Goal: Task Accomplishment & Management: Use online tool/utility

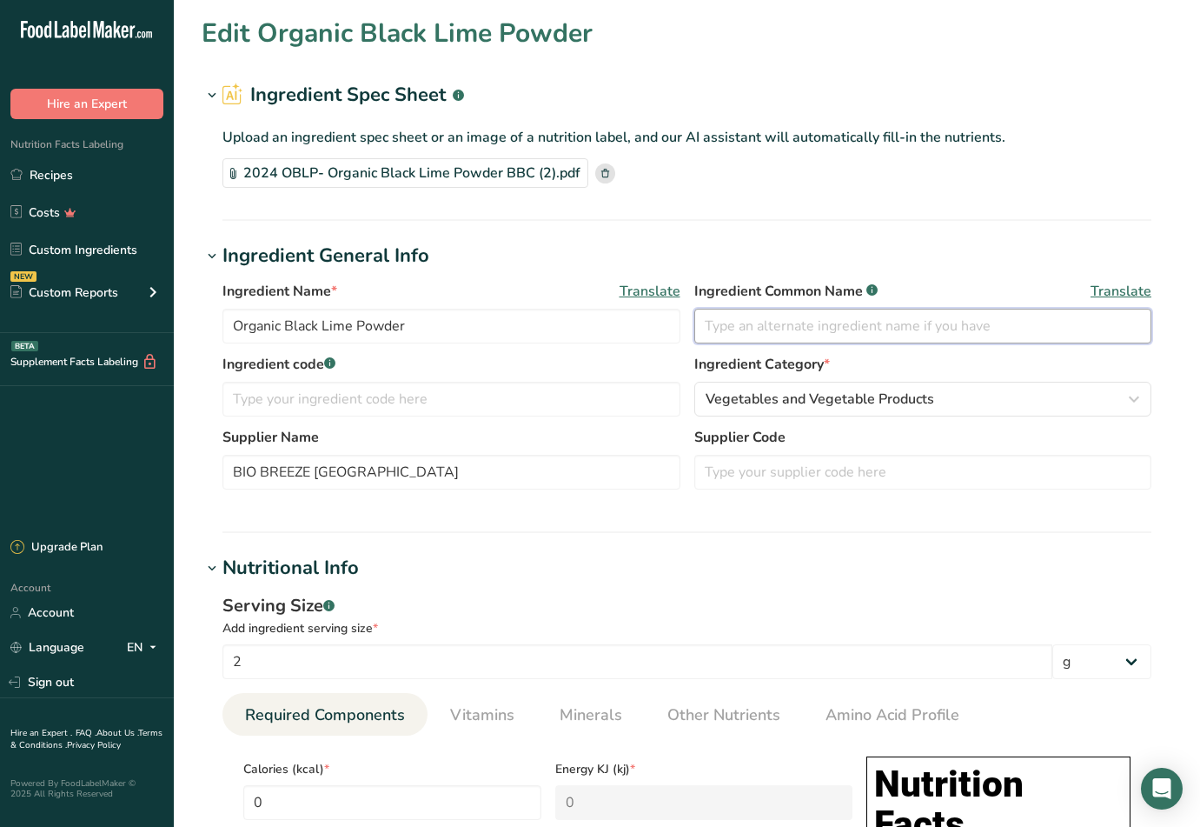
click at [767, 324] on input "text" at bounding box center [923, 326] width 458 height 35
paste input "Black Lime Powder*"
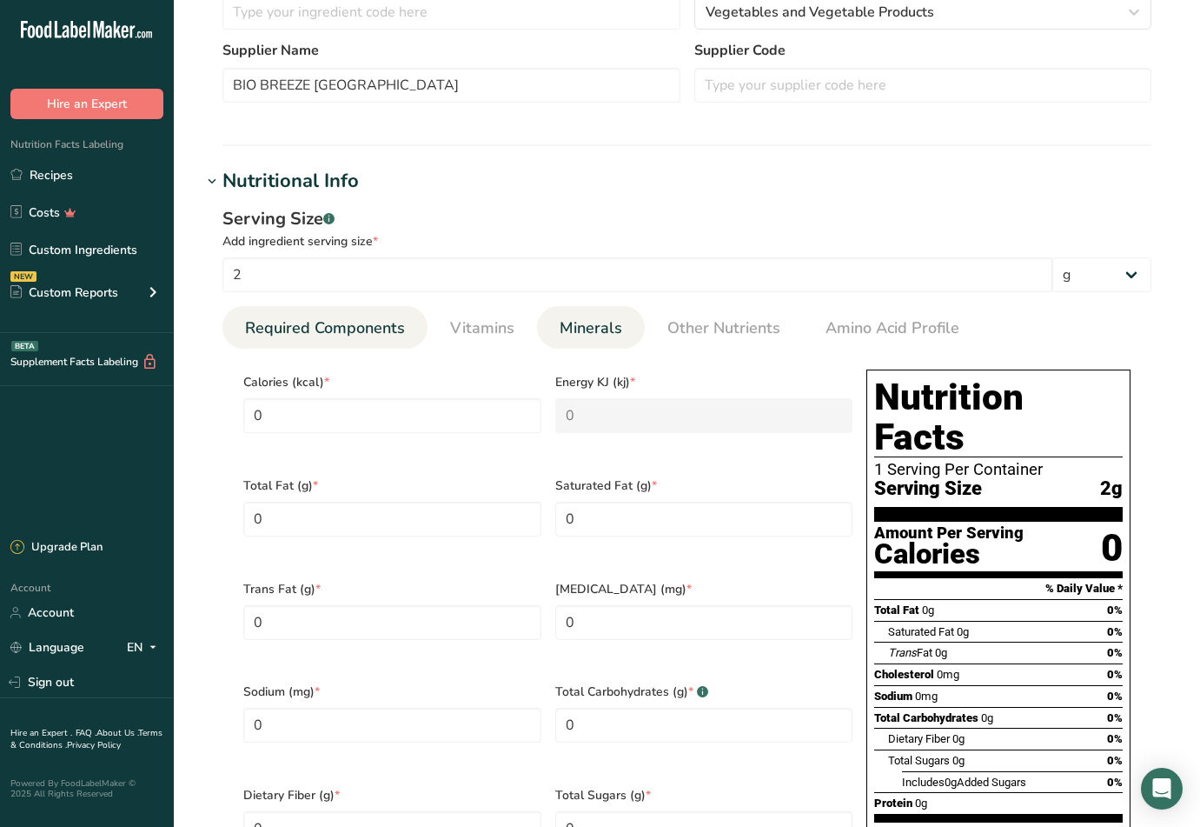
scroll to position [435, 0]
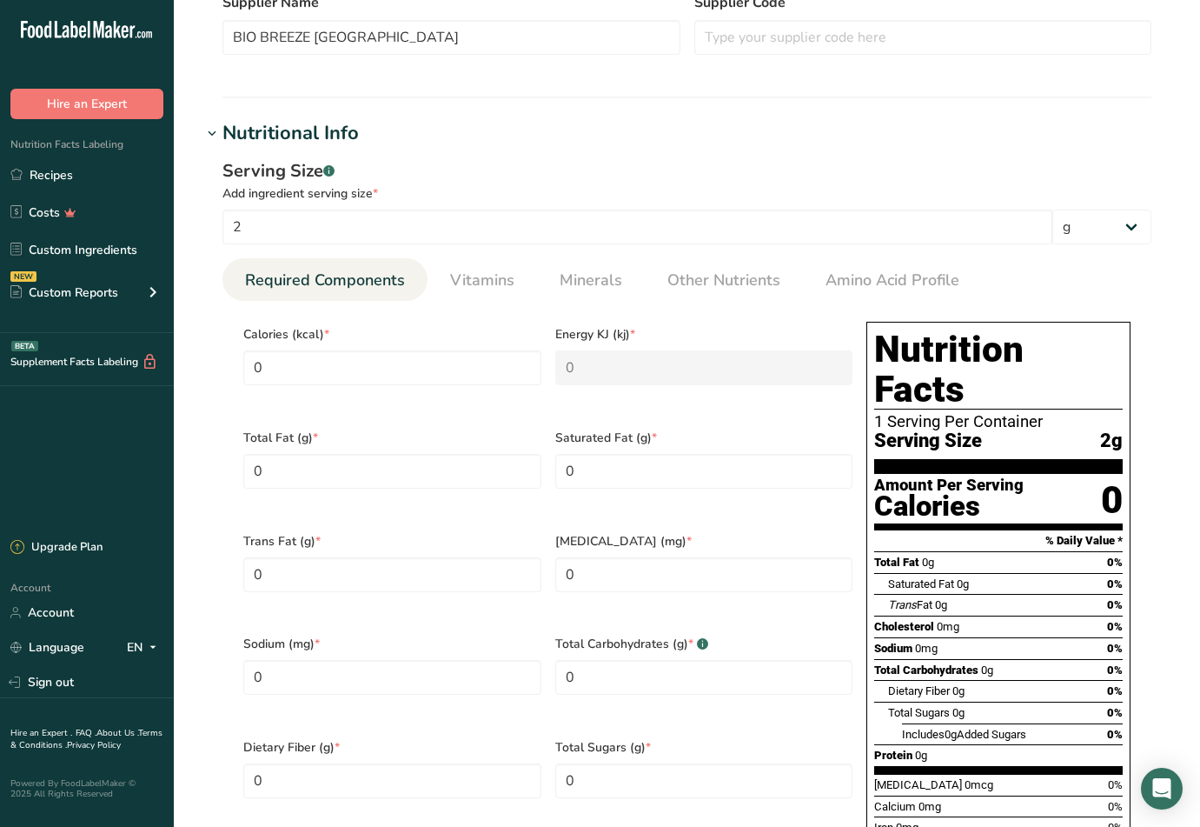
type input "Black Lime Powder*"
click at [281, 219] on input "2" at bounding box center [638, 226] width 830 height 35
type input "1"
type Carbohydrates "0.05"
type input "1"
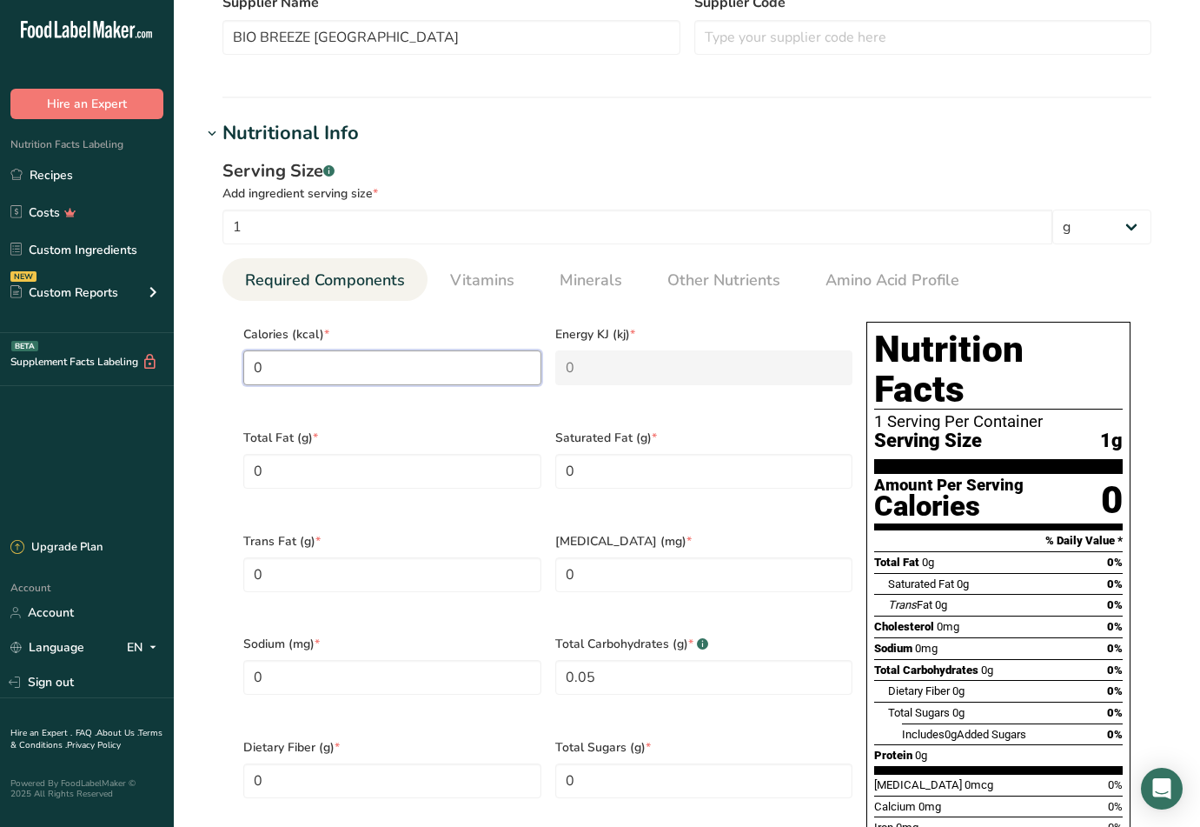
drag, startPoint x: 309, startPoint y: 354, endPoint x: 204, endPoint y: 355, distance: 105.2
click at [204, 355] on div "Serving Size .a-a{fill:#347362;}.b-a{fill:#fff;} Add ingredient serving size * …" at bounding box center [687, 553] width 971 height 811
type input "3"
type KJ "12.6"
type input "38"
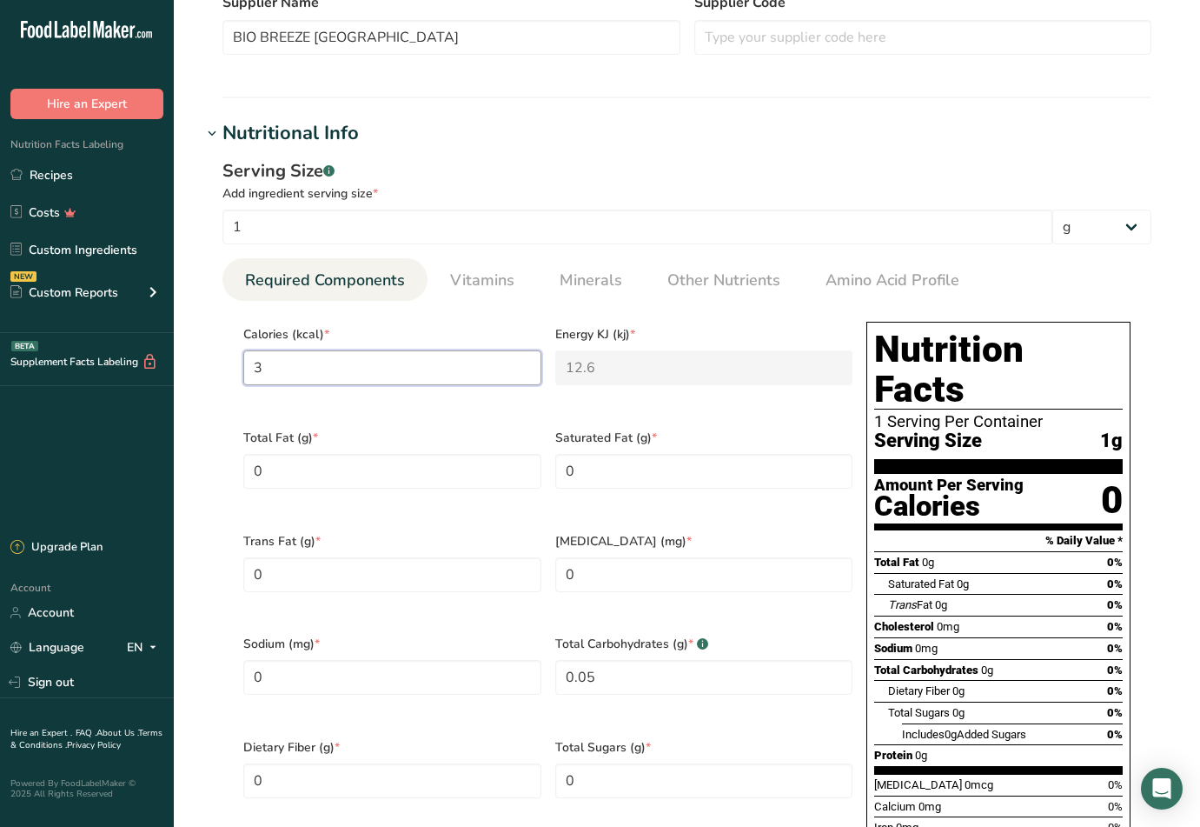
type KJ "159"
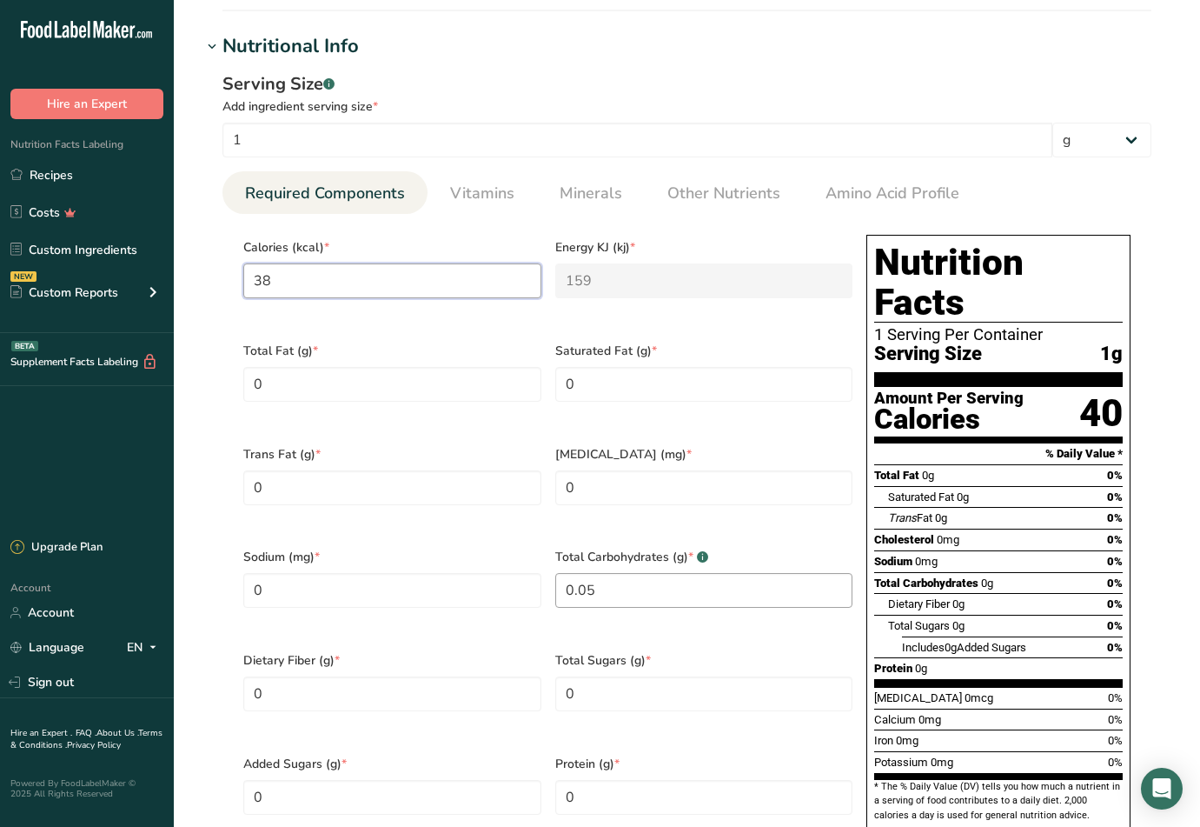
scroll to position [608, 0]
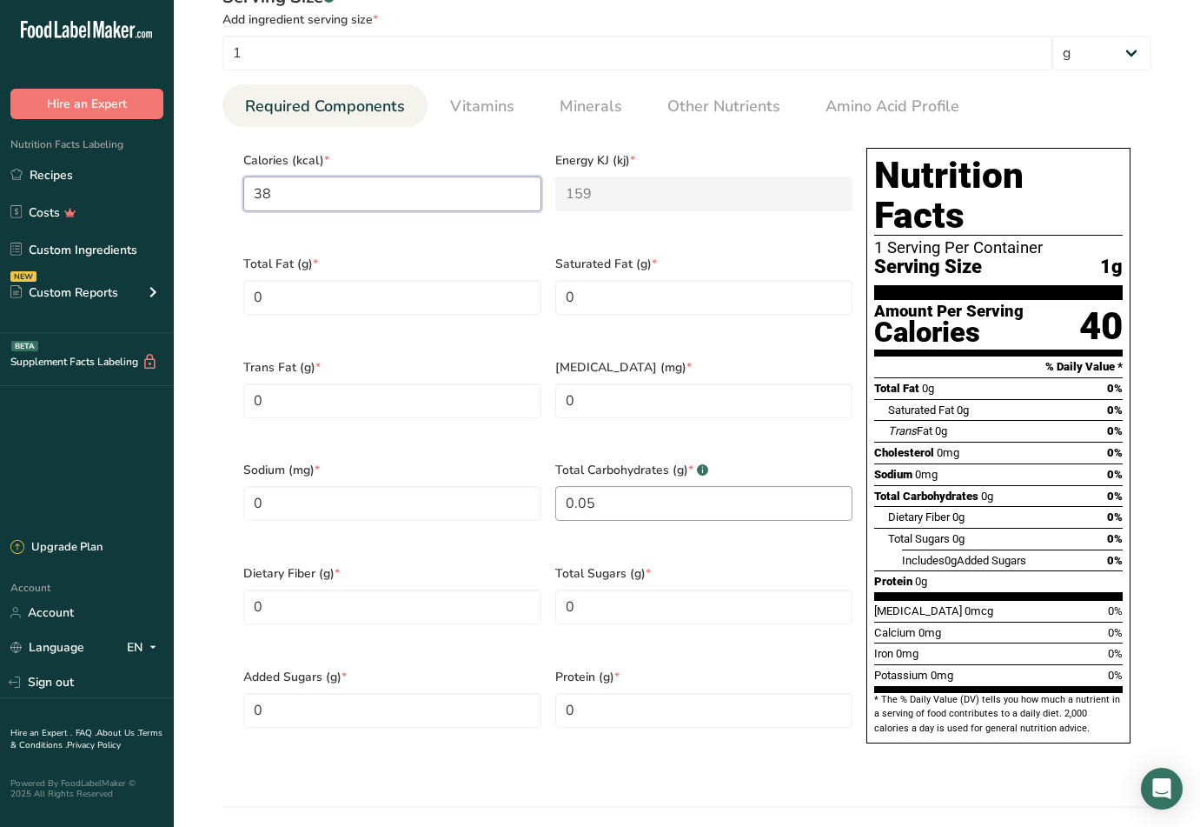
type input "38"
drag, startPoint x: 629, startPoint y: 491, endPoint x: 497, endPoint y: 478, distance: 132.8
click at [502, 478] on div "Calories (kcal) * 38 Energy KJ (kj) * 159 Total Fat (g) * 0 Saturated Fat (g) *…" at bounding box center [547, 451] width 623 height 620
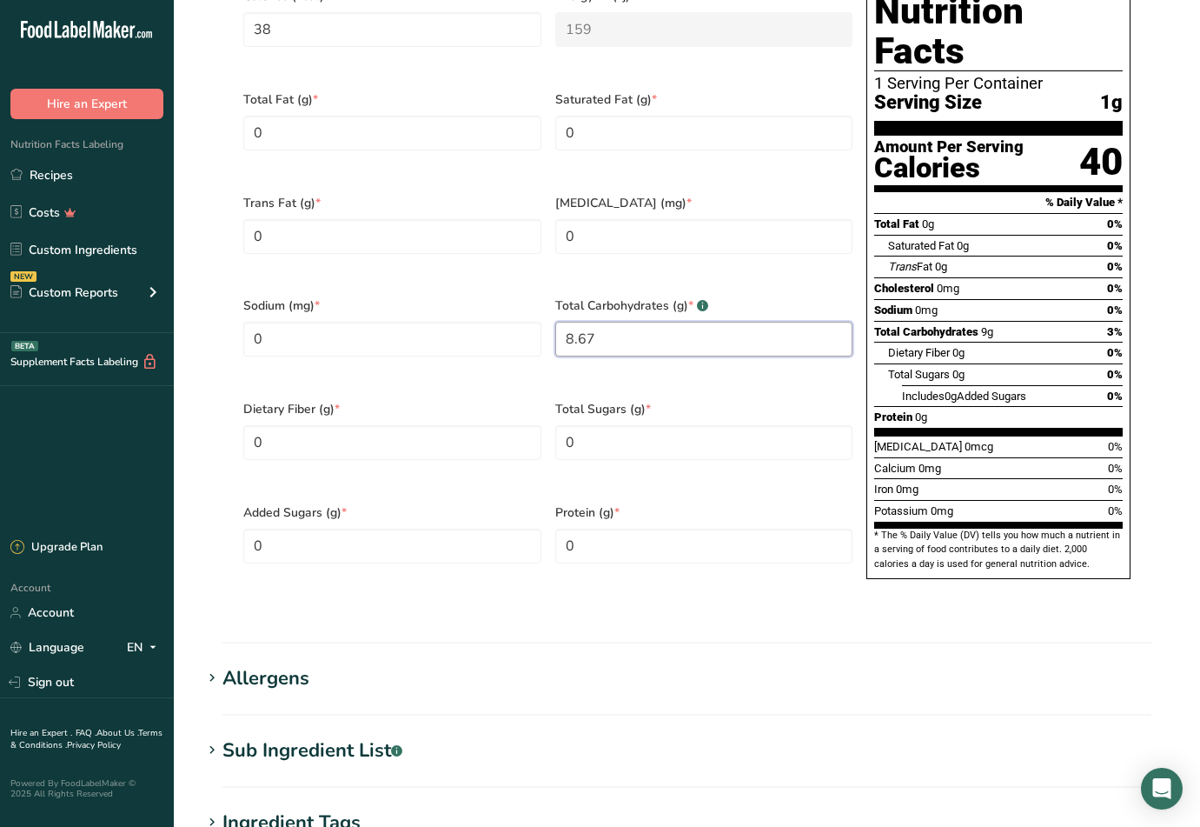
scroll to position [782, 0]
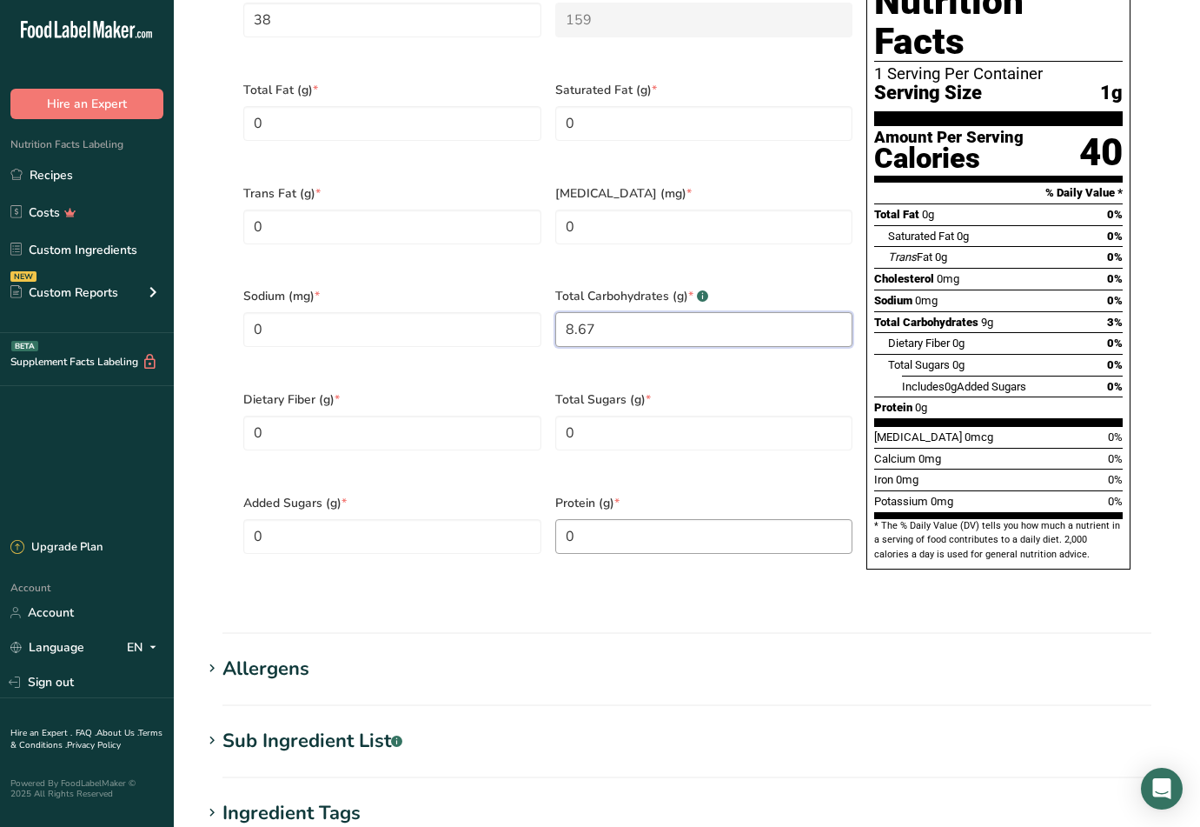
type Carbohydrates "8.67"
click at [604, 519] on input "0" at bounding box center [704, 536] width 298 height 35
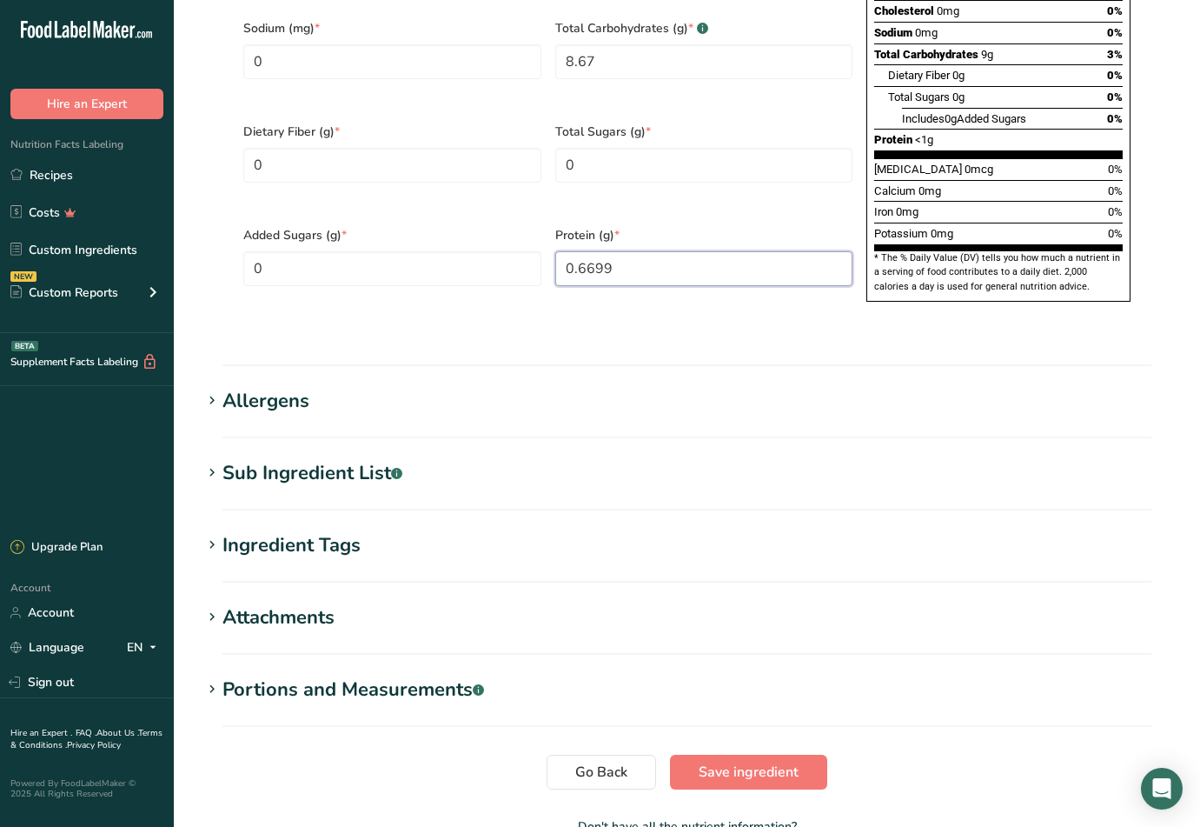
scroll to position [1120, 0]
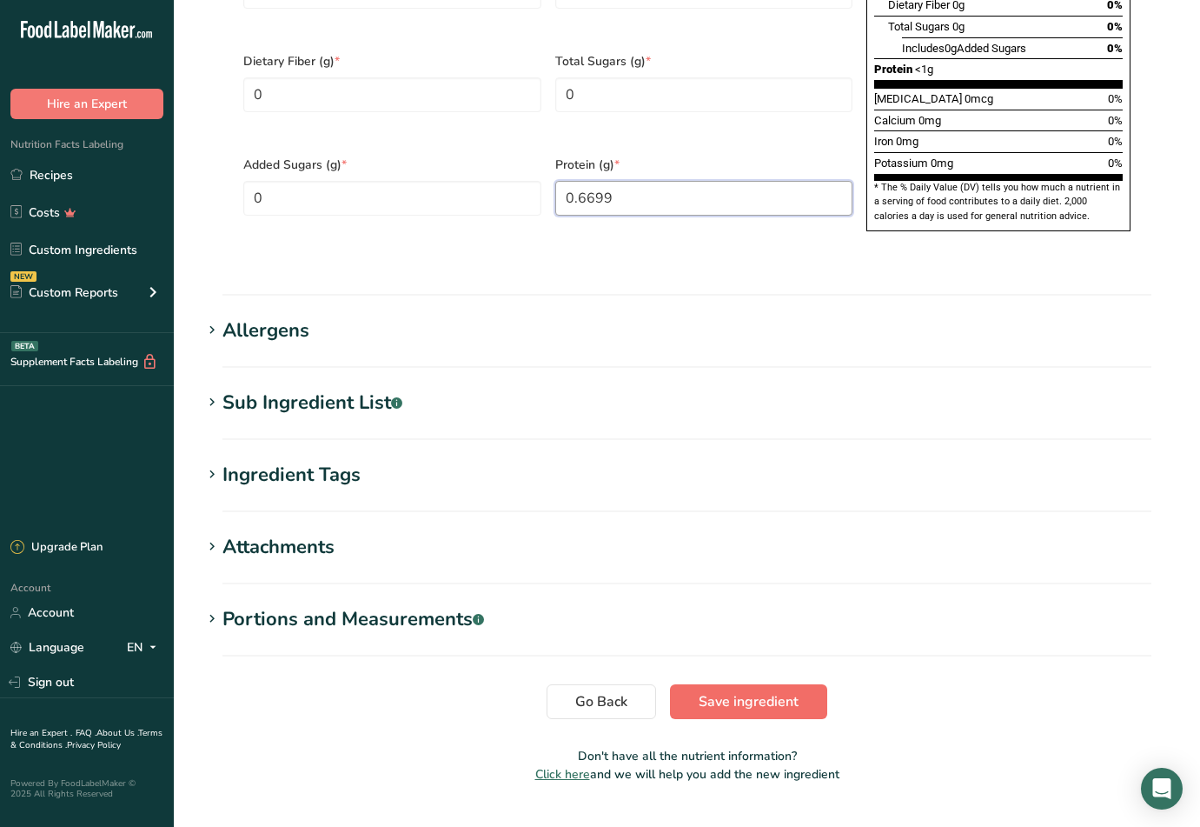
type input "0.6699"
click at [764, 691] on span "Save ingredient" at bounding box center [749, 701] width 100 height 21
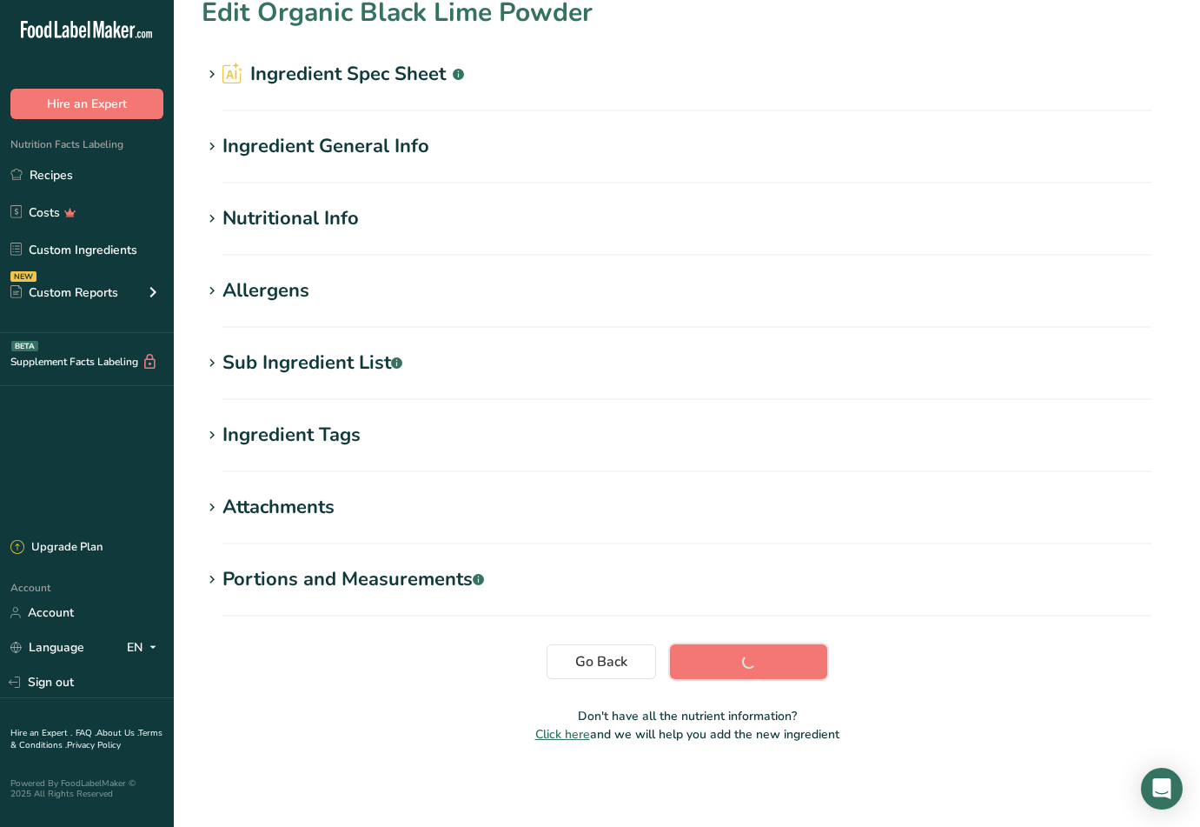
scroll to position [21, 0]
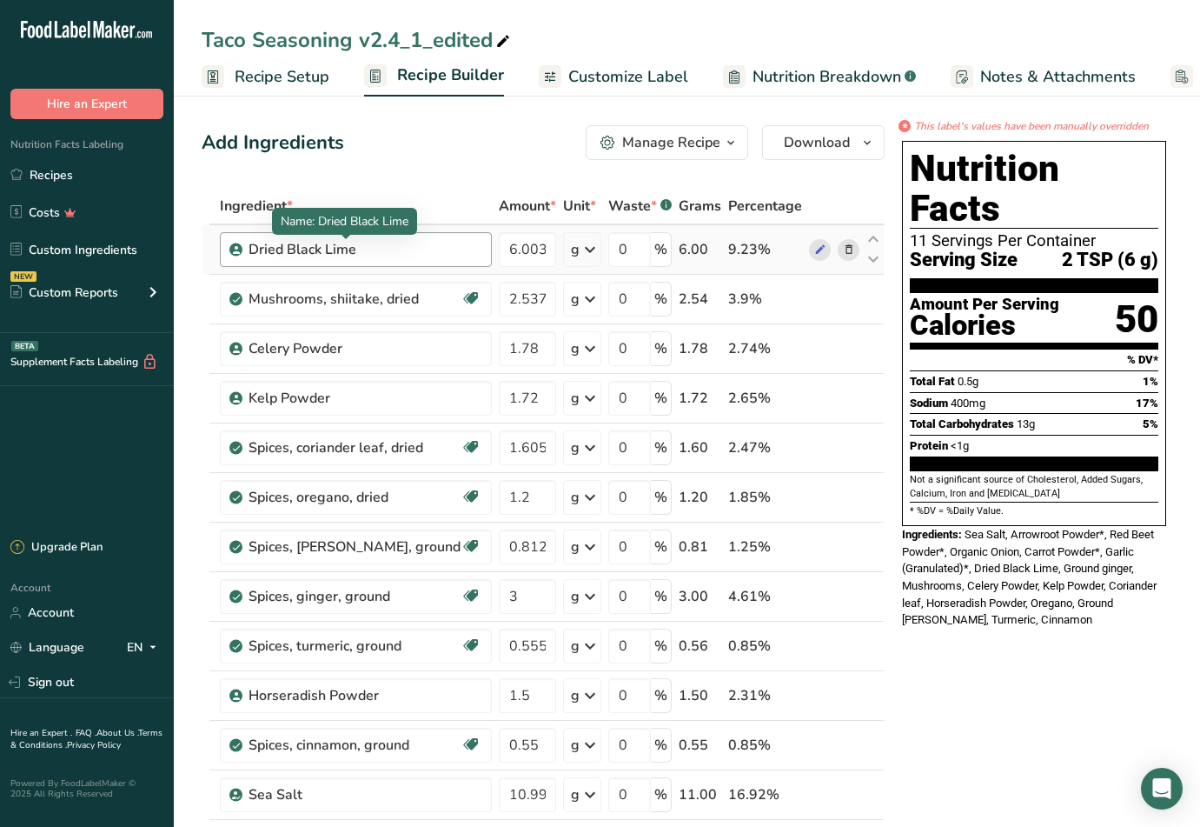
click at [384, 254] on div "Dried Black Lime" at bounding box center [357, 249] width 217 height 21
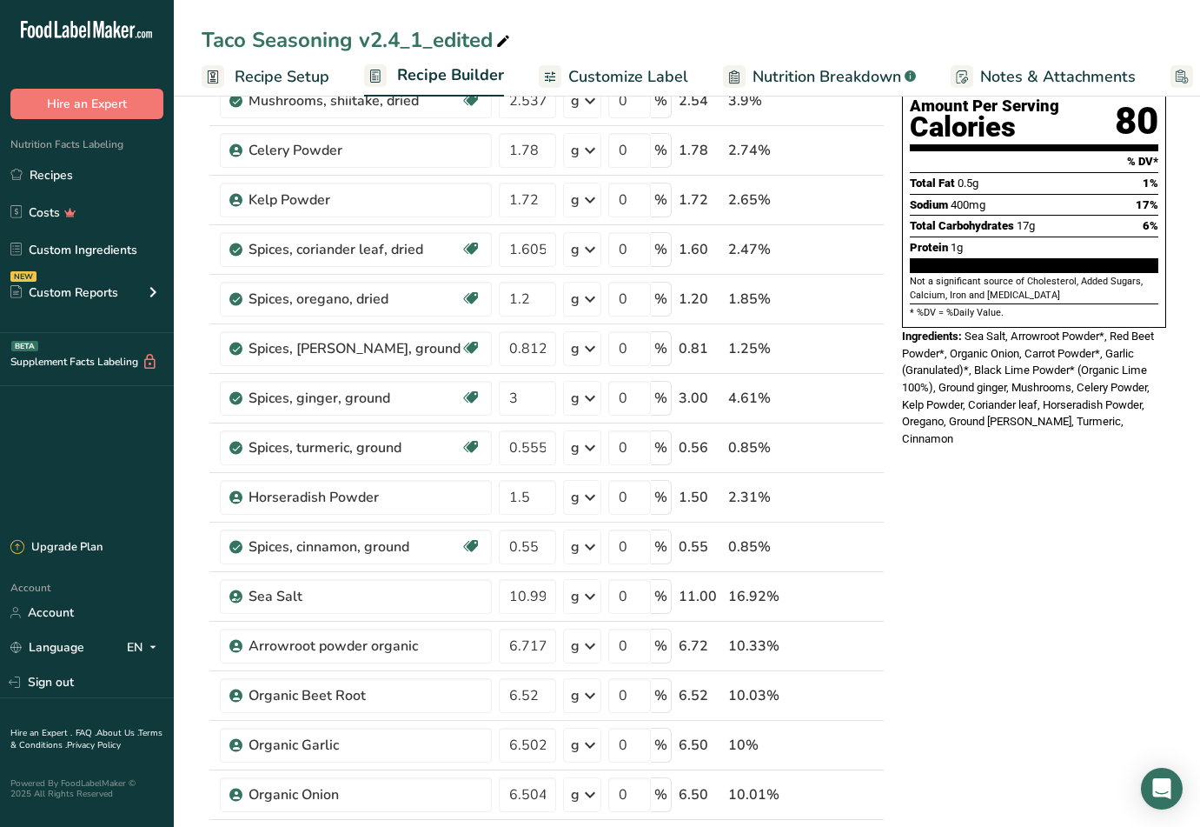
scroll to position [348, 0]
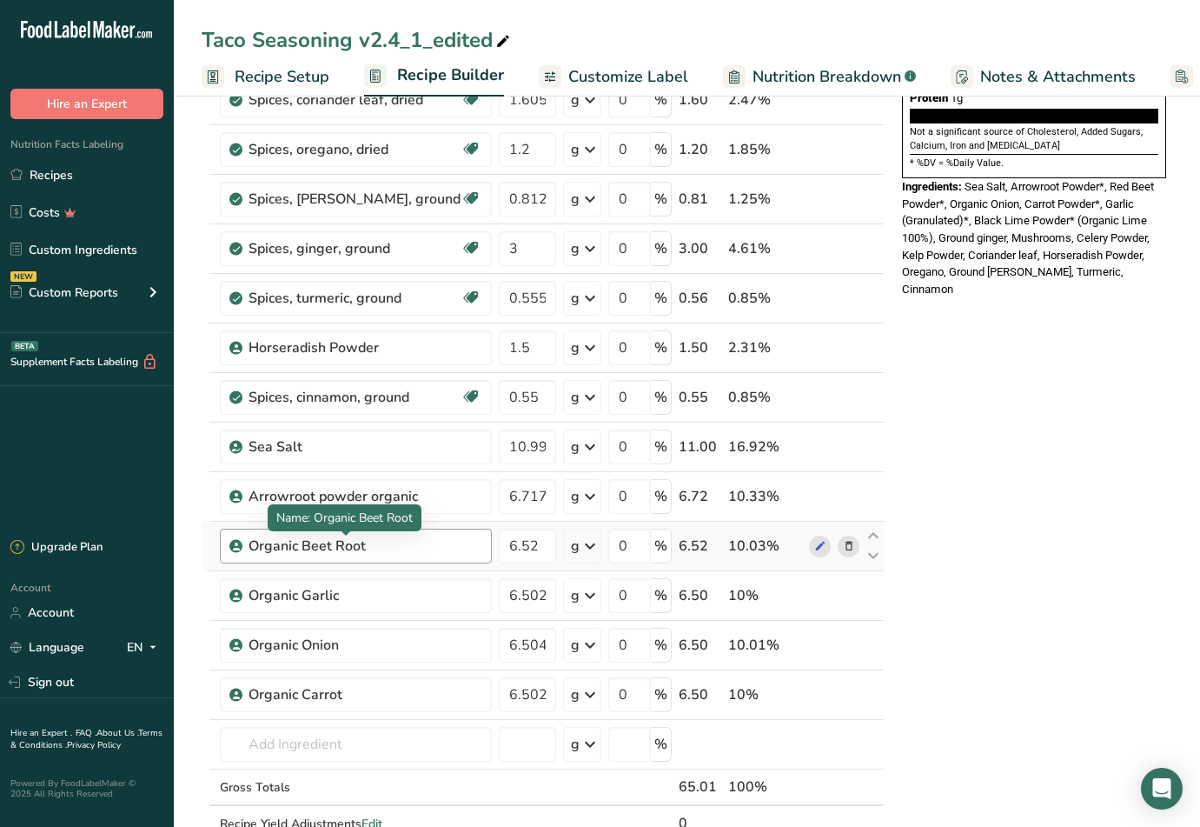
click at [406, 544] on div "Organic Beet Root" at bounding box center [357, 545] width 217 height 21
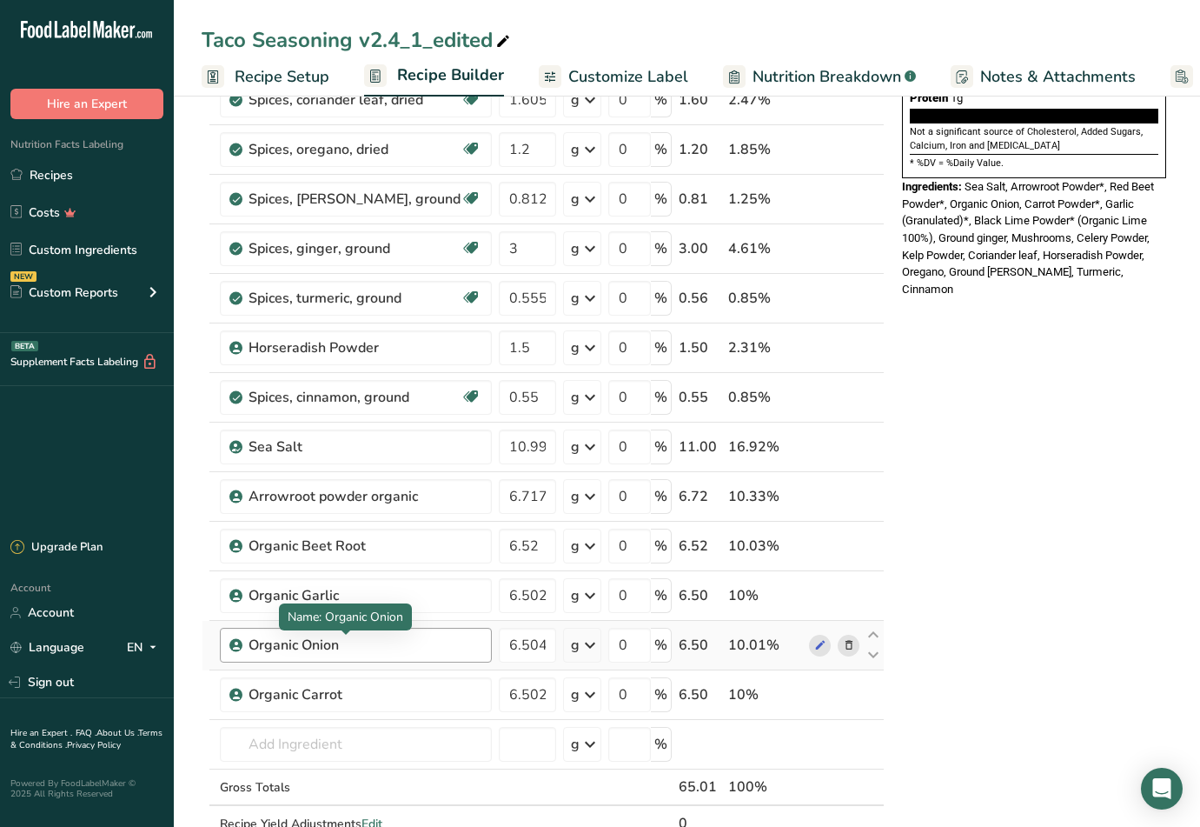
click at [397, 642] on div "Organic Onion" at bounding box center [357, 644] width 217 height 21
click at [814, 644] on icon at bounding box center [820, 645] width 12 height 18
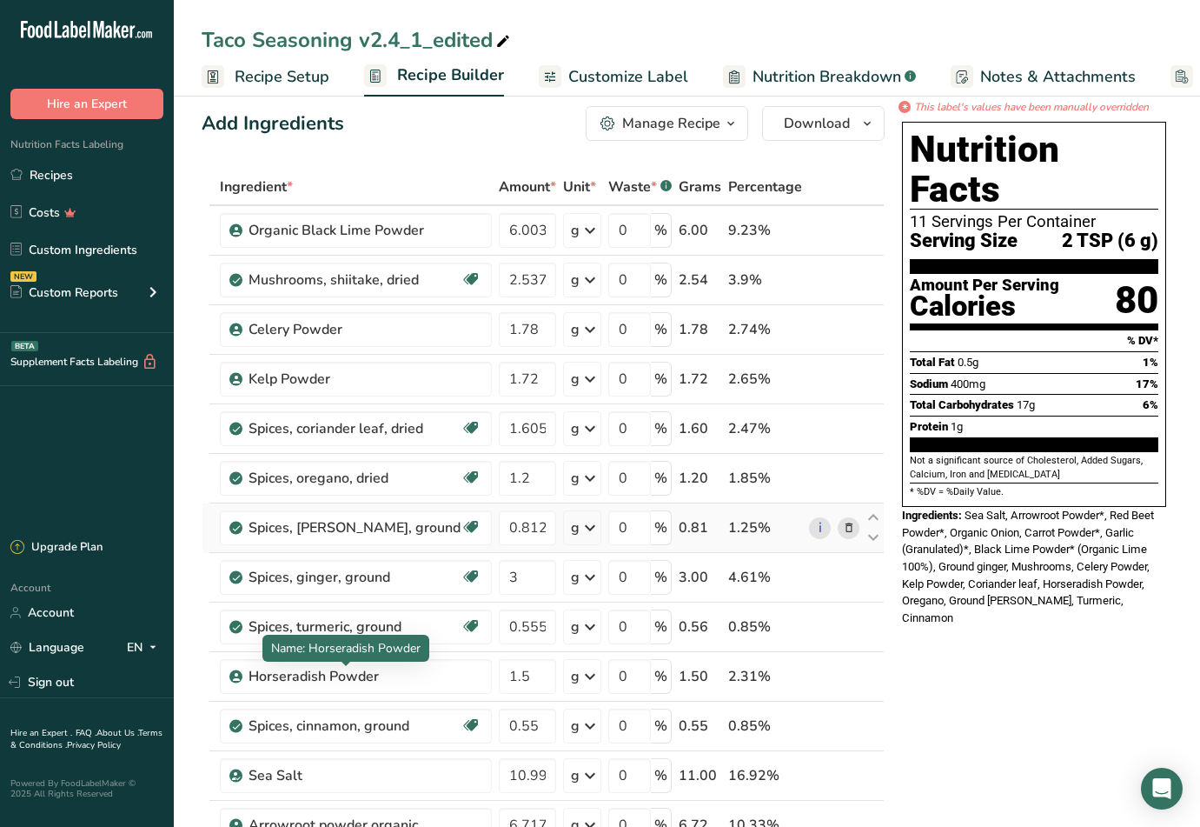
scroll to position [0, 0]
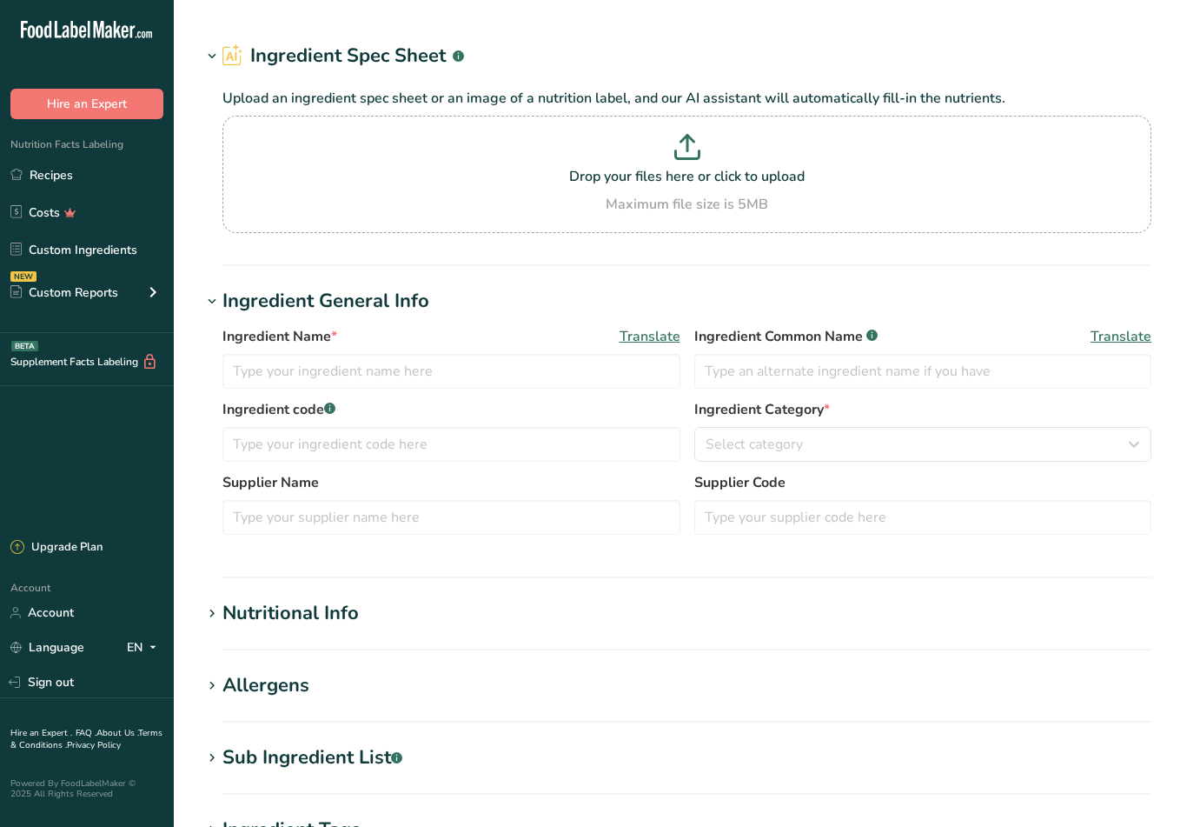
type input "Organic Onion"
type input "HQ Organics"
type input "ONGRN"
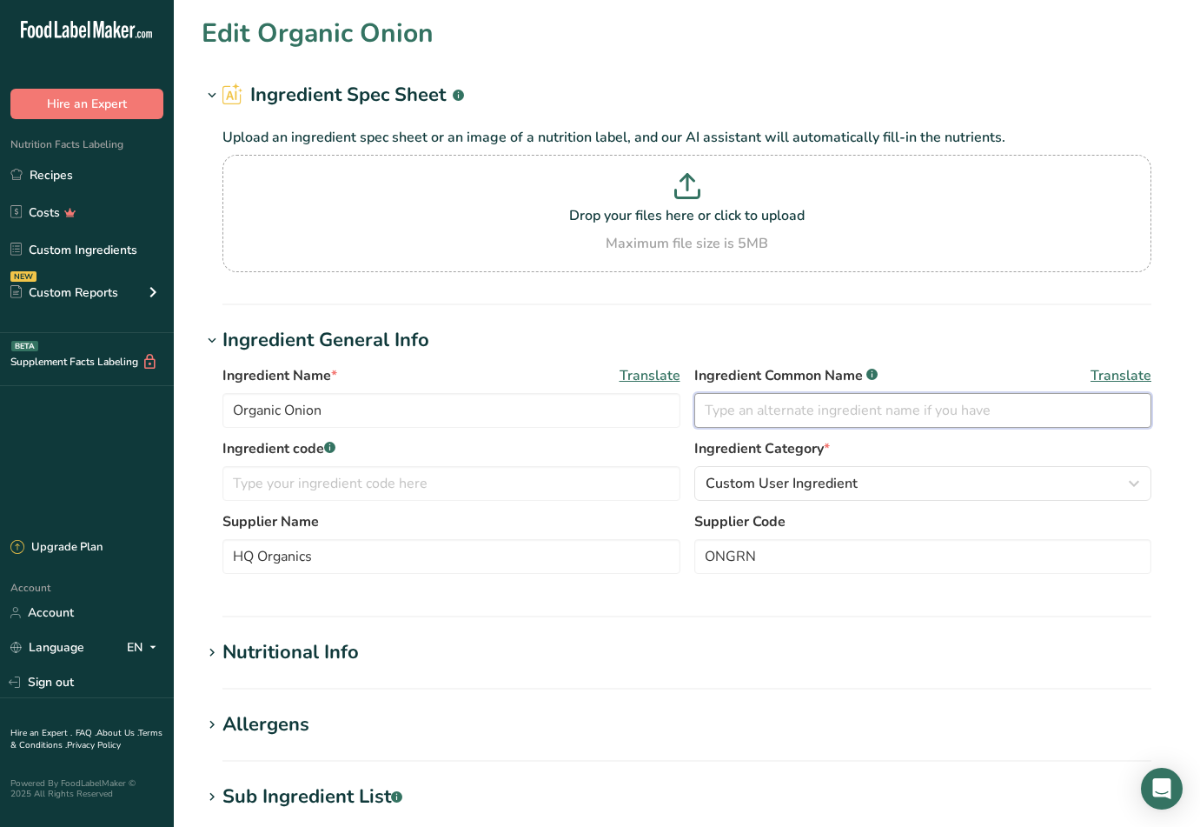
click at [794, 400] on input "text" at bounding box center [923, 410] width 458 height 35
paste input "Onion (Granulated)*"
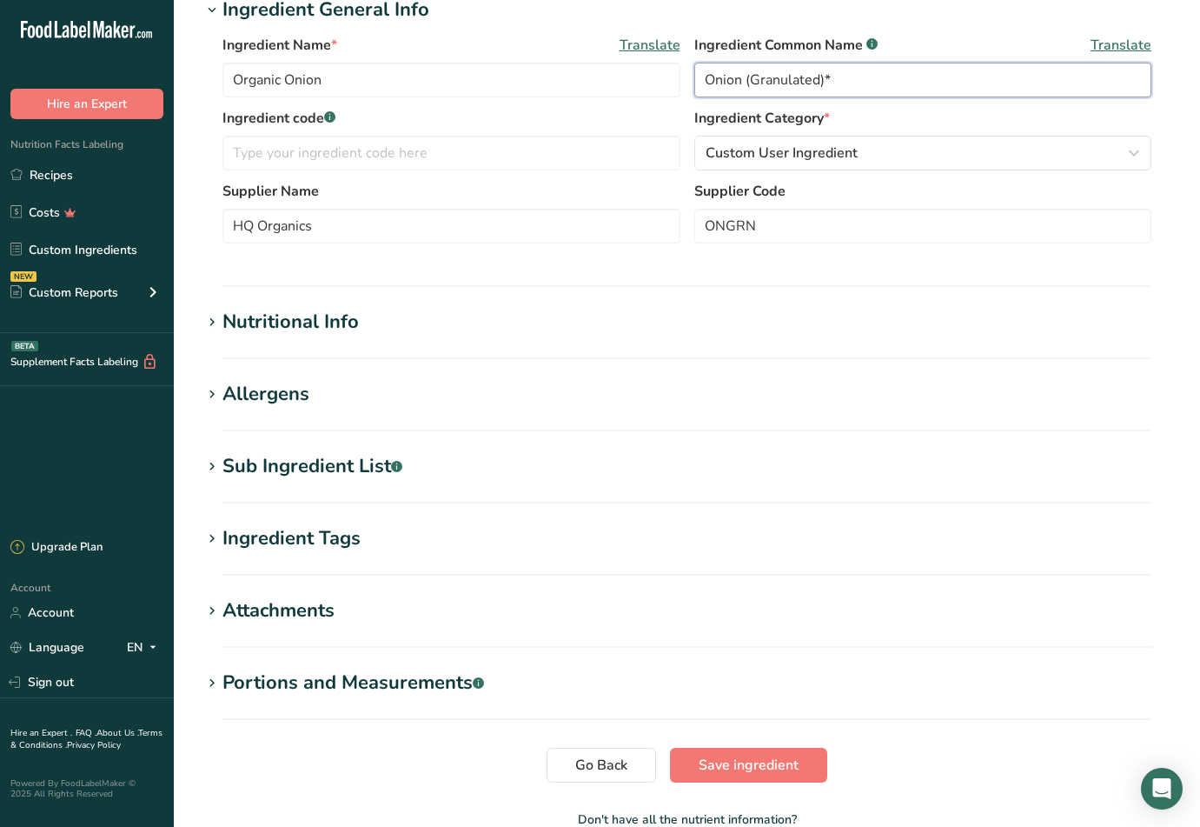
scroll to position [348, 0]
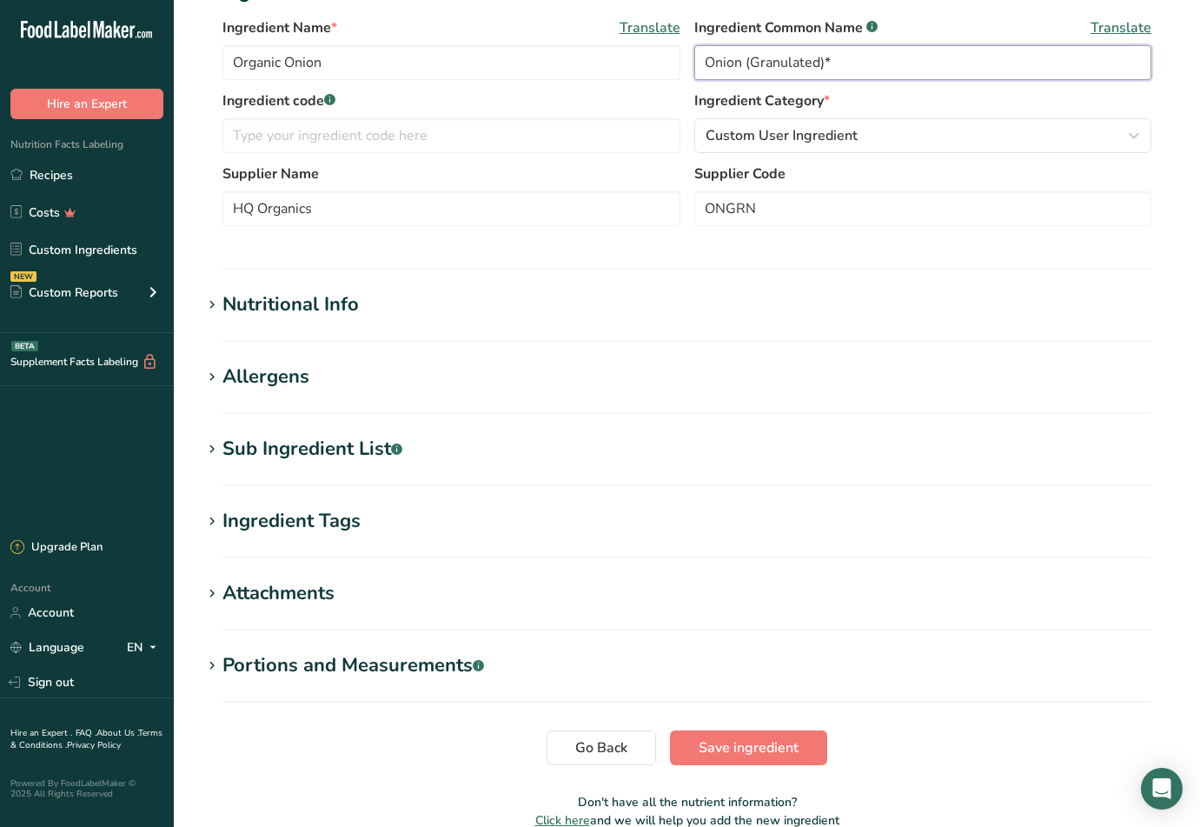
type input "Onion (Granulated)*"
click at [417, 307] on h1 "Nutritional Info" at bounding box center [687, 304] width 971 height 29
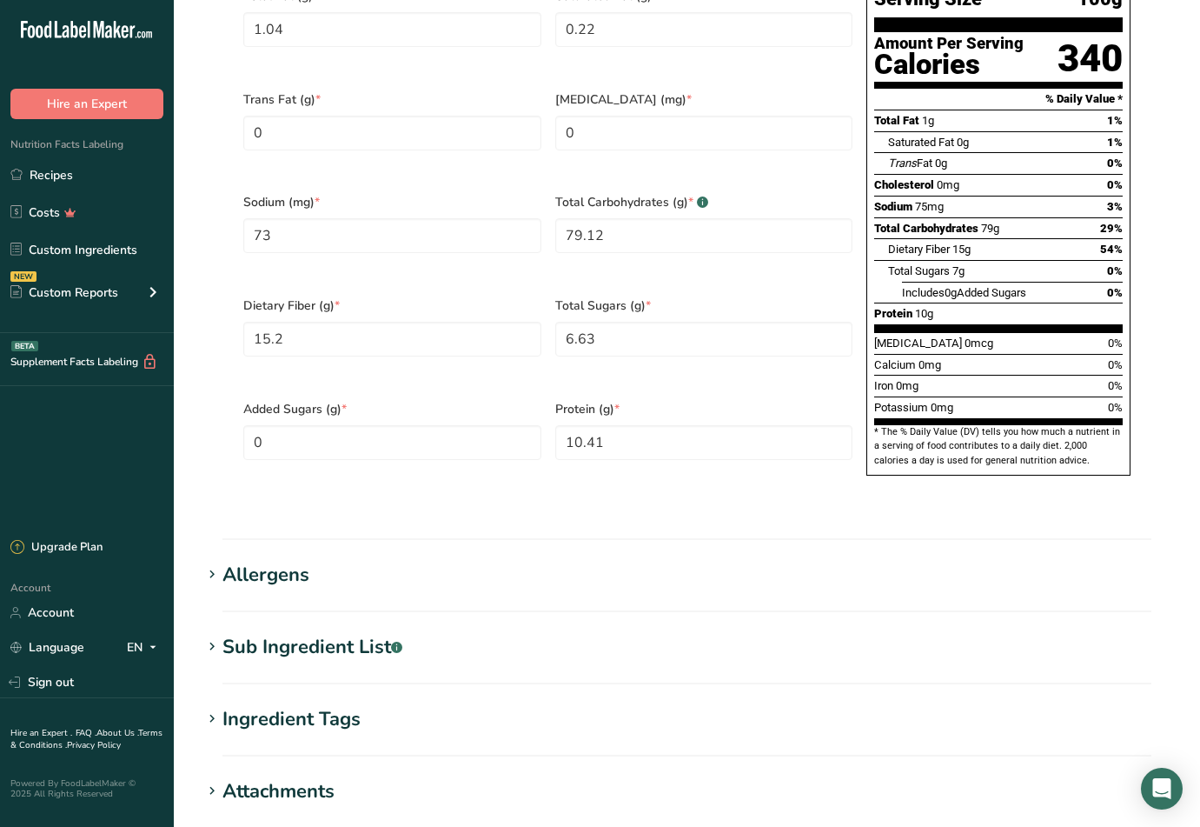
scroll to position [1205, 0]
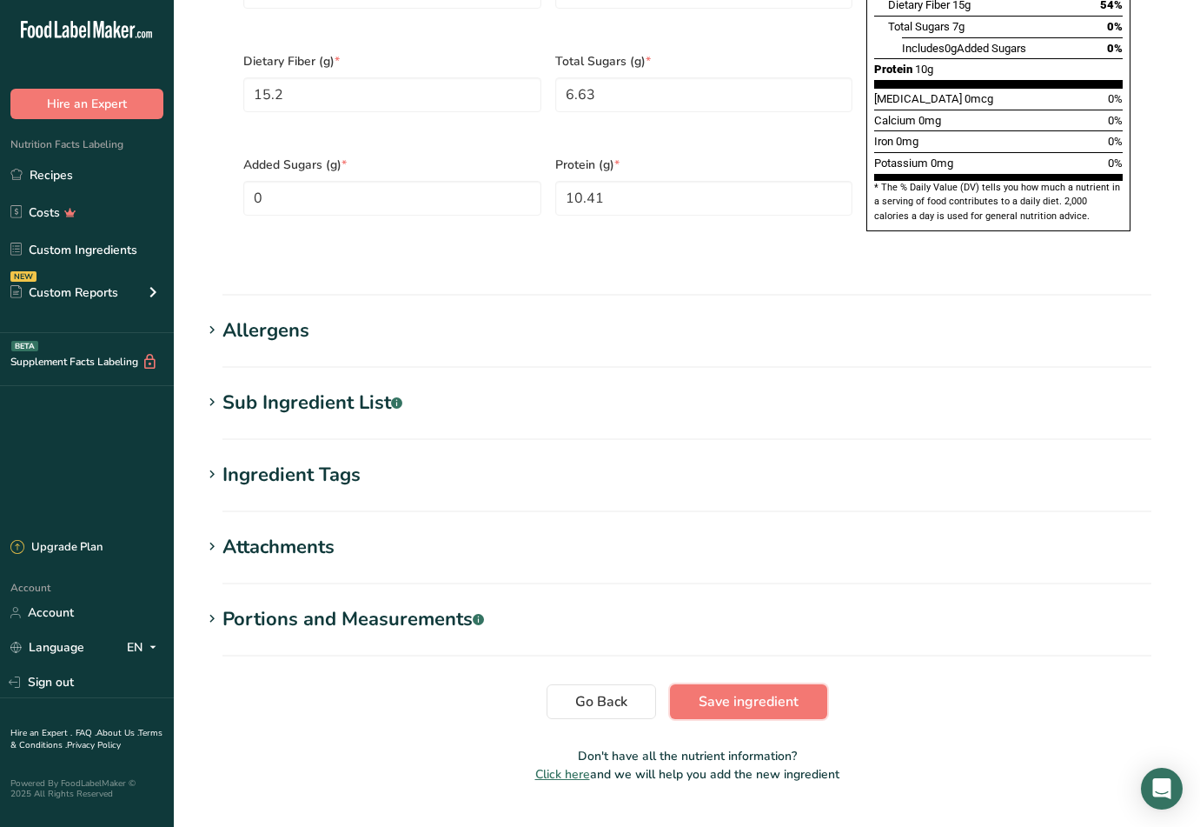
click at [787, 691] on span "Save ingredient" at bounding box center [749, 701] width 100 height 21
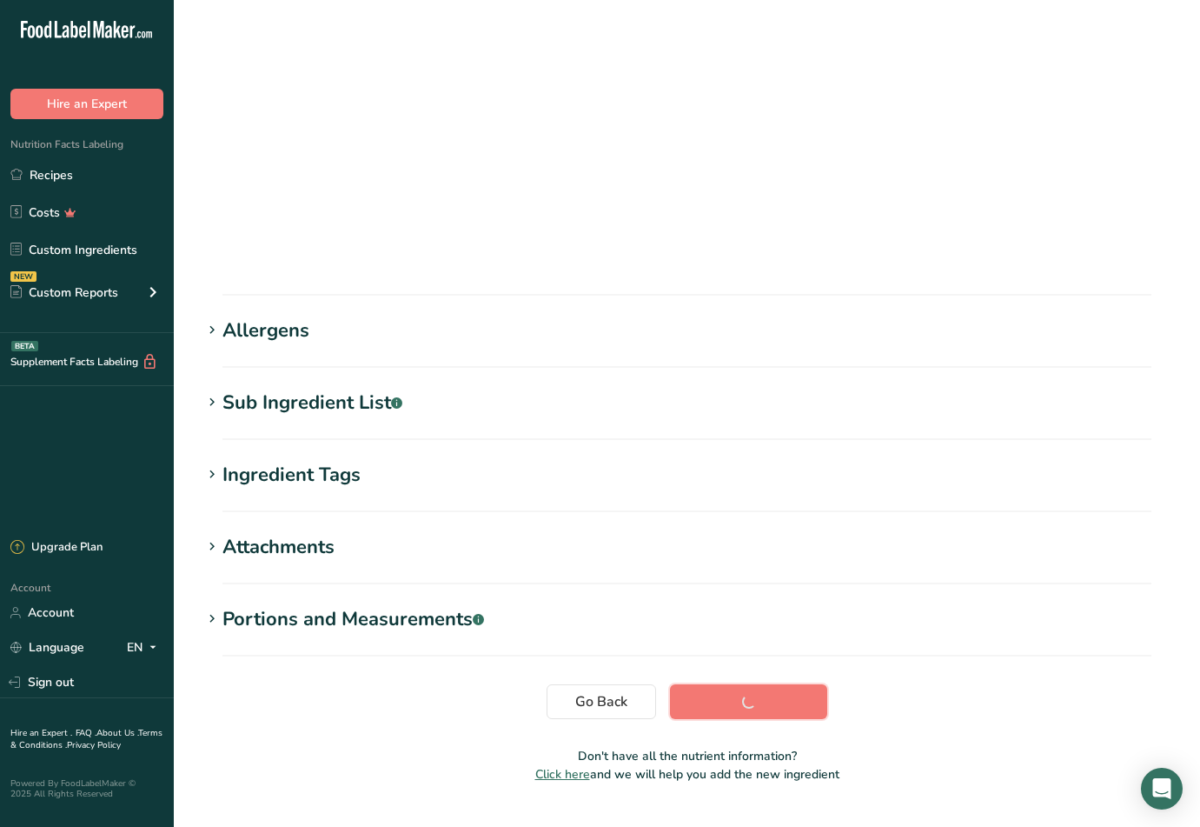
scroll to position [21, 0]
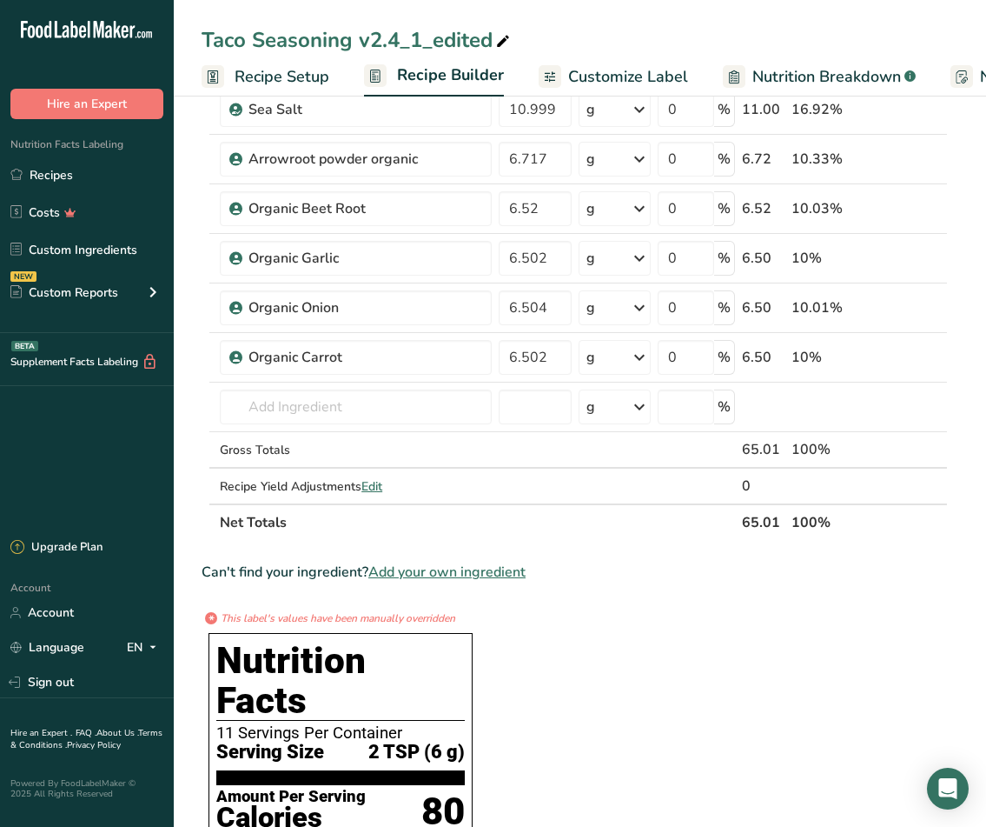
scroll to position [435, 0]
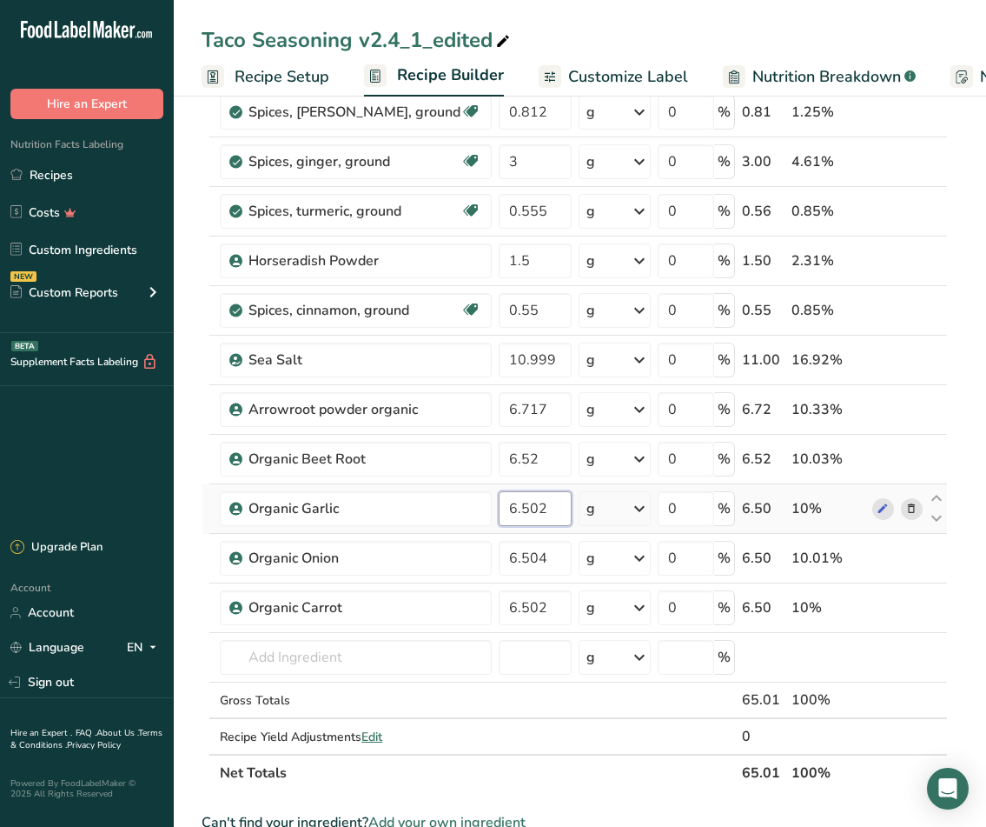
click at [512, 512] on input "6.502" at bounding box center [535, 508] width 73 height 35
type input "6.504"
click at [533, 555] on div "Ingredient * Amount * Unit * Waste * .a-a{fill:#347362;}.b-a{fill:#fff;} Grams …" at bounding box center [575, 272] width 747 height 1038
type input "6.502"
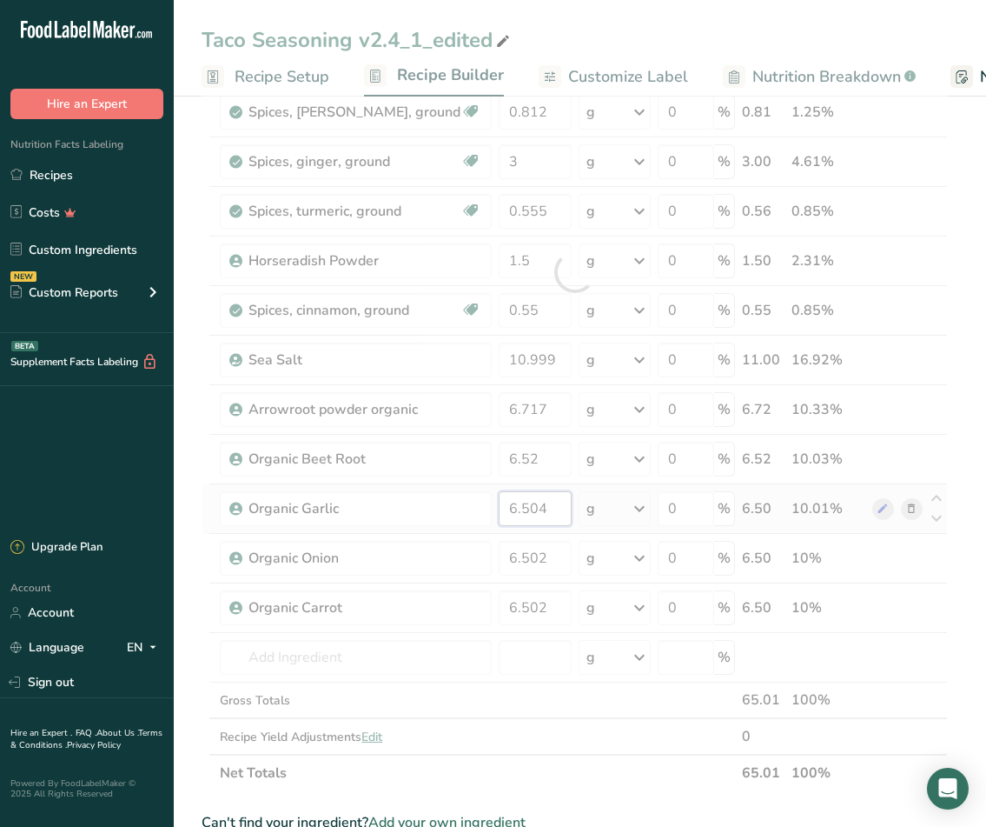
click at [508, 512] on div "Ingredient * Amount * Unit * Waste * .a-a{fill:#347362;}.b-a{fill:#fff;} Grams …" at bounding box center [575, 272] width 747 height 1038
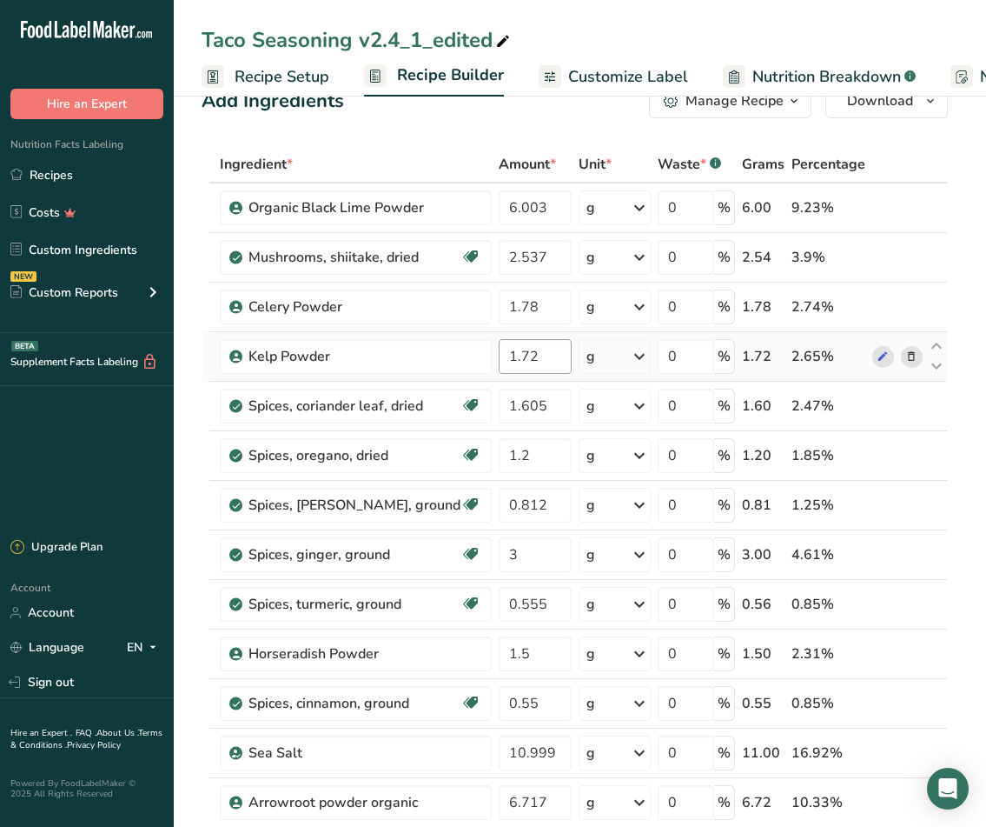
scroll to position [0, 0]
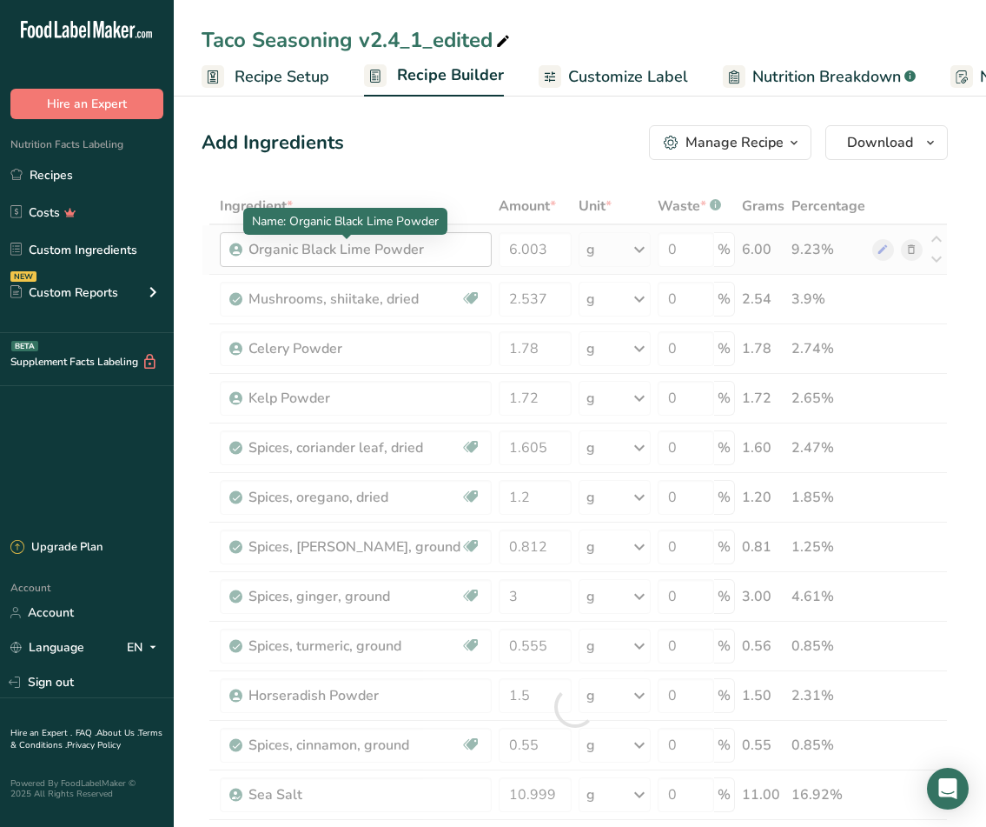
click at [421, 252] on div "Ingredient * Amount * Unit * Waste * .a-a{fill:#347362;}.b-a{fill:#fff;} Grams …" at bounding box center [575, 707] width 747 height 1038
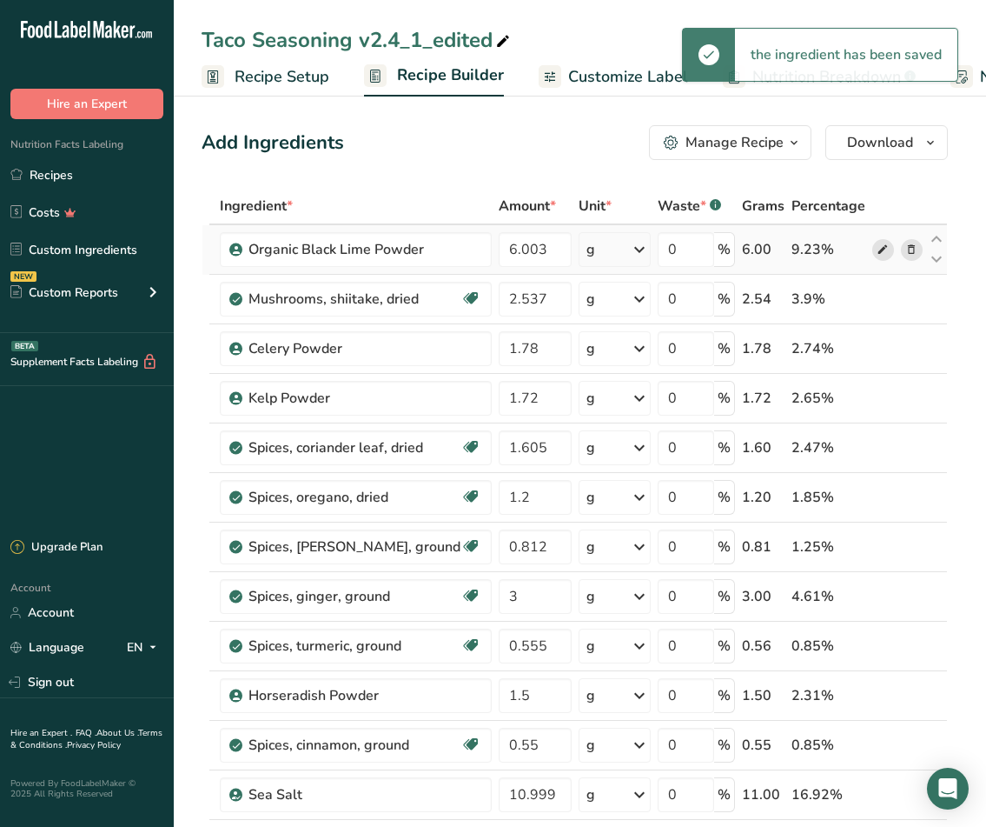
click at [880, 249] on icon at bounding box center [883, 250] width 12 height 18
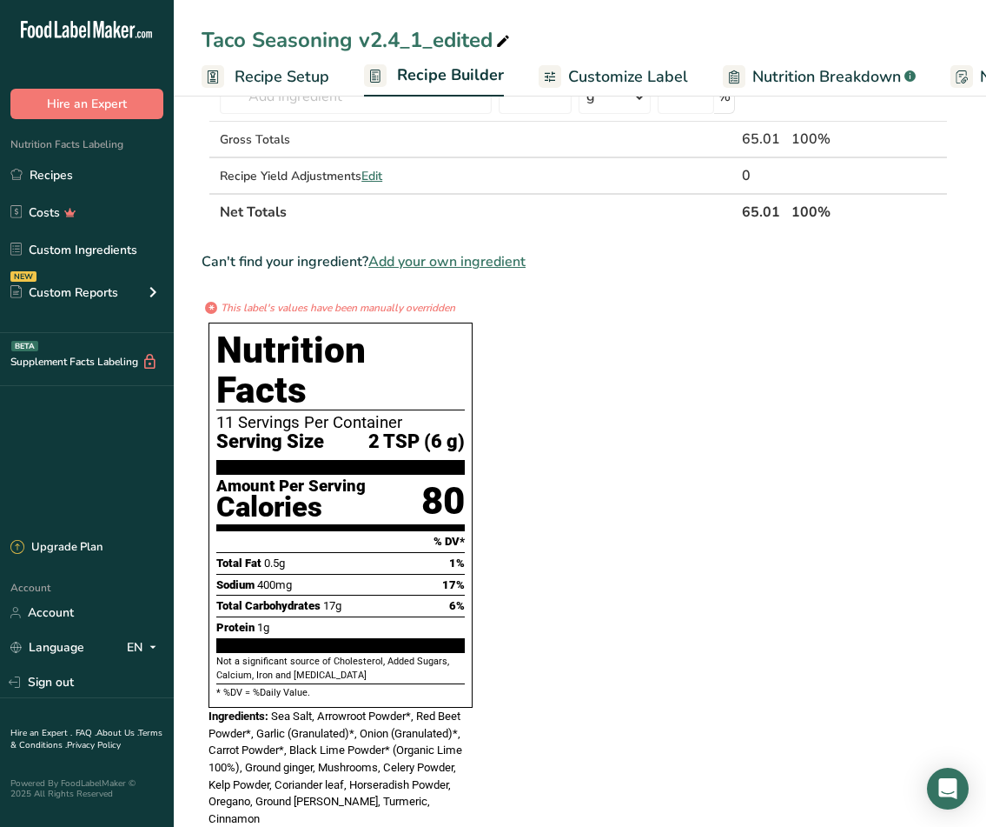
scroll to position [1217, 0]
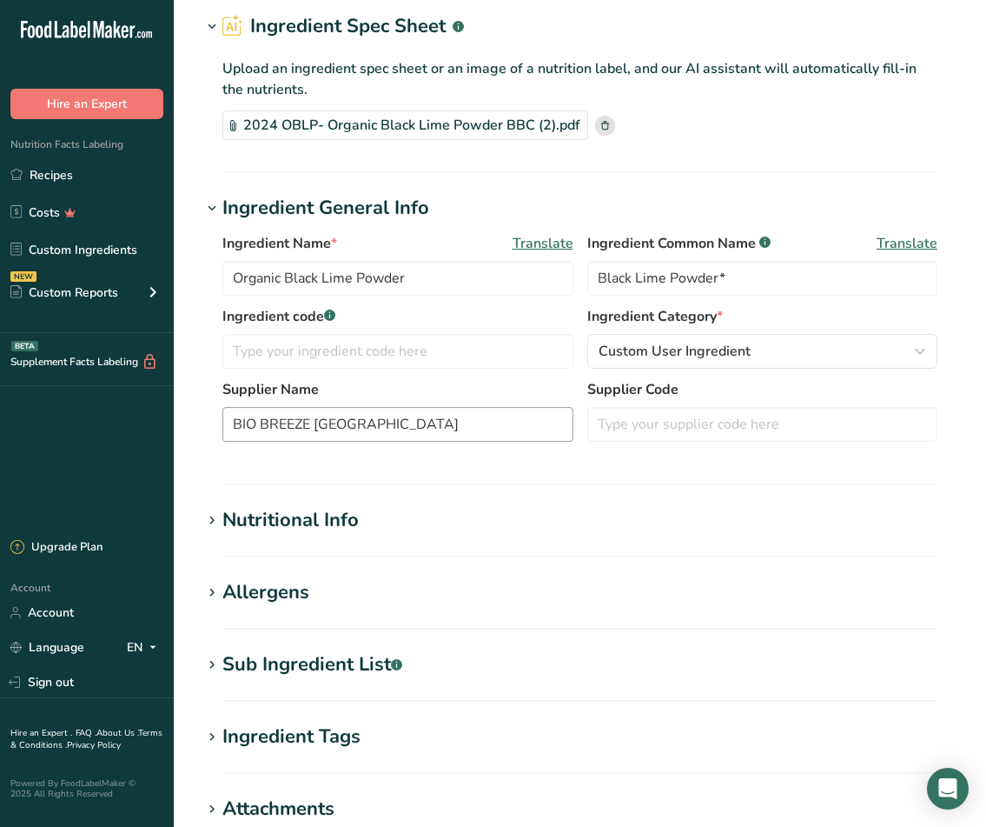
scroll to position [261, 0]
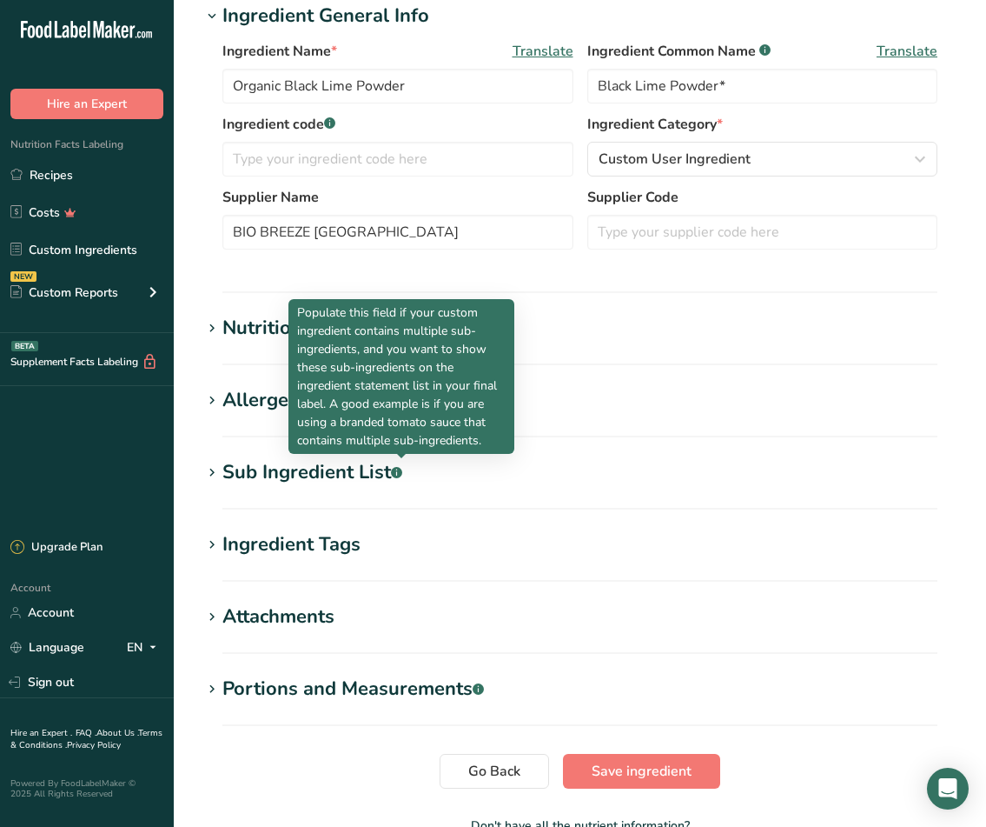
click at [402, 471] on rect at bounding box center [396, 472] width 11 height 11
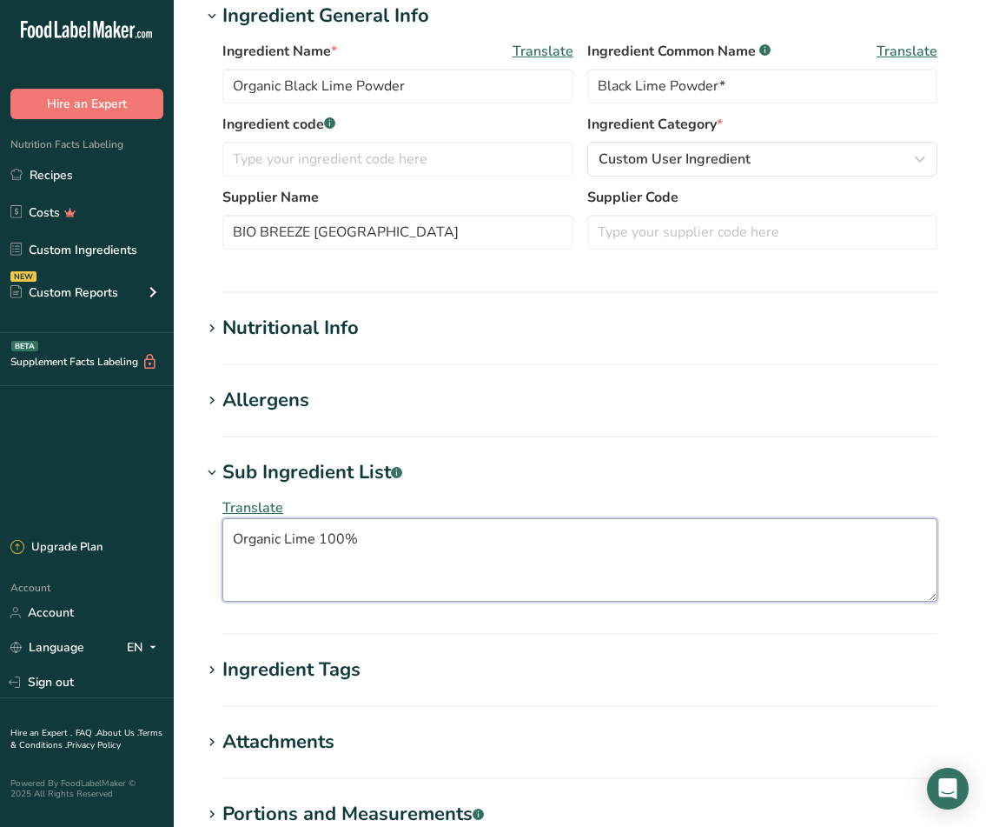
drag, startPoint x: 396, startPoint y: 545, endPoint x: 60, endPoint y: 514, distance: 337.8
click at [61, 515] on div ".a-20{fill:#fff;} Hire an Expert Nutrition Facts Labeling Recipes Costs Custom …" at bounding box center [493, 400] width 986 height 1322
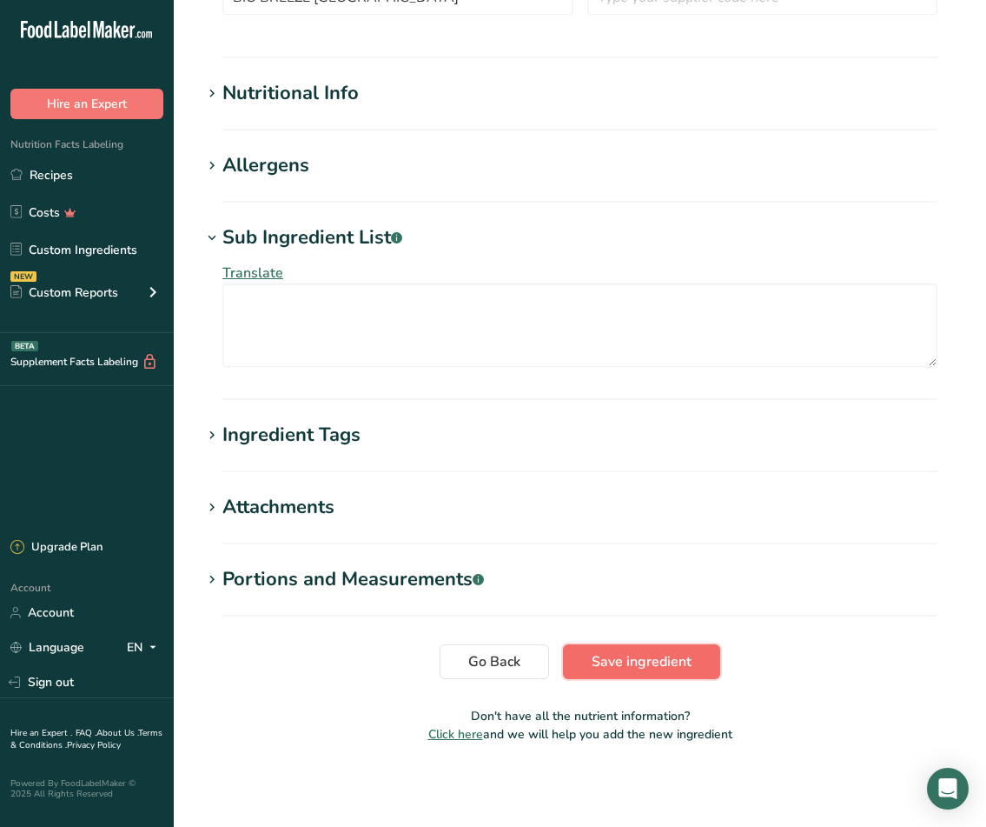
click at [628, 663] on span "Save ingredient" at bounding box center [642, 661] width 100 height 21
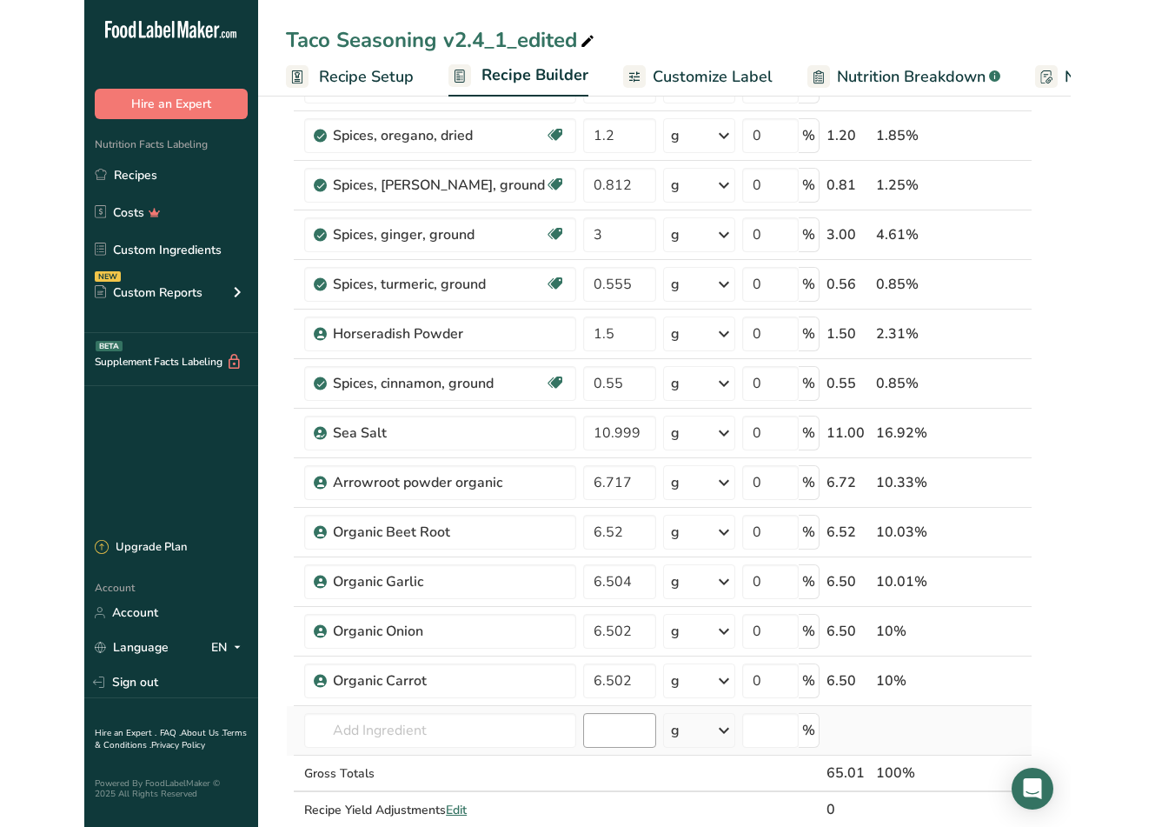
scroll to position [87, 0]
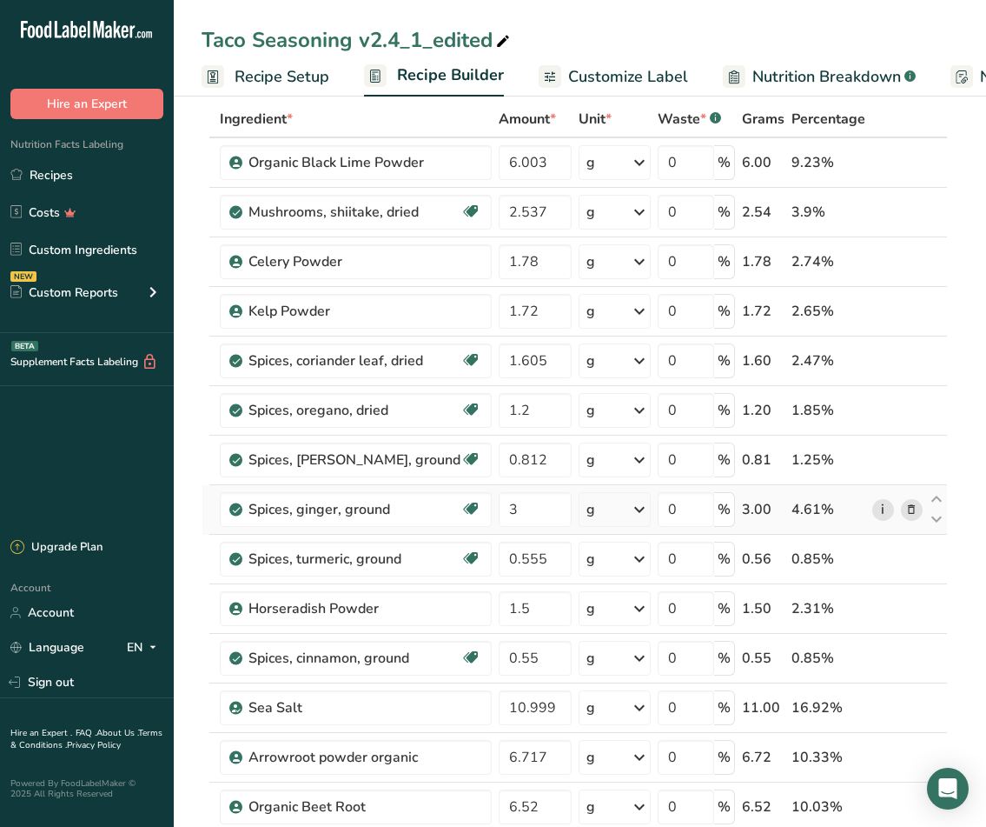
click at [884, 510] on link "i" at bounding box center [884, 510] width 22 height 22
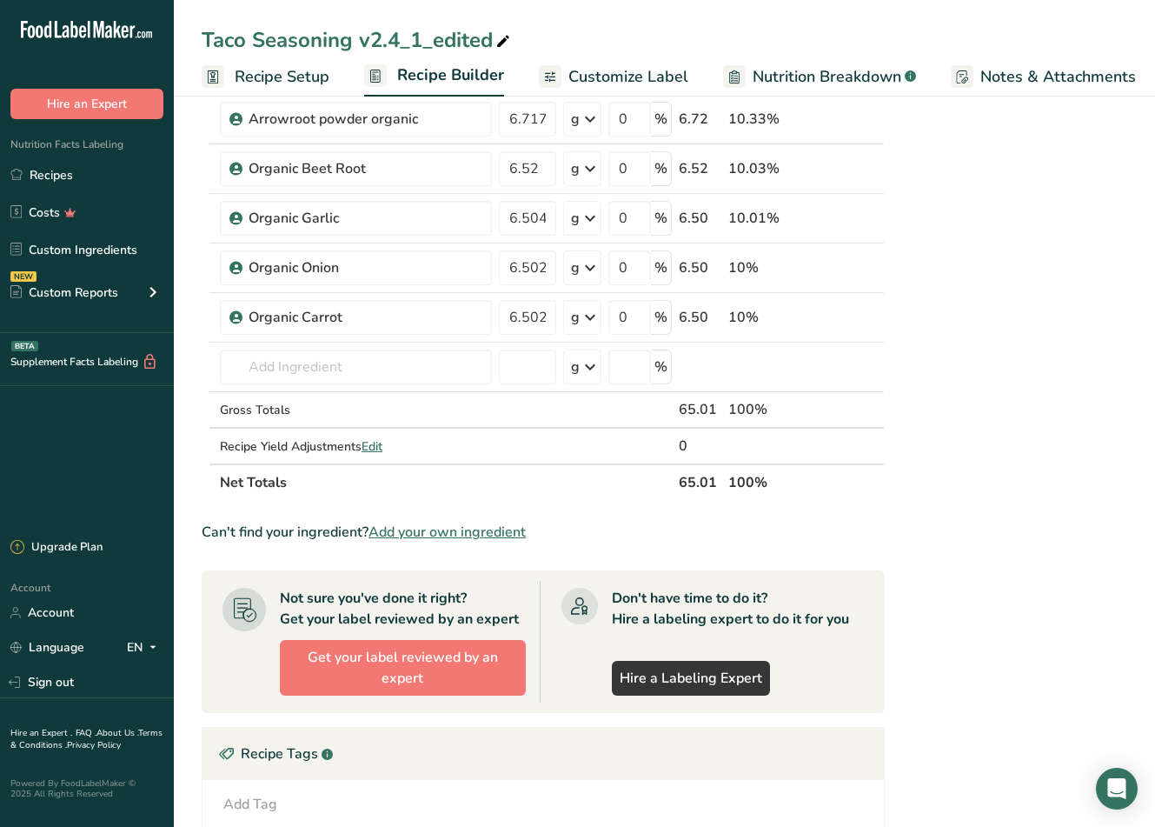
scroll to position [782, 0]
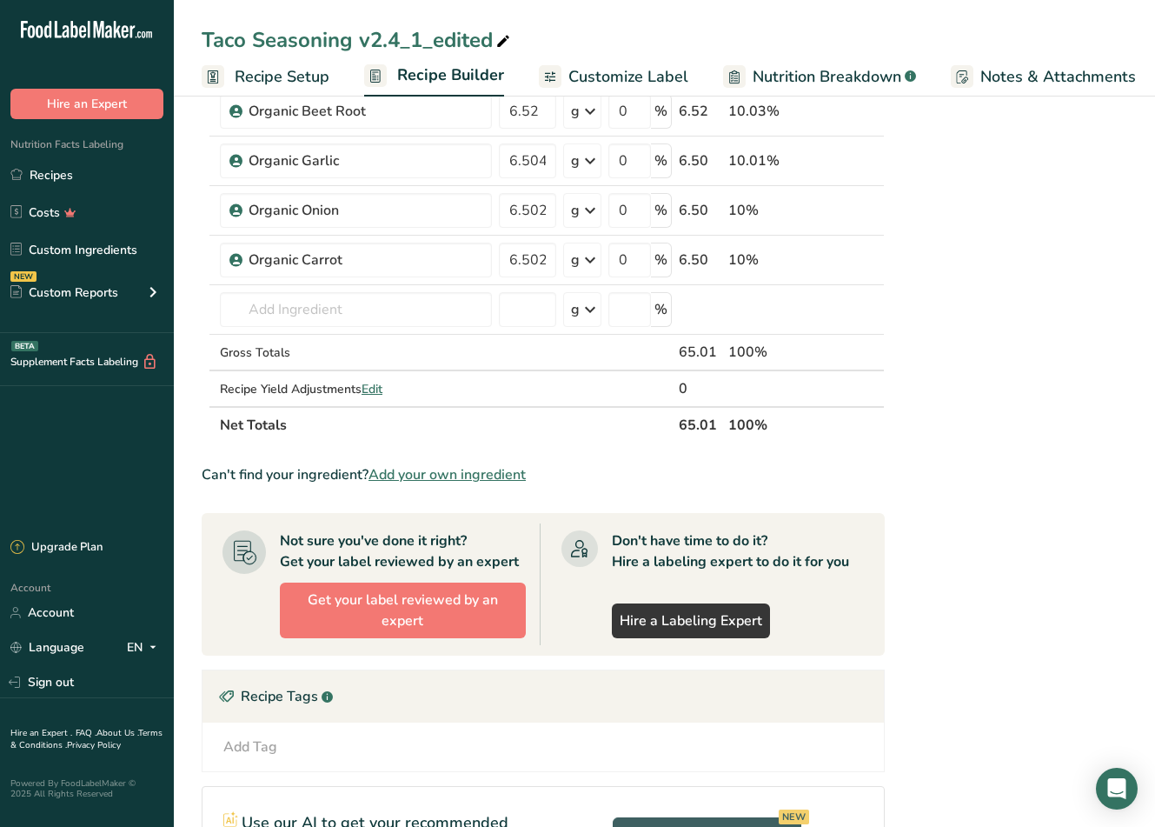
click at [483, 475] on span "Add your own ingredient" at bounding box center [447, 474] width 157 height 21
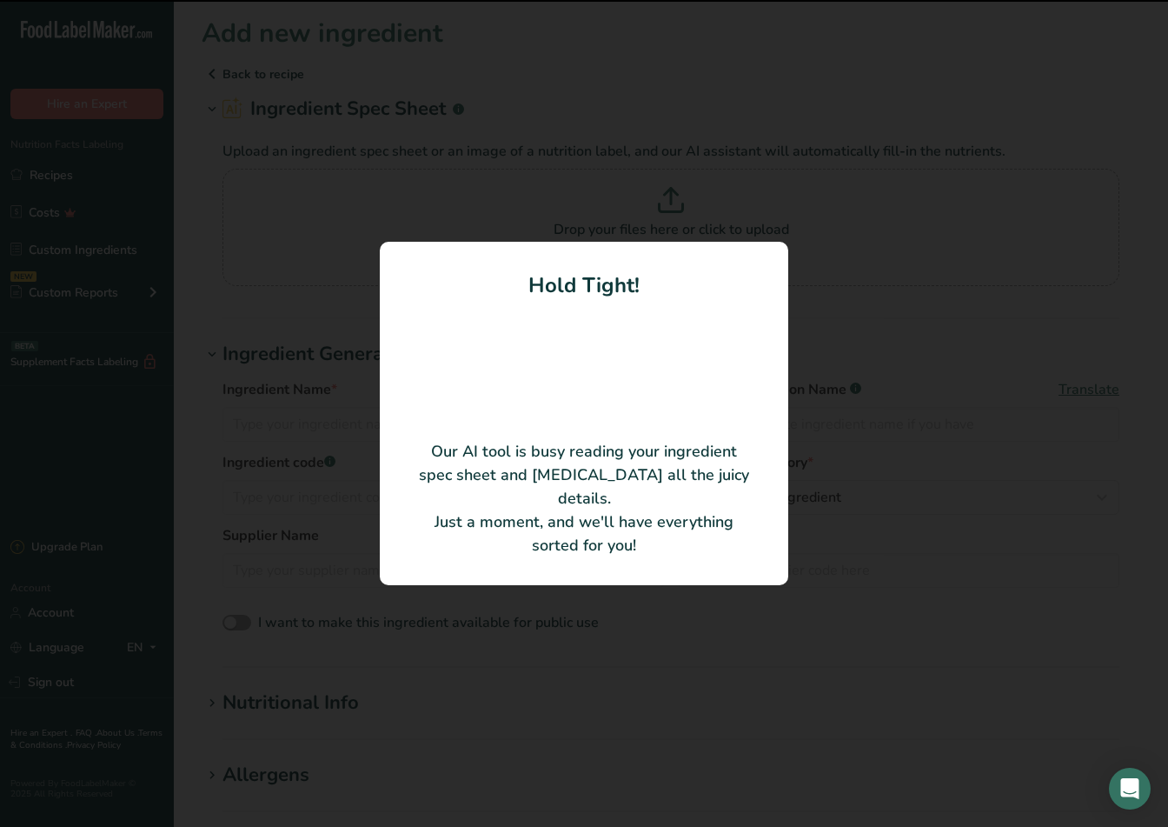
type input "Organic ginger root"
type input "HQ Organics"
type input "GINGND*"
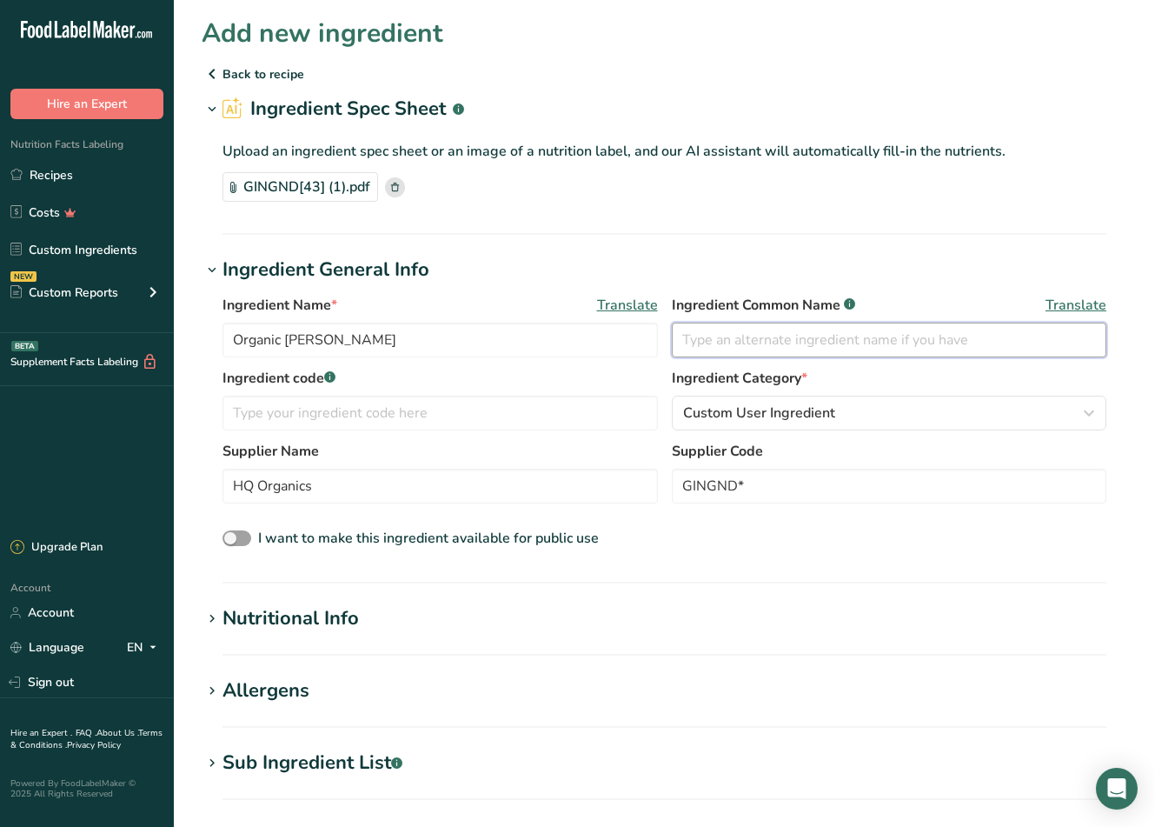
click at [873, 327] on input "text" at bounding box center [889, 339] width 435 height 35
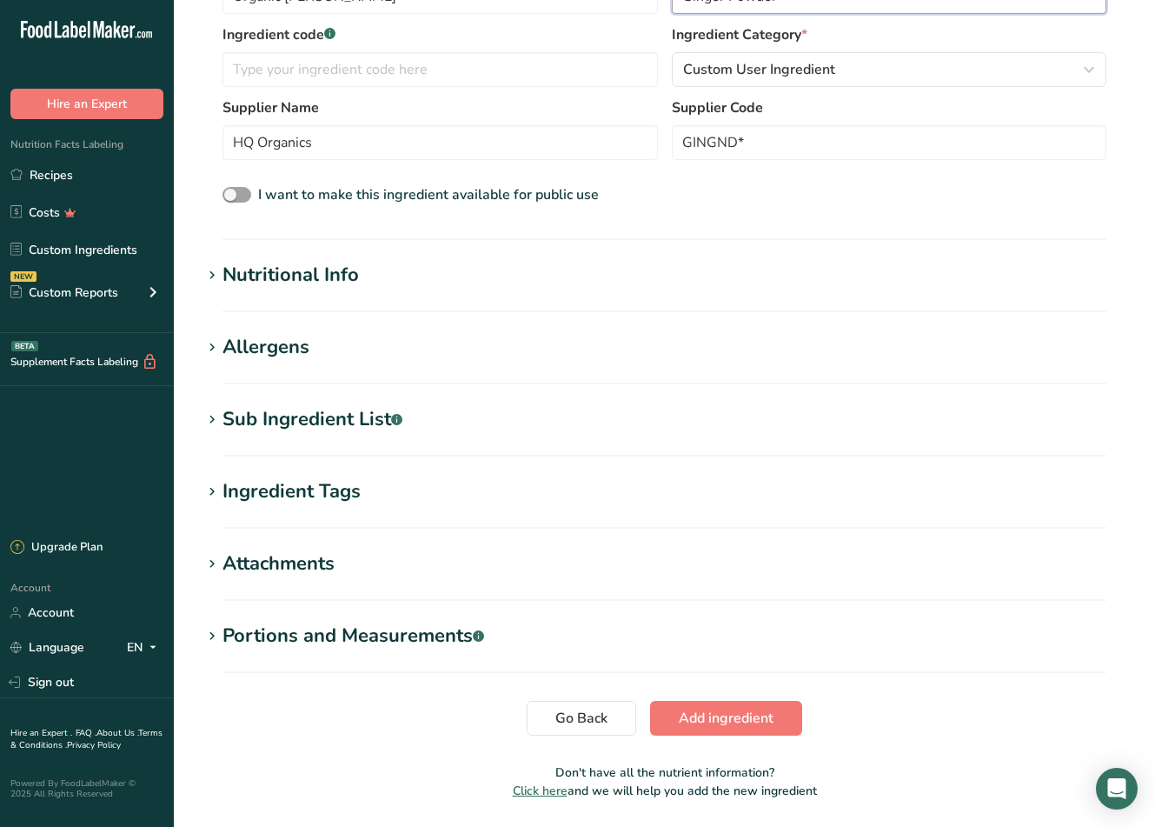
scroll to position [348, 0]
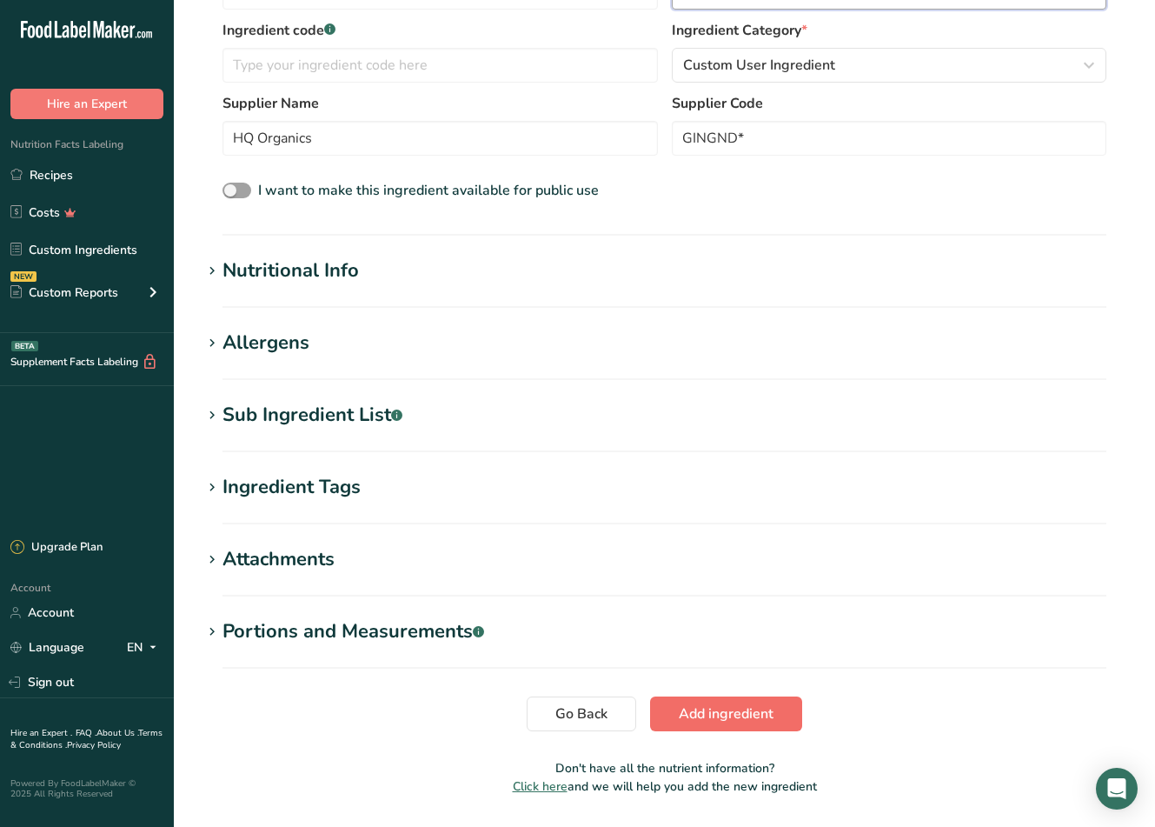
type input "Ginger Powder*"
click at [759, 712] on span "Add ingredient" at bounding box center [726, 713] width 95 height 21
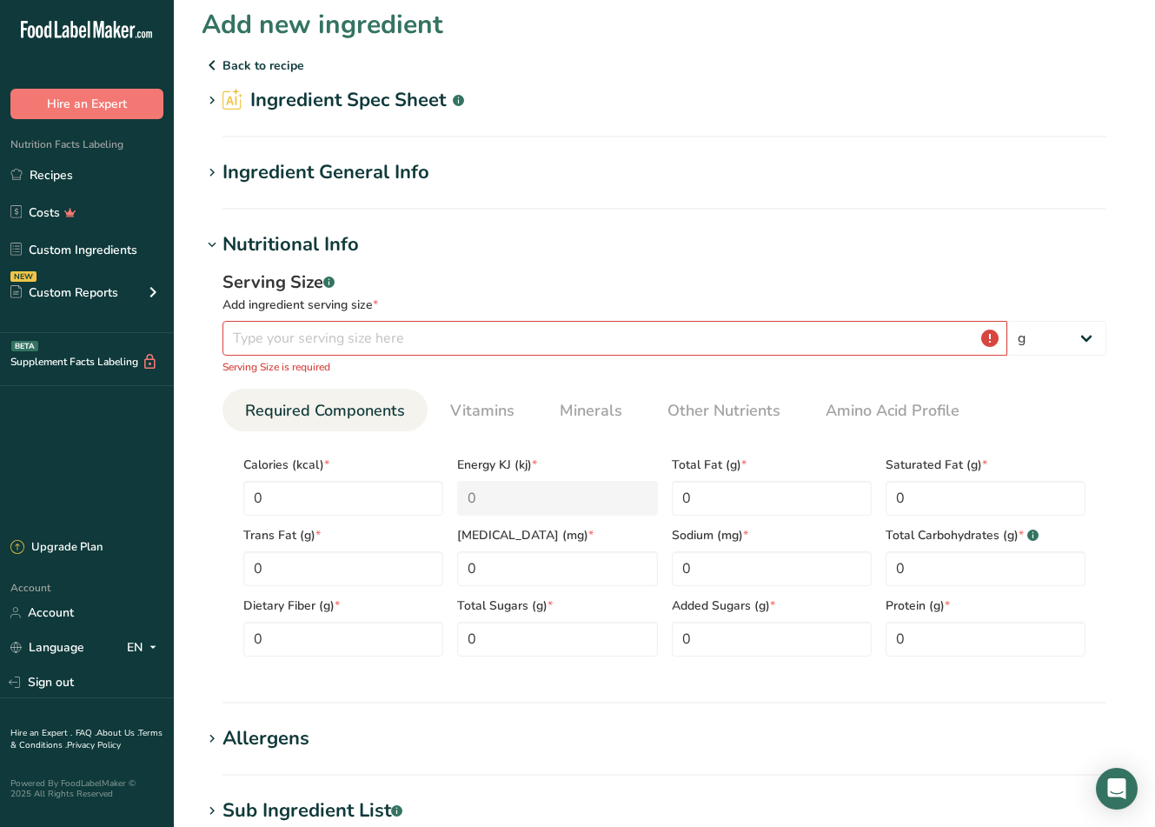
scroll to position [0, 0]
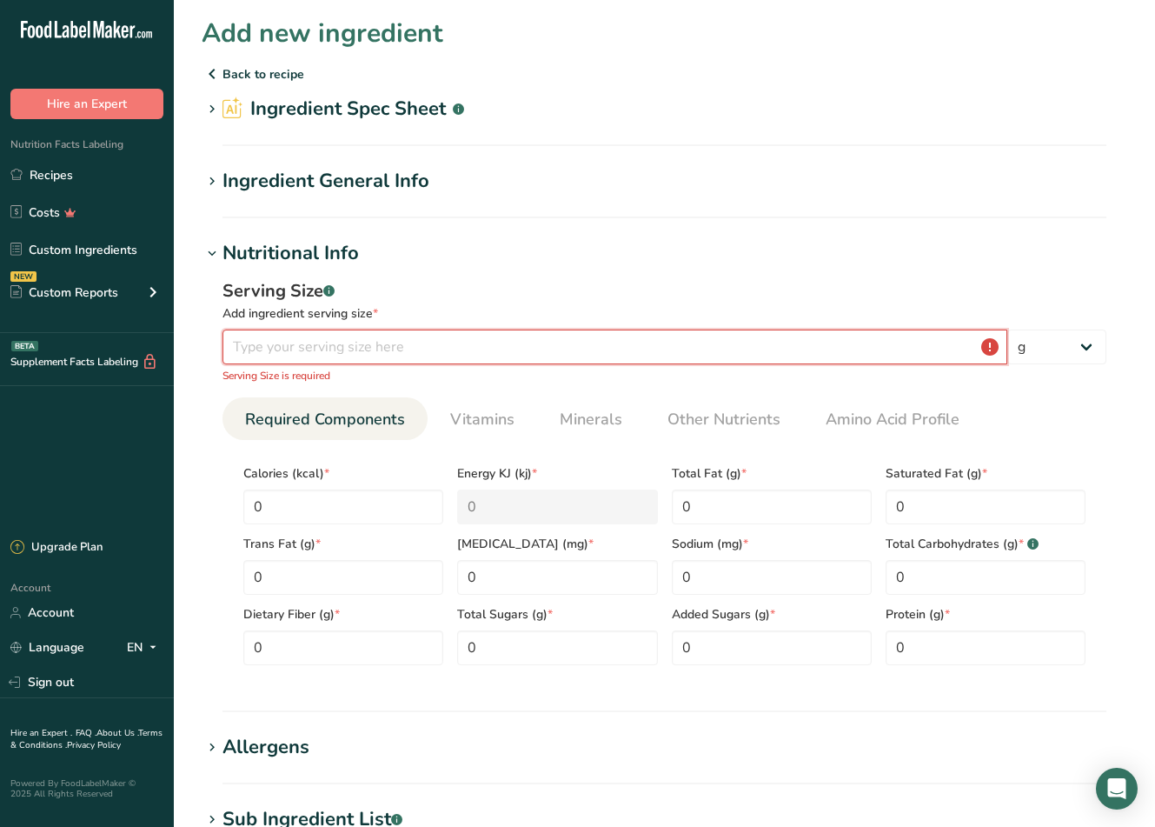
click at [387, 344] on input "number" at bounding box center [615, 346] width 785 height 35
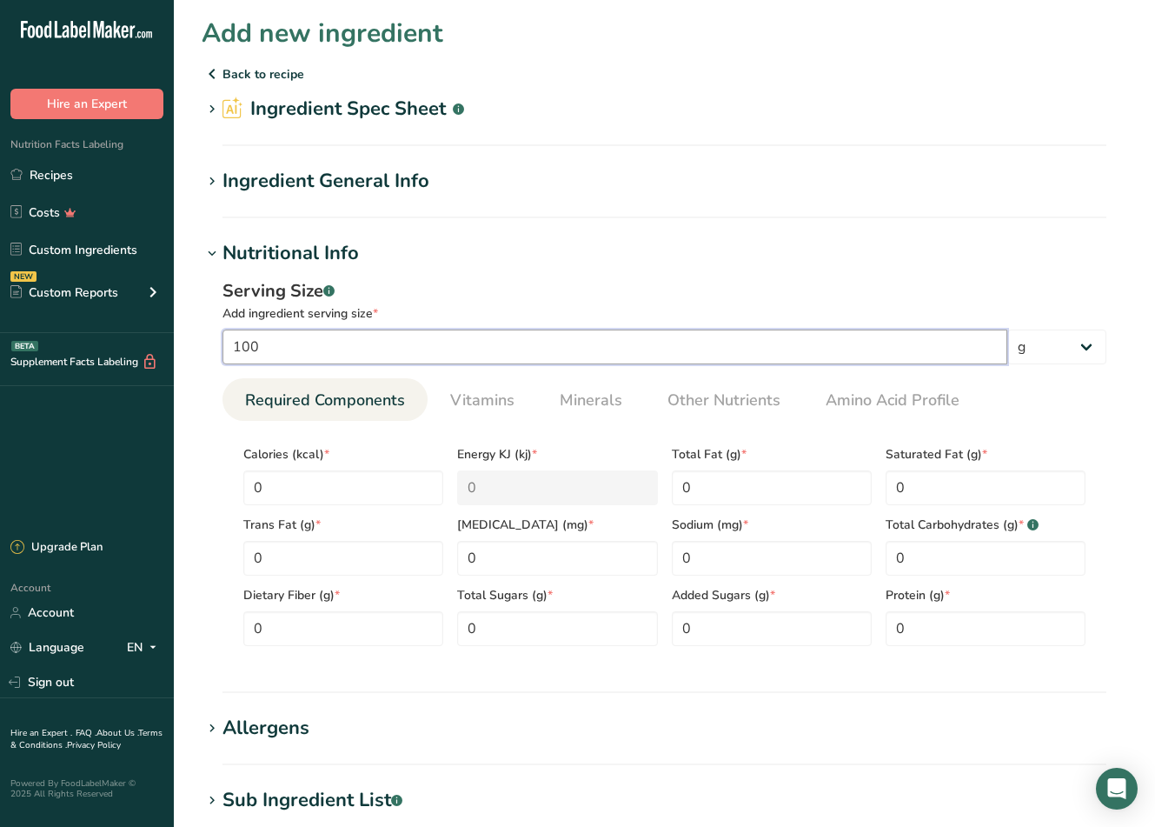
type input "100"
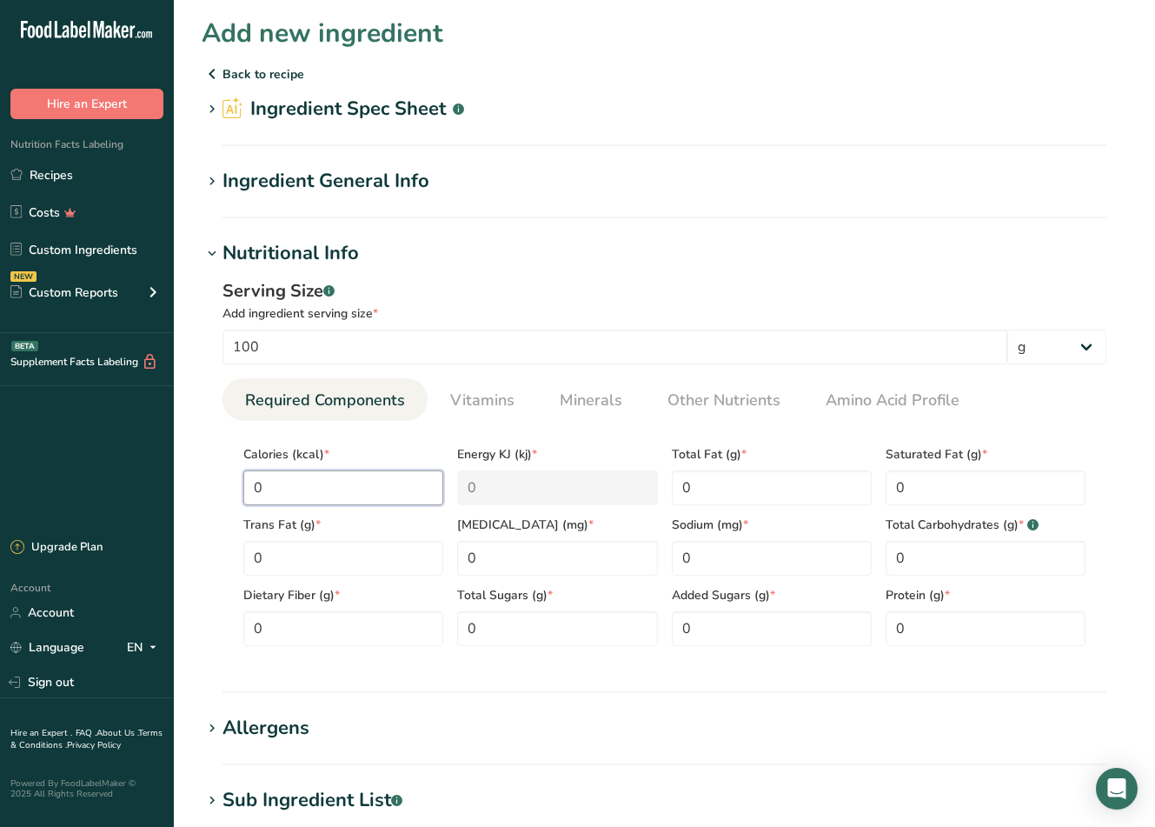
drag, startPoint x: 293, startPoint y: 488, endPoint x: 190, endPoint y: 465, distance: 105.0
click at [192, 467] on section "Add new ingredient Back to recipe Ingredient Spec Sheet .a-a{fill:#347362;}.b-a…" at bounding box center [664, 604] width 981 height 1208
type input "3"
type KJ "12.6"
type input "33"
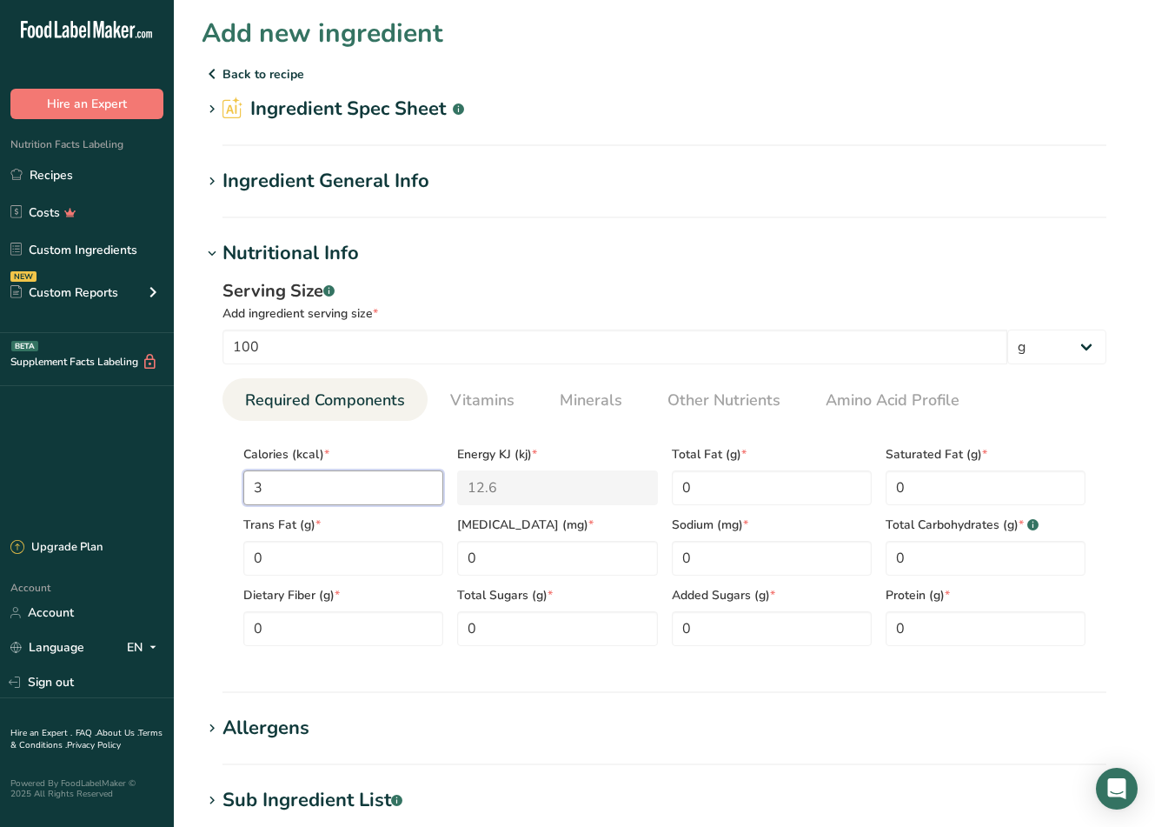
type KJ "138.1"
type input "335"
type KJ "1401.6"
type input "335"
click at [629, 477] on div "Calories (kcal) * 335 Energy KJ (kj) * 1401.6 Total Fat (g) * 0 Saturated Fat (…" at bounding box center [664, 540] width 856 height 211
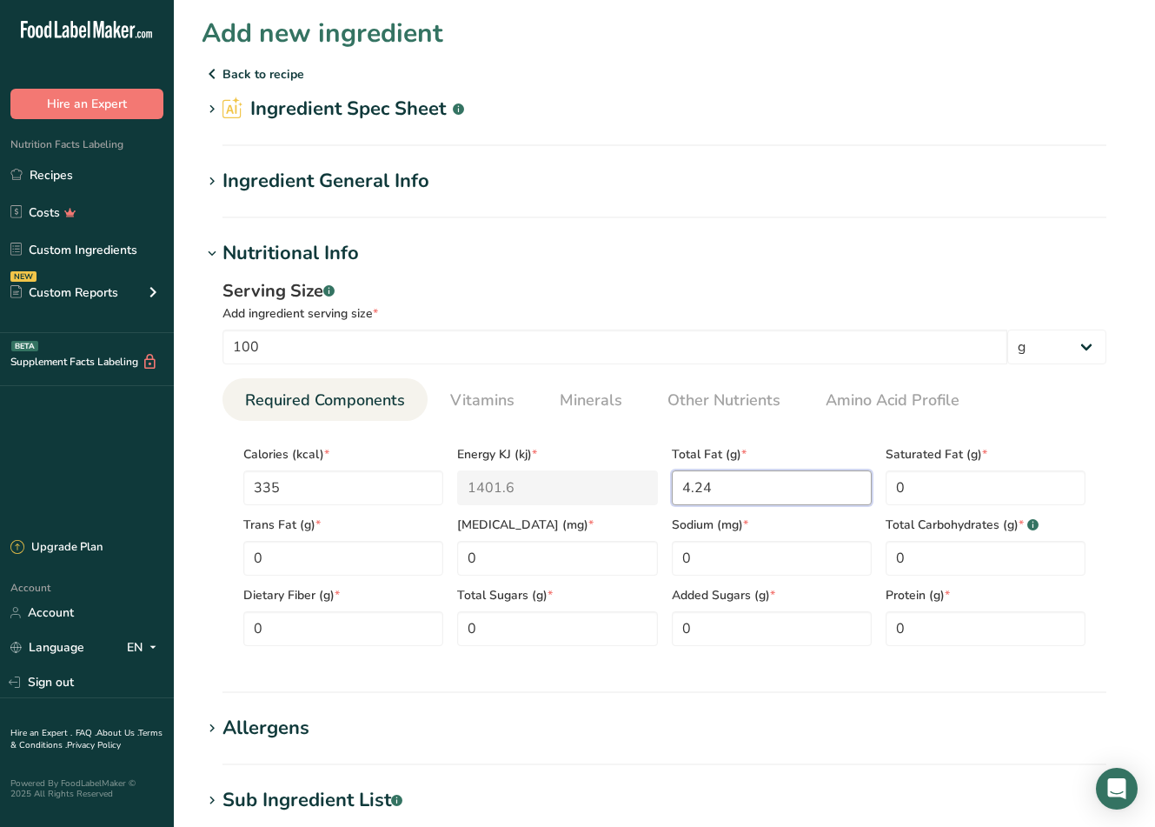
type Fat "4.24"
drag, startPoint x: 935, startPoint y: 481, endPoint x: 810, endPoint y: 475, distance: 125.3
click at [810, 475] on div "Calories (kcal) * 335 Energy KJ (kj) * 1401.6 Total Fat (g) * 4.24 Saturated Fa…" at bounding box center [664, 540] width 856 height 211
type Fat "2.6"
drag, startPoint x: 713, startPoint y: 566, endPoint x: 627, endPoint y: 555, distance: 86.7
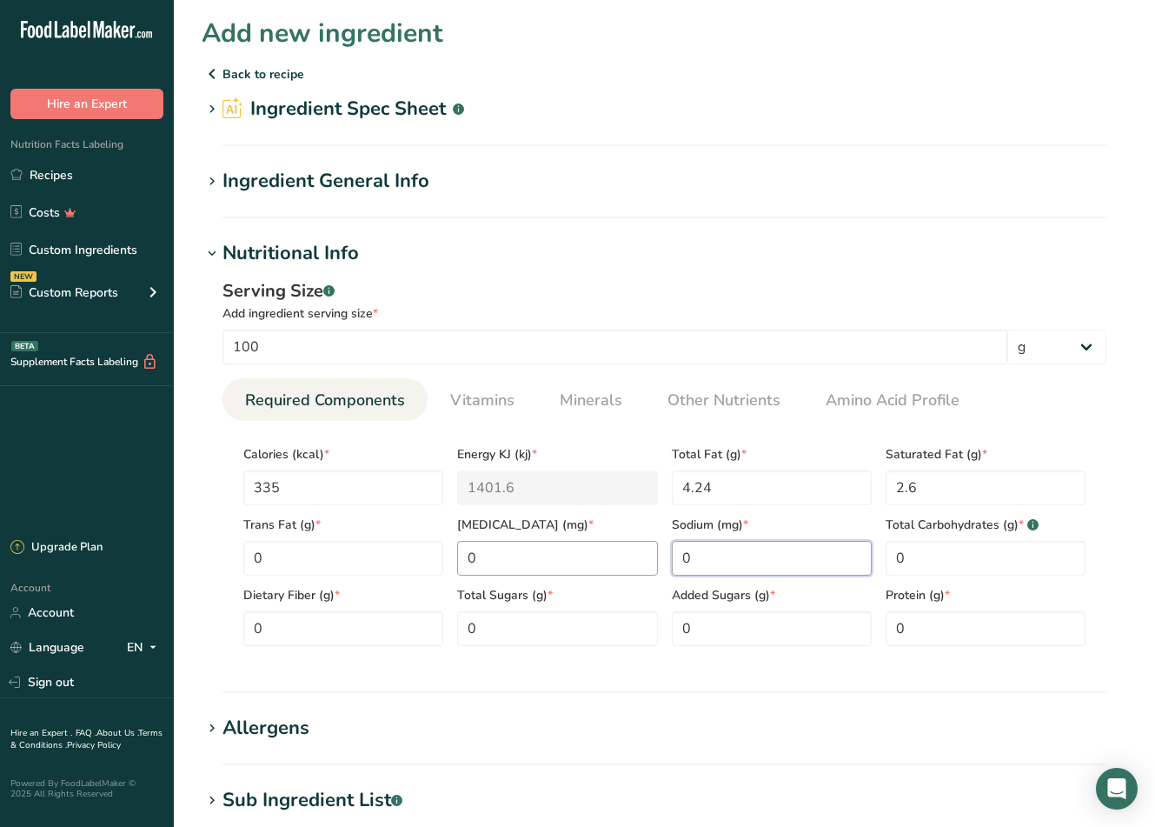
click at [627, 555] on div "Calories (kcal) * 335 Energy KJ (kj) * 1401.6 Total Fat (g) * 4.24 Saturated Fa…" at bounding box center [664, 540] width 856 height 211
type input "27"
drag, startPoint x: 970, startPoint y: 548, endPoint x: 826, endPoint y: 558, distance: 144.7
click at [826, 558] on div "Calories (kcal) * 335 Energy KJ (kj) * 1401.6 Total Fat (g) * 4.24 Saturated Fa…" at bounding box center [664, 540] width 856 height 211
type Carbohydrates "71.62"
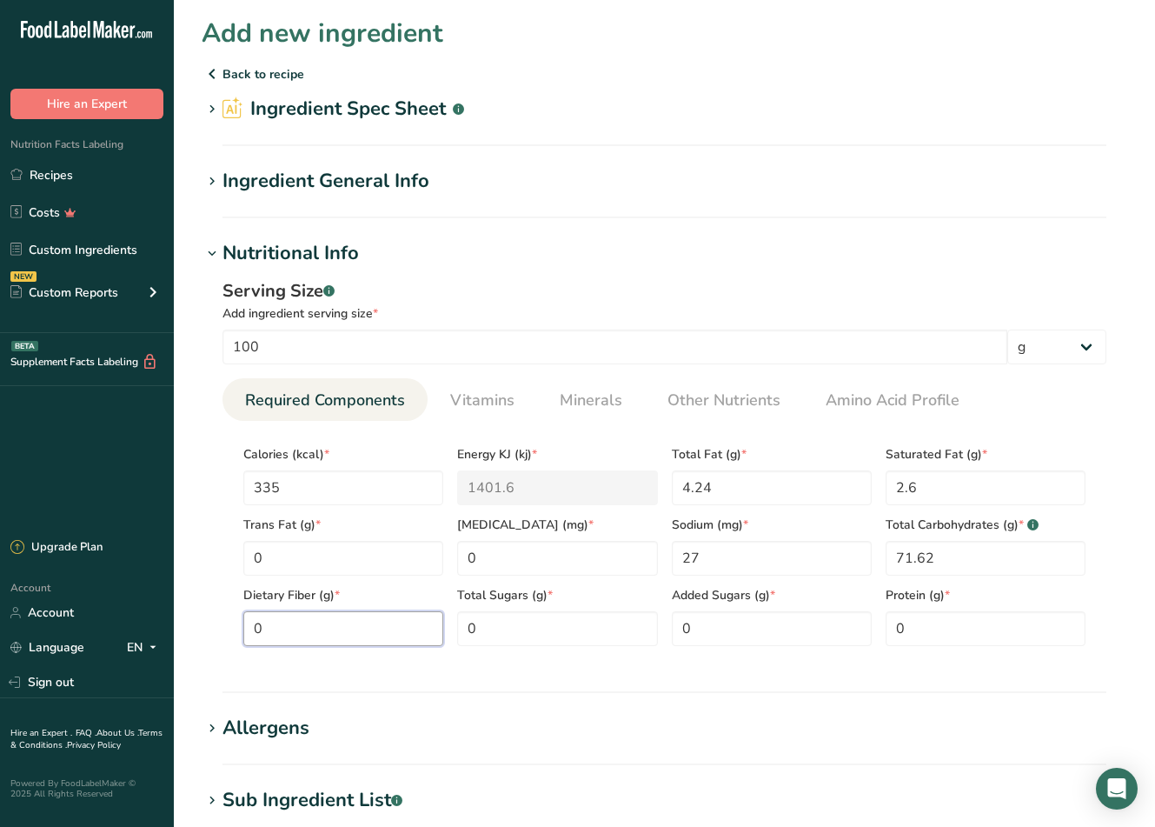
drag, startPoint x: 337, startPoint y: 616, endPoint x: 305, endPoint y: 630, distance: 35.0
click at [307, 629] on Fiber "0" at bounding box center [343, 628] width 200 height 35
drag, startPoint x: 299, startPoint y: 631, endPoint x: 172, endPoint y: 631, distance: 126.9
click at [172, 631] on div ".a-20{fill:#fff;} Hire an Expert Nutrition Facts Labeling Recipes Costs Custom …" at bounding box center [577, 632] width 1155 height 1264
type Fiber "14.1"
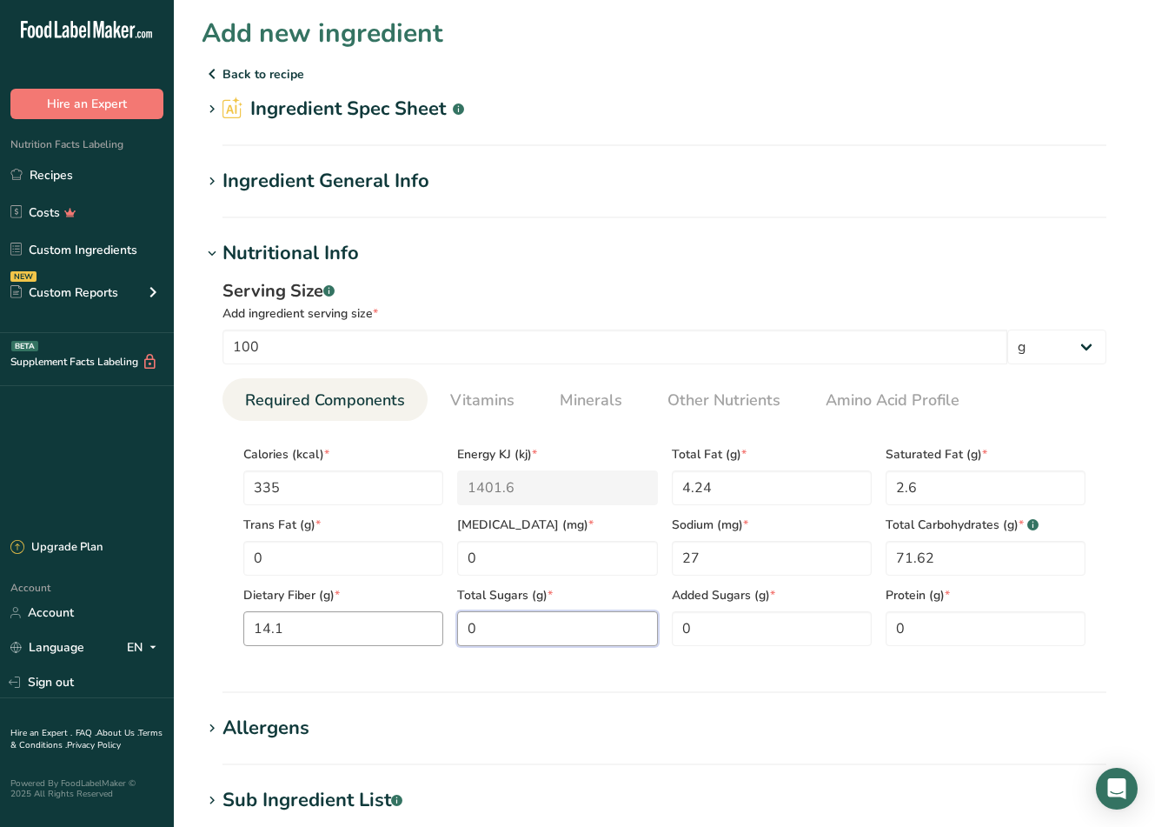
drag, startPoint x: 548, startPoint y: 630, endPoint x: 324, endPoint y: 642, distance: 223.7
click at [327, 642] on div "Calories (kcal) * 335 Energy KJ (kj) * 1401.6 Total Fat (g) * 4.24 Saturated Fa…" at bounding box center [664, 540] width 856 height 211
type Sugars "3.39"
drag, startPoint x: 930, startPoint y: 624, endPoint x: 846, endPoint y: 626, distance: 84.3
click at [860, 625] on div "Calories (kcal) * 335 Energy KJ (kj) * 1401.6 Total Fat (g) * 4.24 Saturated Fa…" at bounding box center [664, 540] width 856 height 211
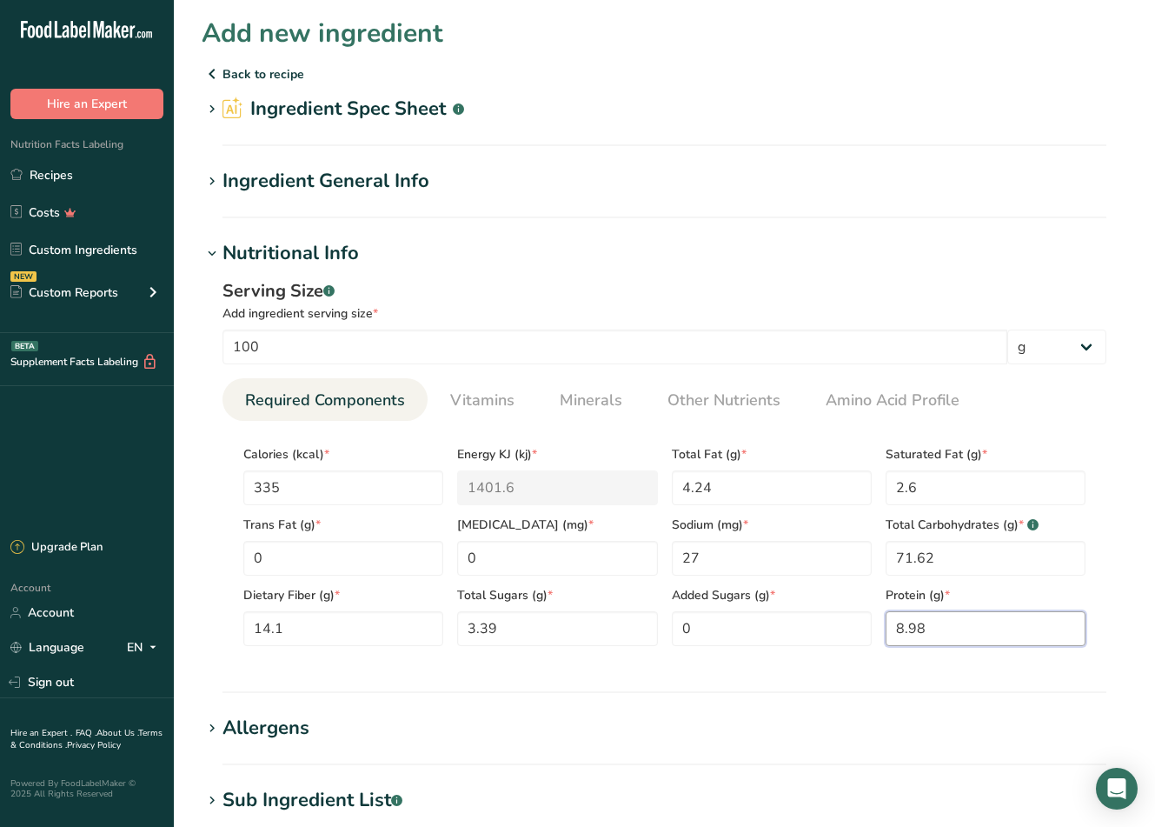
type input "8.98"
click at [405, 176] on div "Ingredient General Info" at bounding box center [326, 181] width 207 height 29
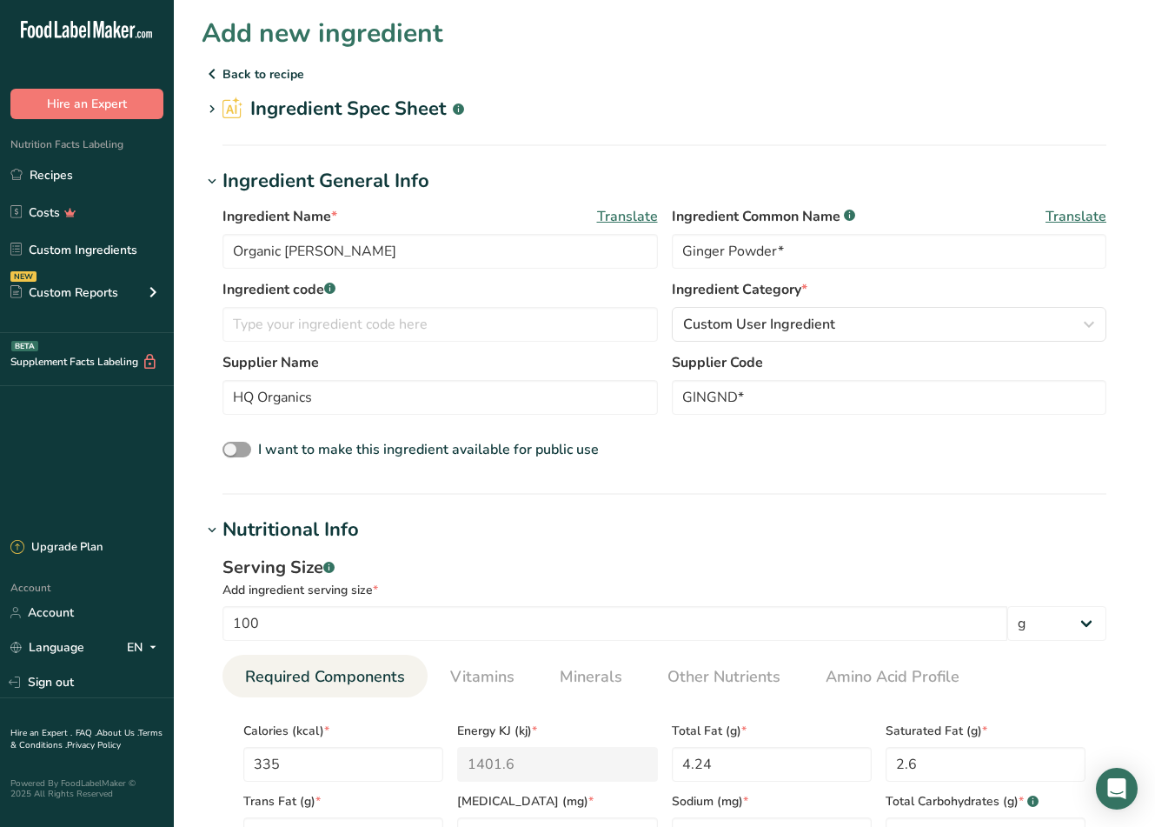
click at [415, 117] on h2 "Ingredient Spec Sheet .a-a{fill:#347362;}.b-a{fill:#fff;}" at bounding box center [344, 109] width 242 height 29
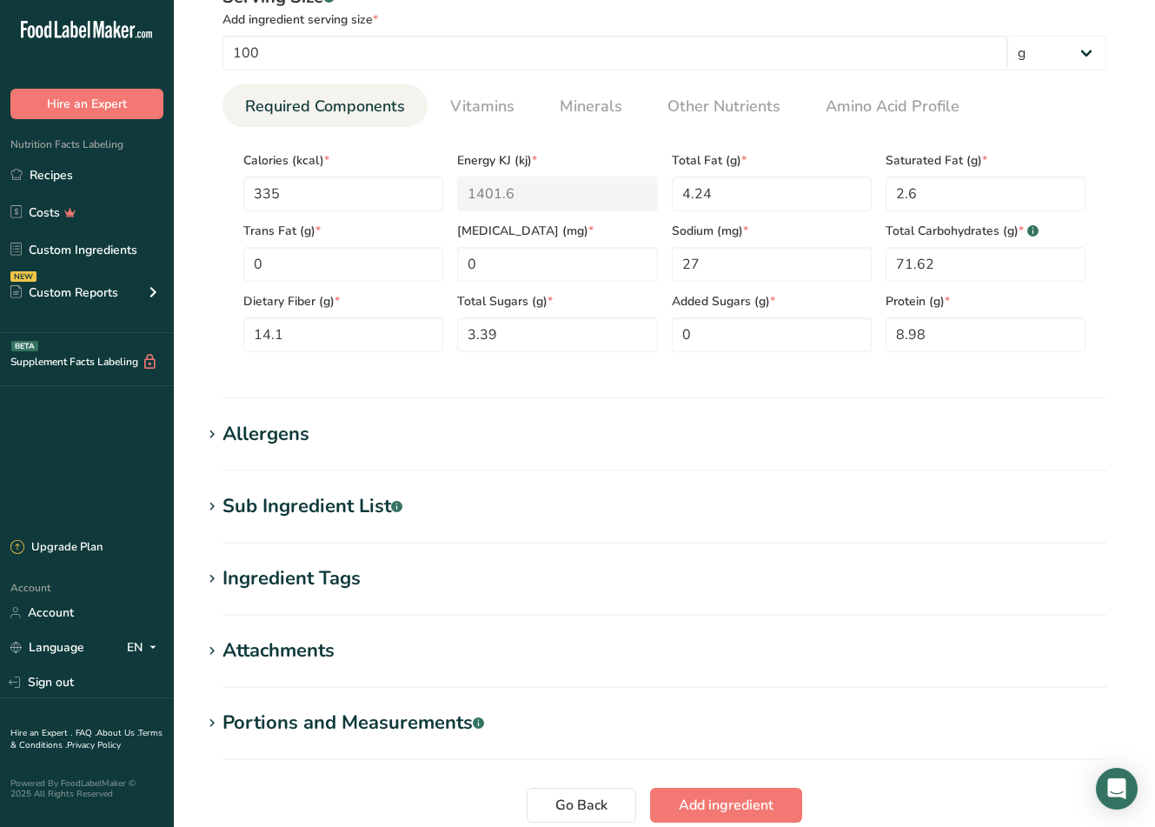
scroll to position [695, 0]
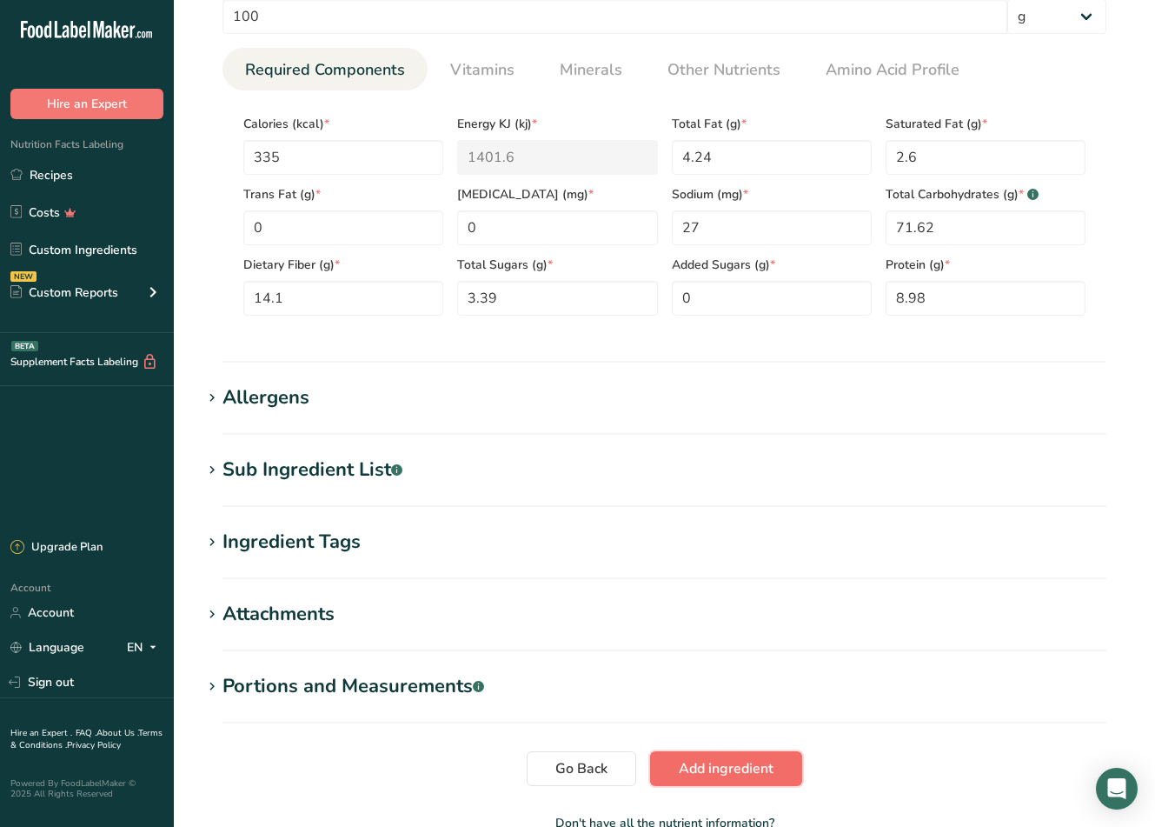
click at [761, 759] on span "Add ingredient" at bounding box center [726, 768] width 95 height 21
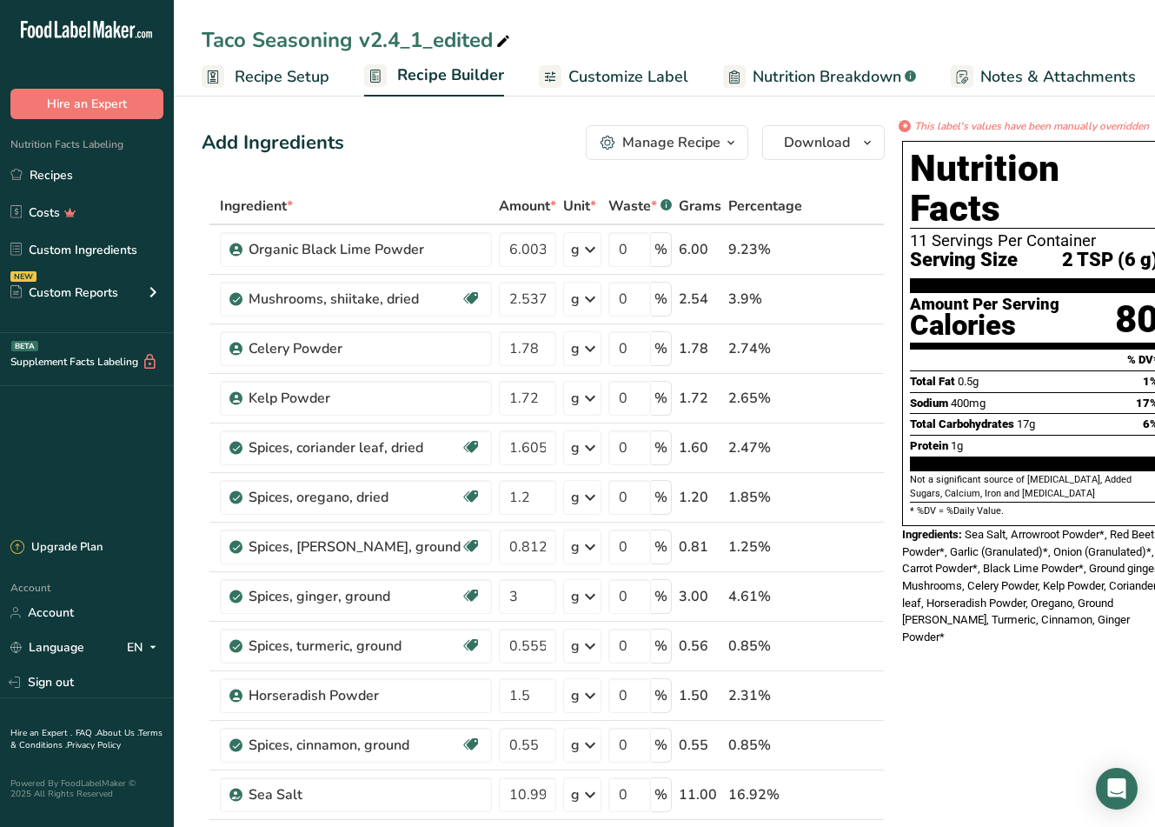
click at [850, 31] on div "Taco Seasoning v2.4_1_edited" at bounding box center [664, 39] width 981 height 31
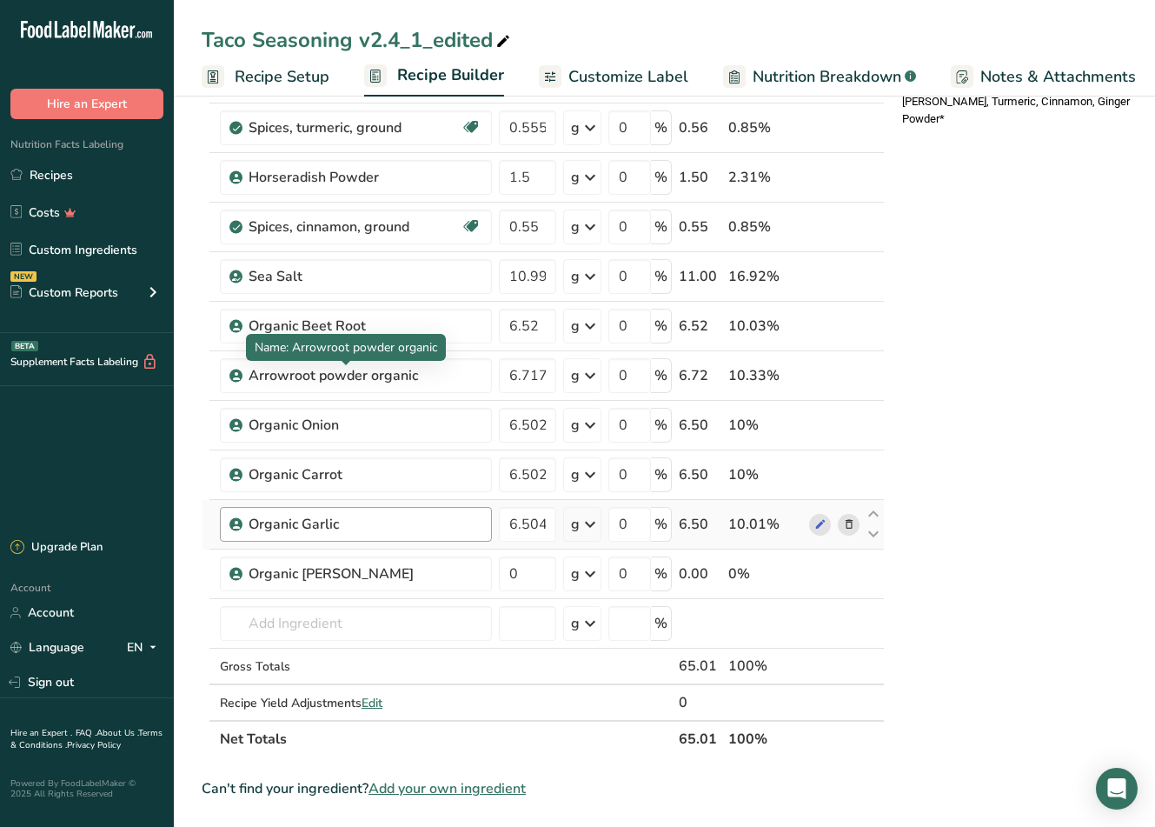
scroll to position [521, 0]
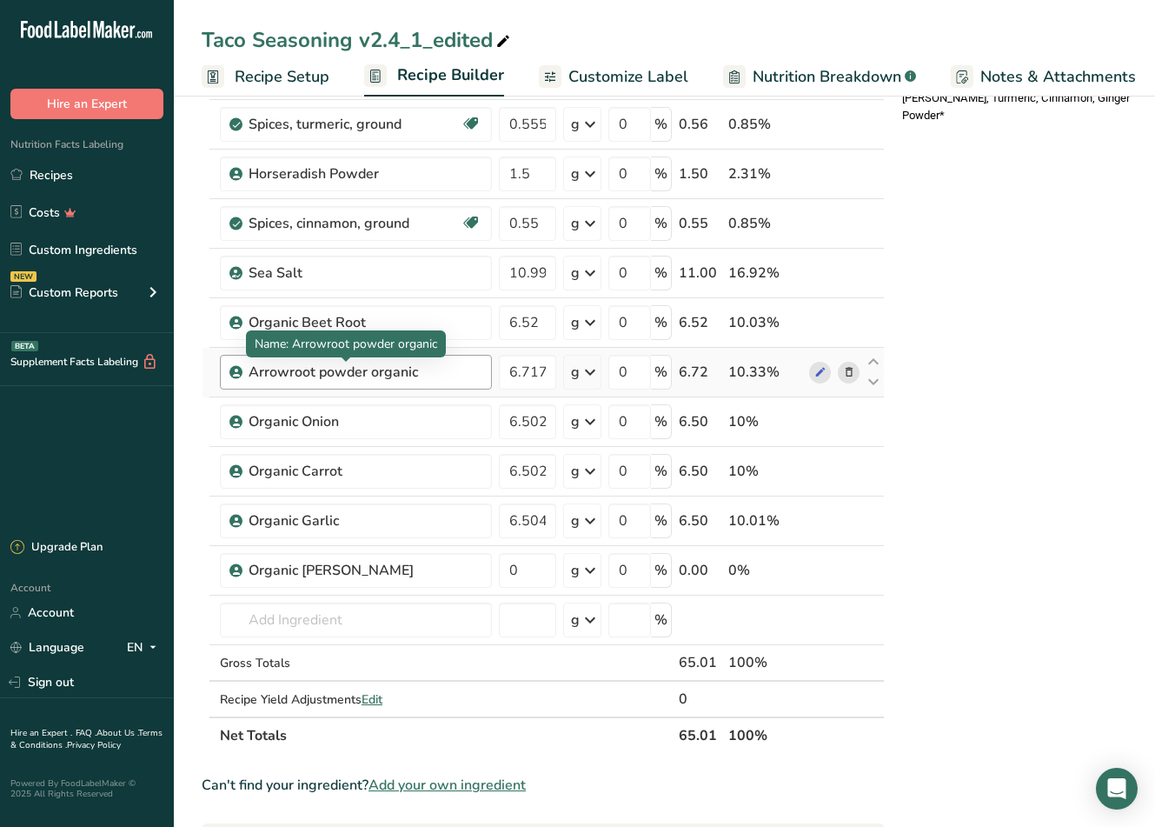
click at [376, 363] on div "Arrowroot powder organic" at bounding box center [357, 372] width 217 height 21
click at [411, 369] on div "Arrowroot powder organic" at bounding box center [357, 372] width 217 height 21
click at [428, 369] on div "Arrowroot powder organic" at bounding box center [357, 372] width 217 height 21
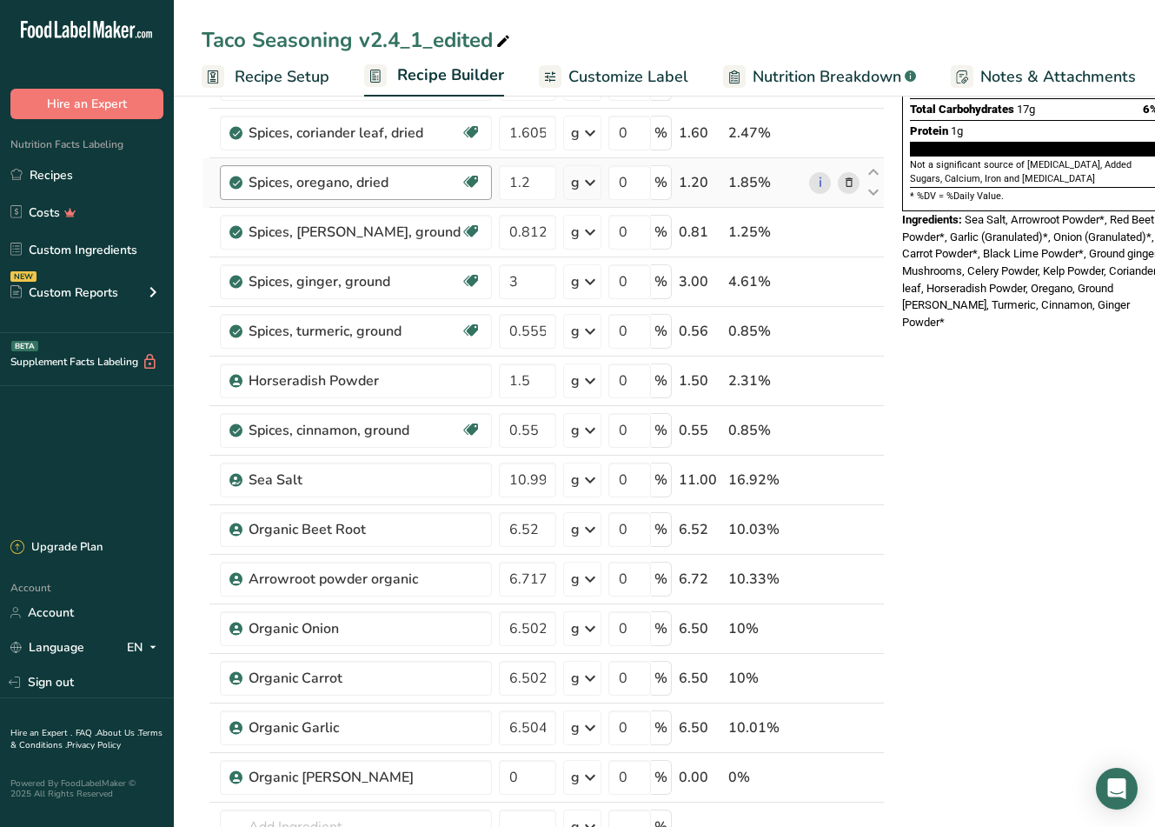
scroll to position [348, 0]
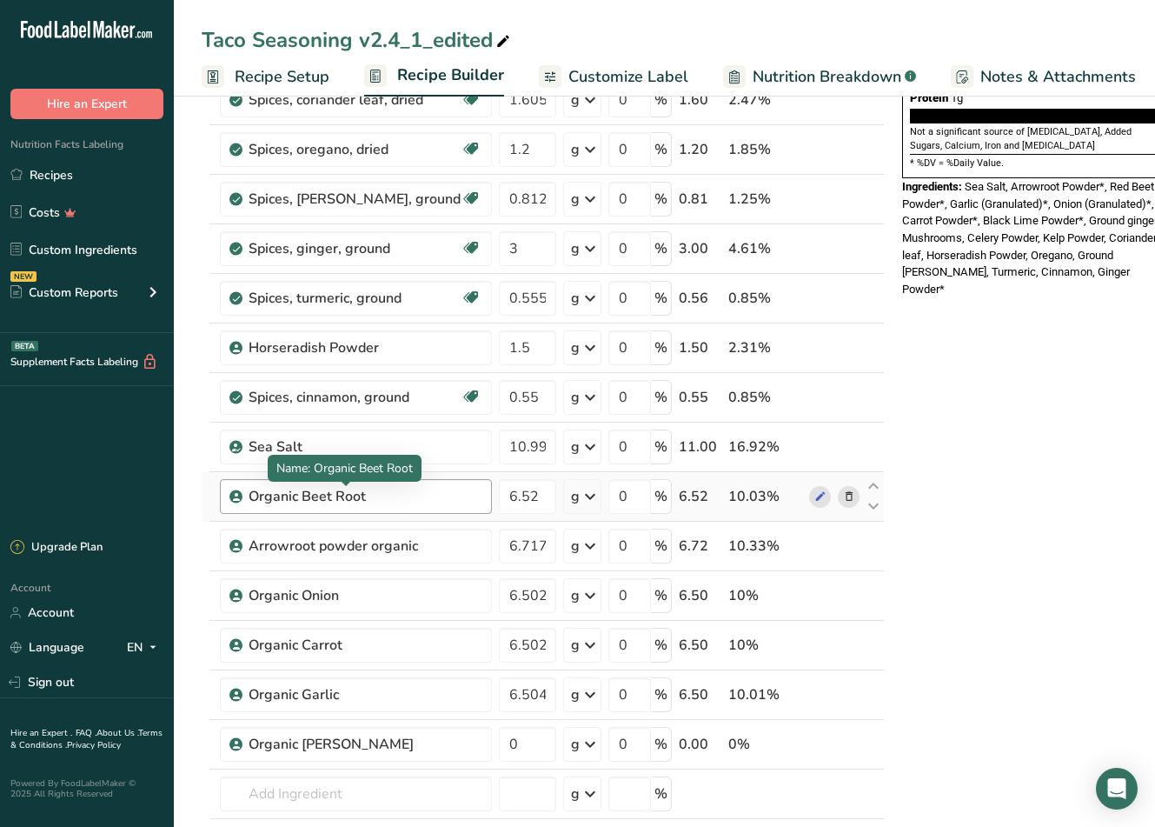
click at [384, 495] on div "Organic Beet Root" at bounding box center [357, 496] width 217 height 21
click at [814, 493] on icon at bounding box center [820, 497] width 12 height 18
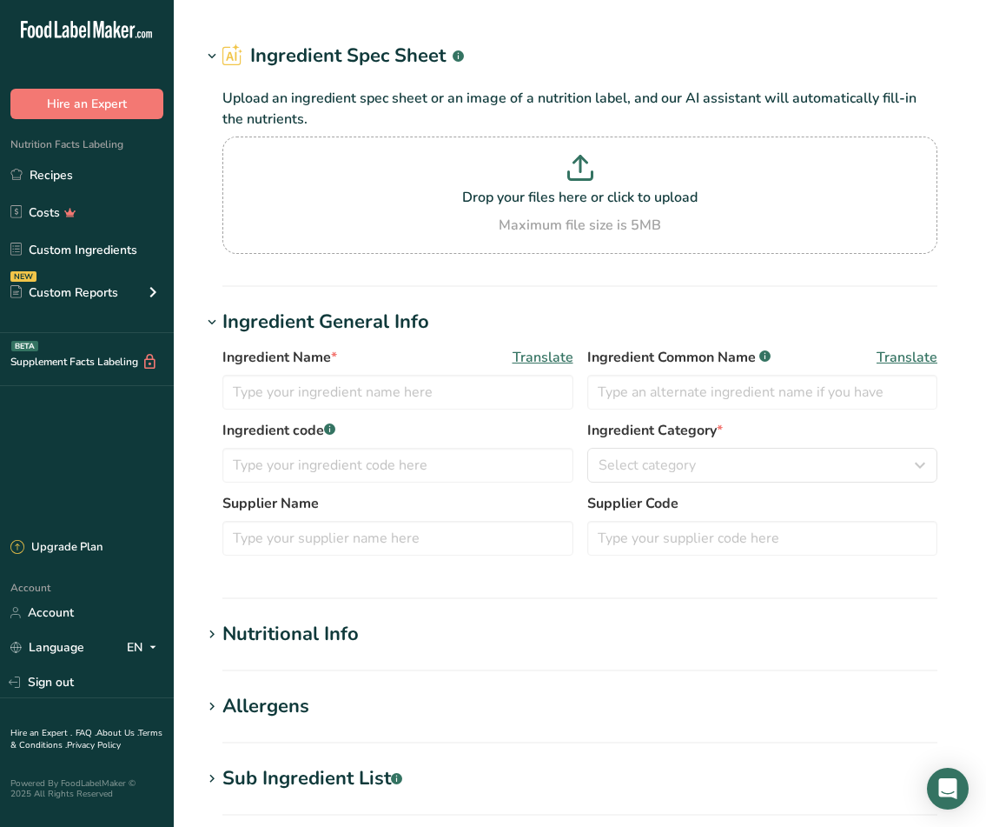
type input "Spices, ginger, ground"
type input "Ground ginger"
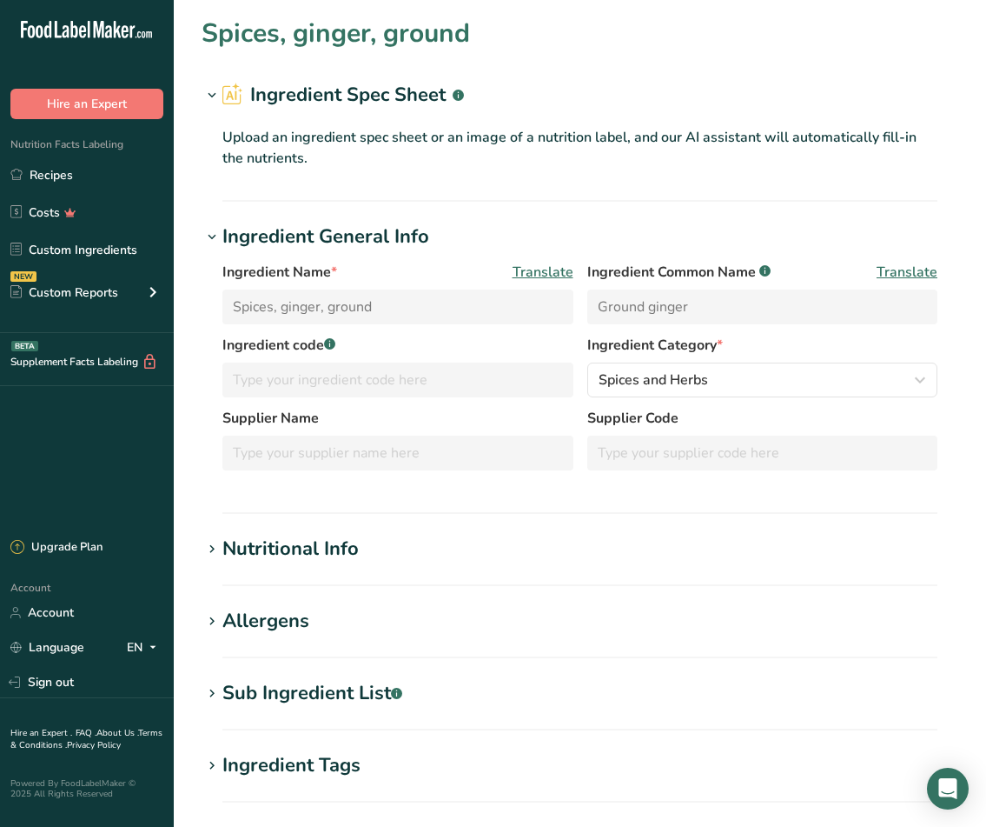
click at [342, 104] on h2 "Ingredient Spec Sheet .a-a{fill:#347362;}.b-a{fill:#fff;}" at bounding box center [344, 95] width 242 height 29
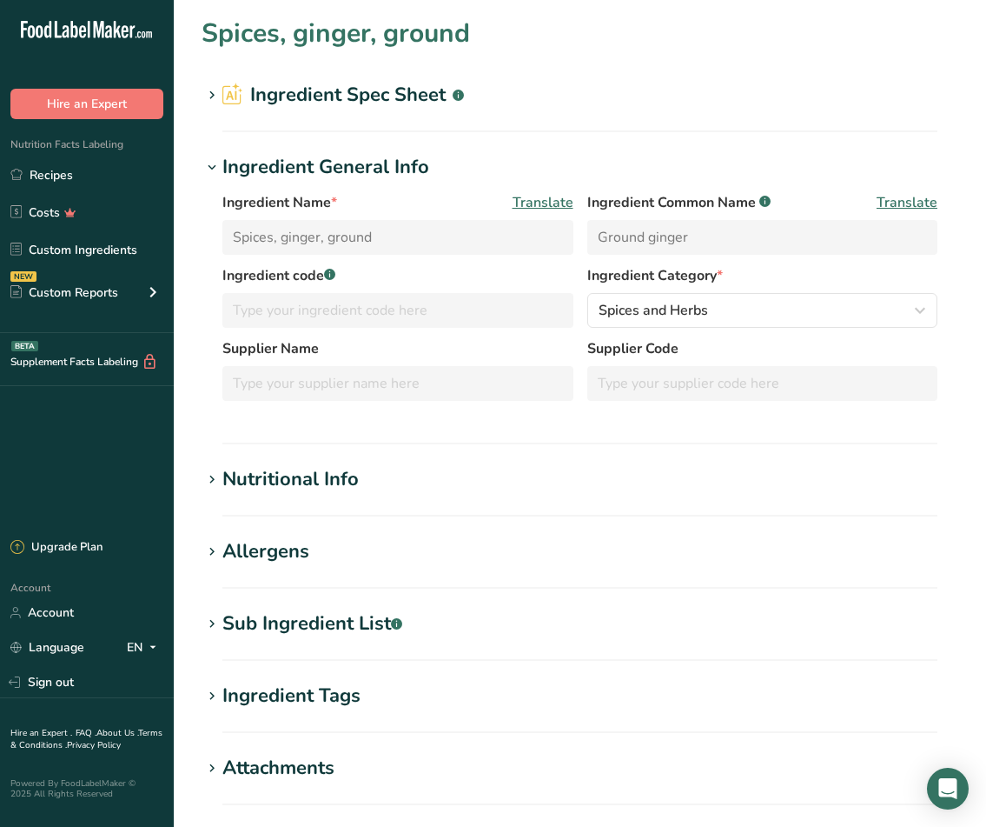
click at [414, 92] on h2 "Ingredient Spec Sheet .a-a{fill:#347362;}.b-a{fill:#fff;}" at bounding box center [344, 95] width 242 height 29
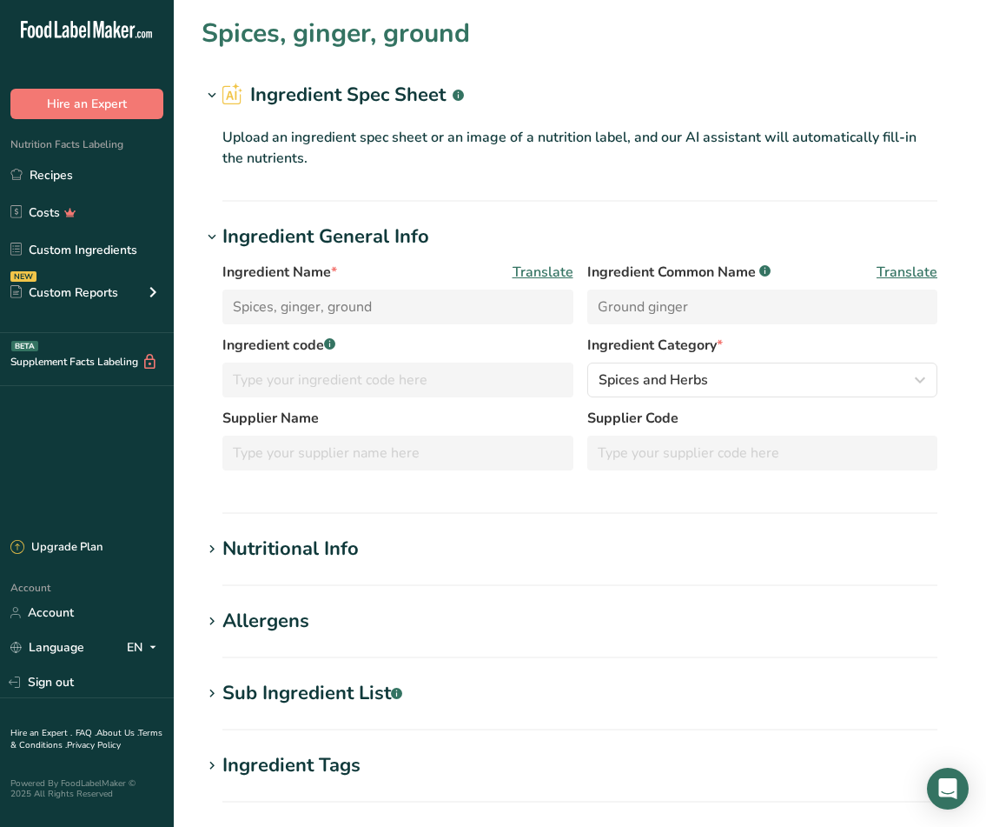
click at [413, 103] on h2 "Ingredient Spec Sheet .a-a{fill:#347362;}.b-a{fill:#fff;}" at bounding box center [344, 95] width 242 height 29
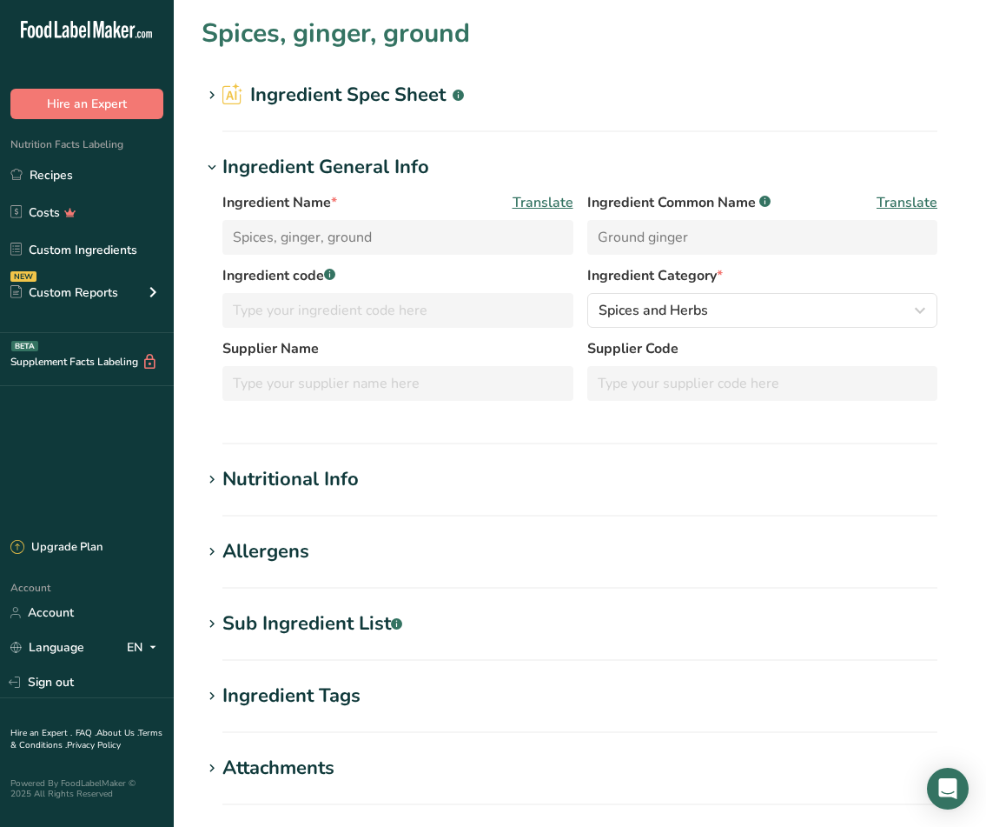
click at [413, 103] on h2 "Ingredient Spec Sheet .a-a{fill:#347362;}.b-a{fill:#fff;}" at bounding box center [344, 95] width 242 height 29
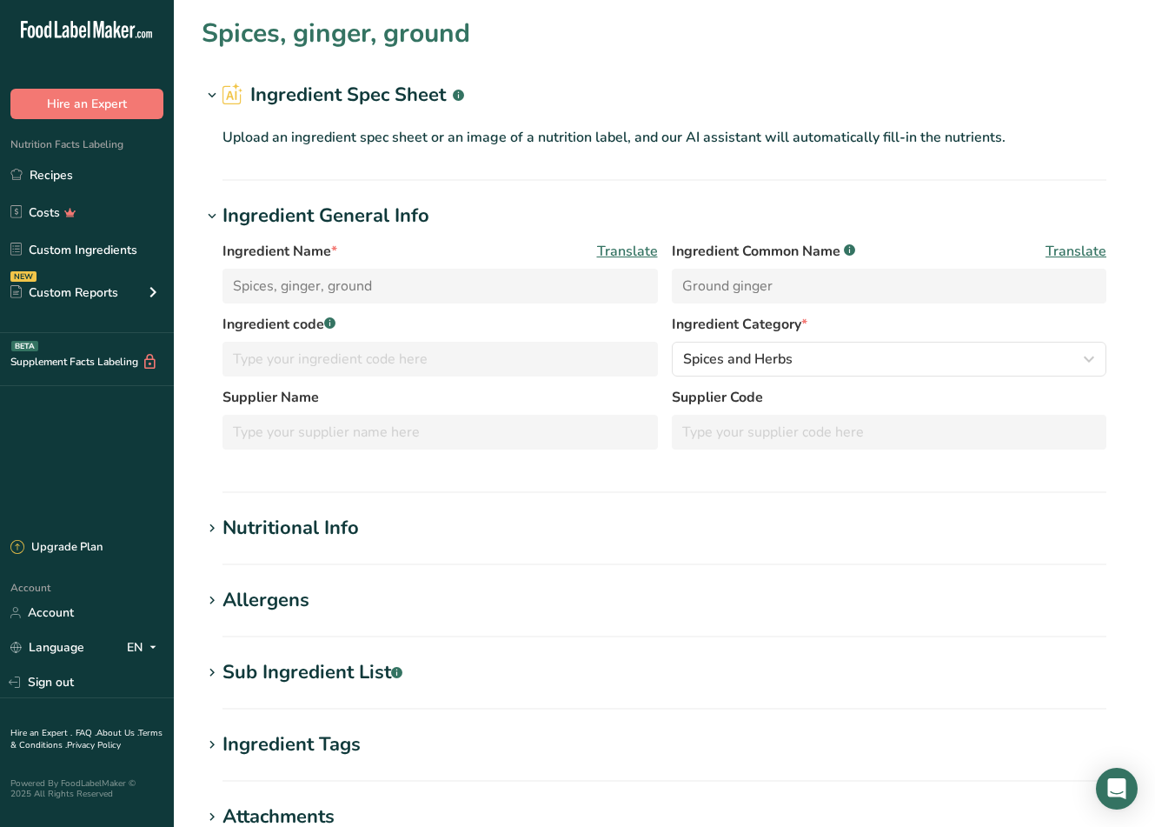
click at [214, 100] on icon at bounding box center [212, 95] width 16 height 24
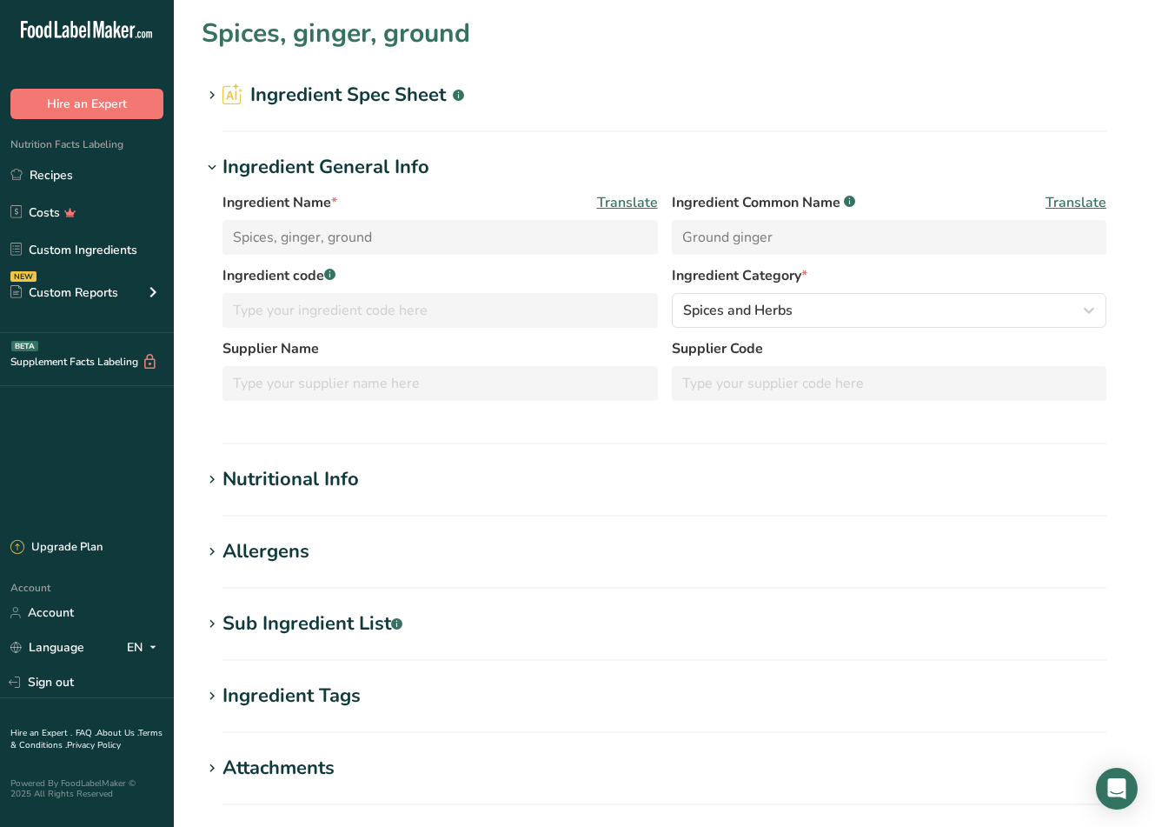
click at [213, 97] on icon at bounding box center [212, 95] width 16 height 24
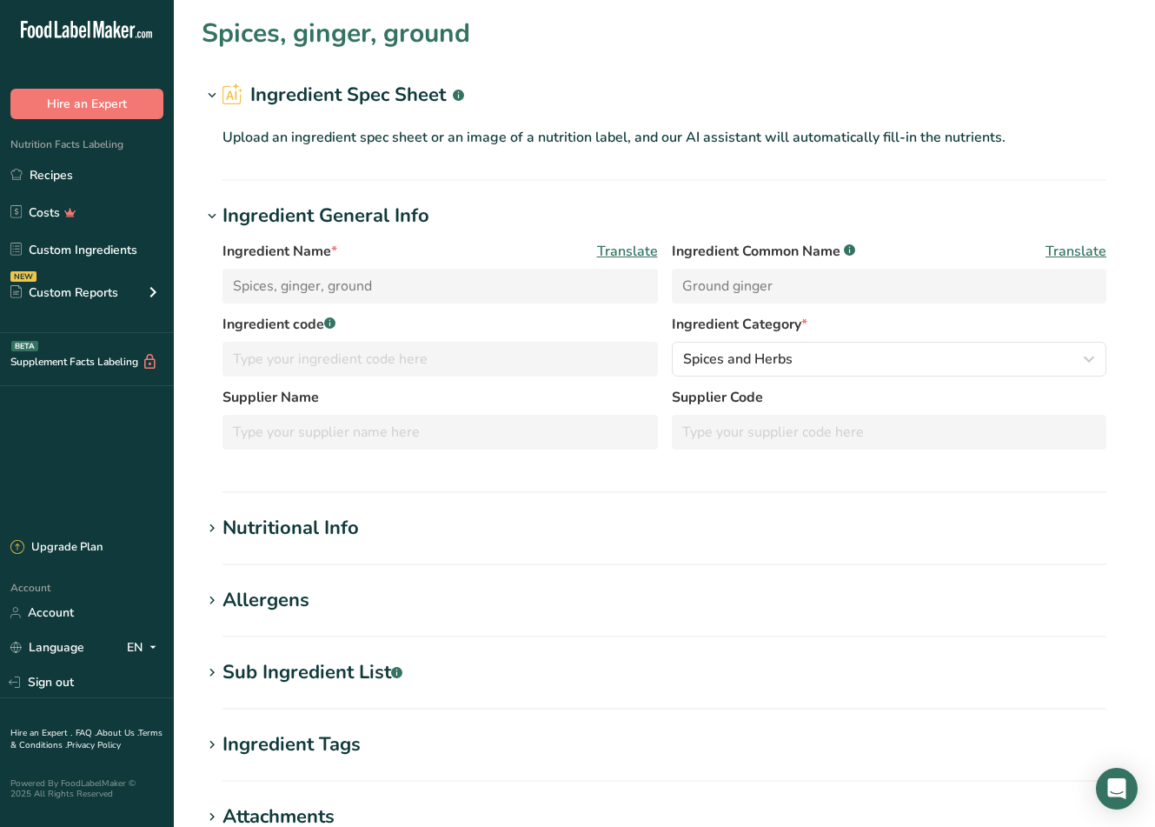
click at [467, 94] on h1 "Ingredient Spec Sheet .a-a{fill:#347362;}.b-a{fill:#fff;}" at bounding box center [665, 95] width 926 height 29
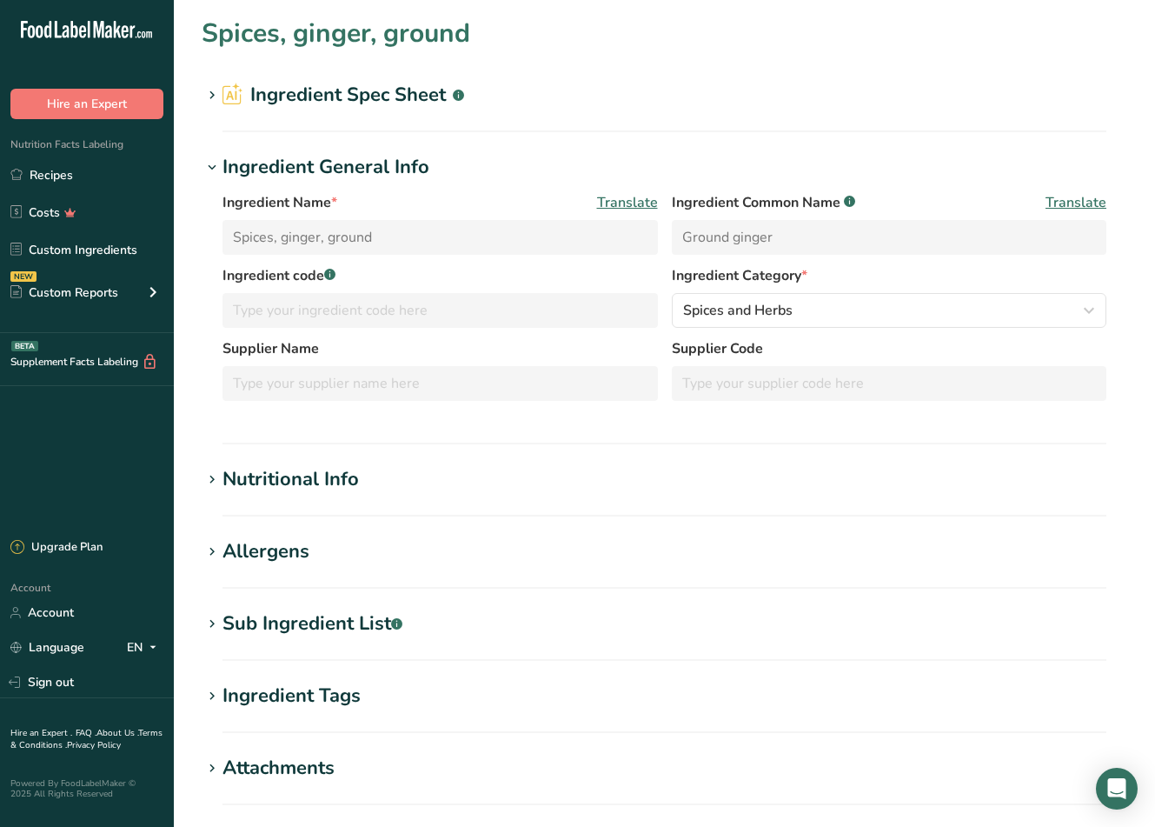
click at [466, 94] on h1 "Ingredient Spec Sheet .a-a{fill:#347362;}.b-a{fill:#fff;}" at bounding box center [665, 95] width 926 height 29
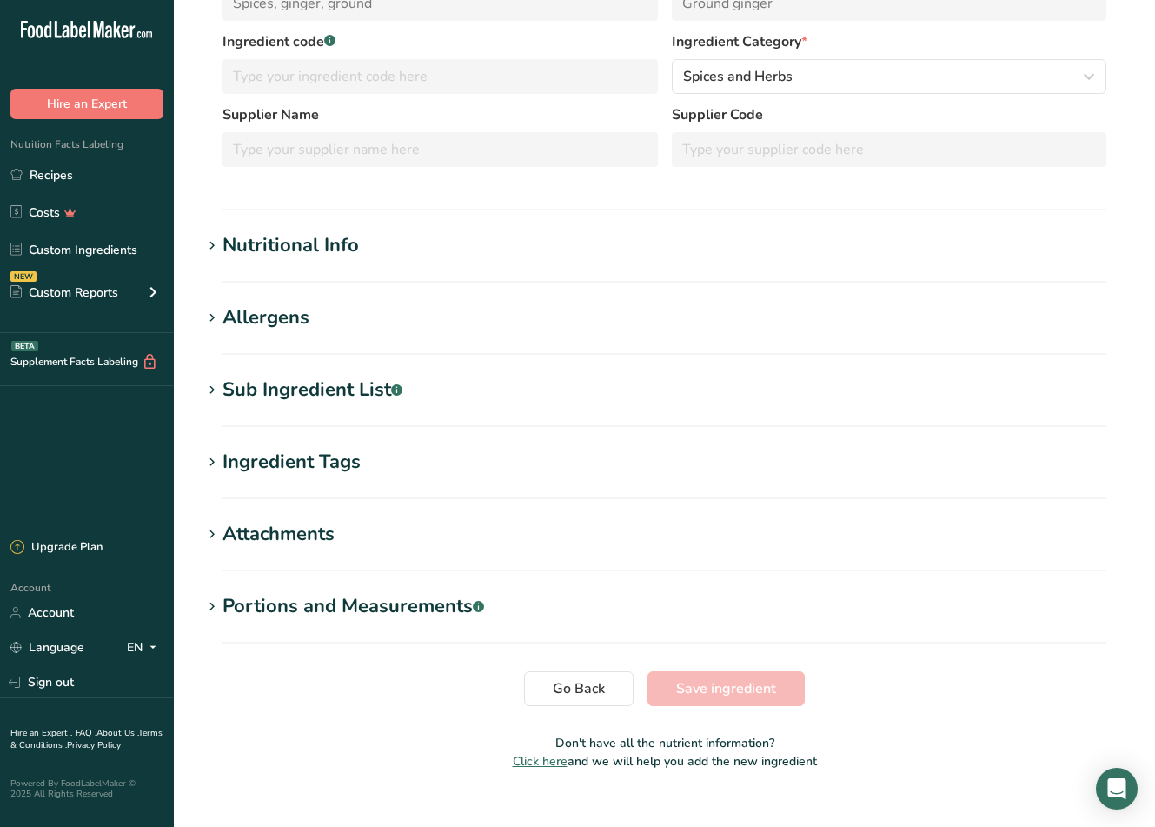
scroll to position [309, 0]
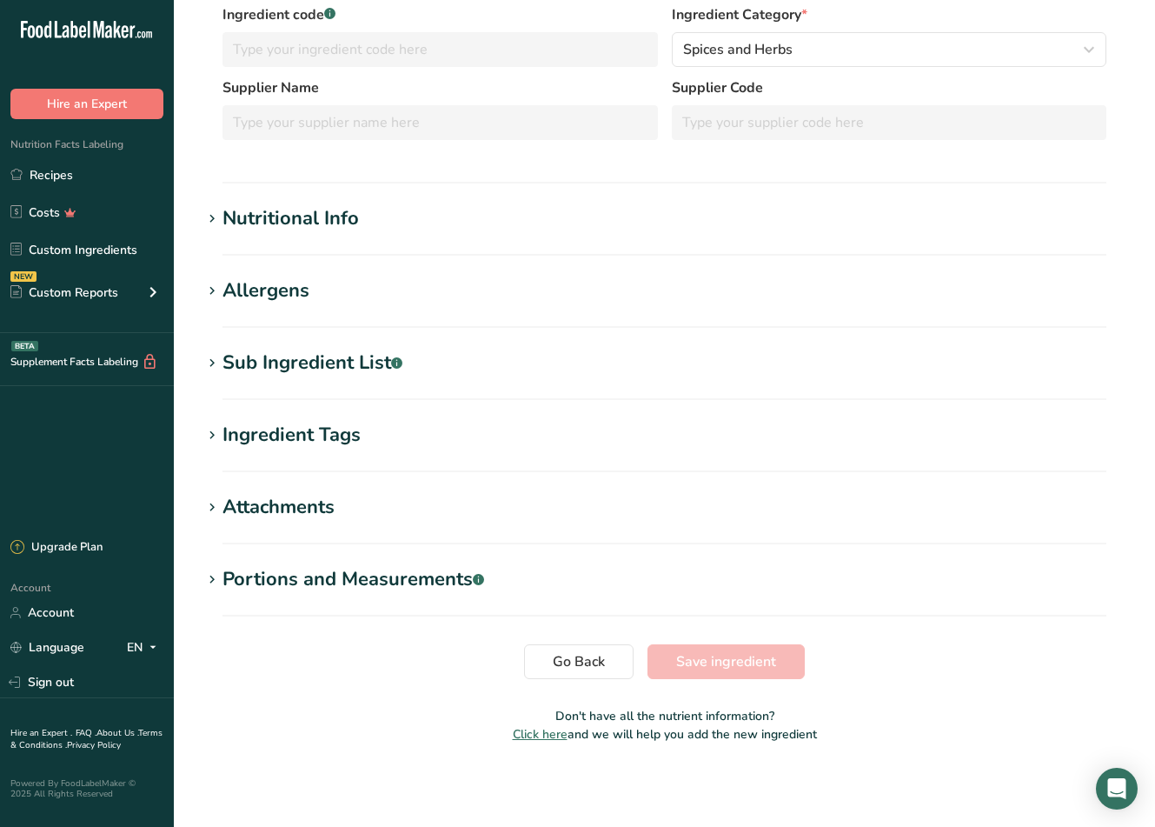
click at [349, 220] on div "Nutritional Info" at bounding box center [291, 218] width 136 height 29
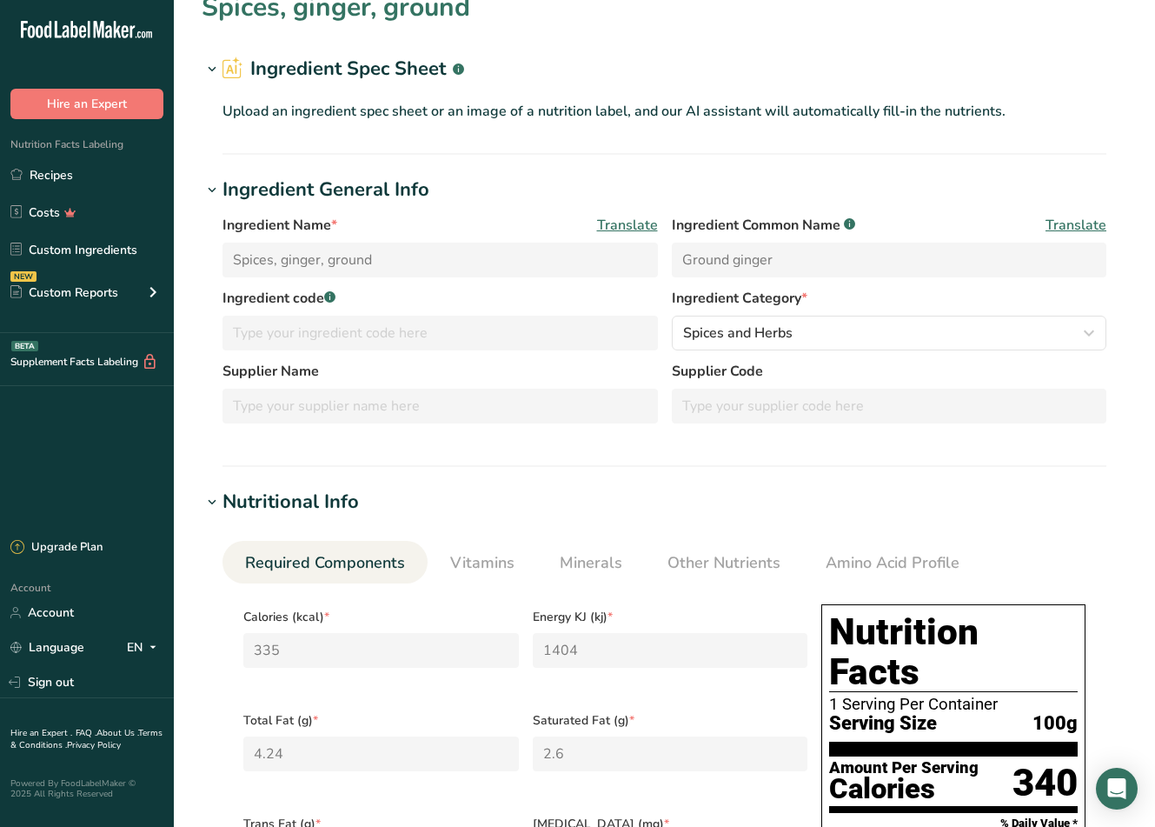
scroll to position [0, 0]
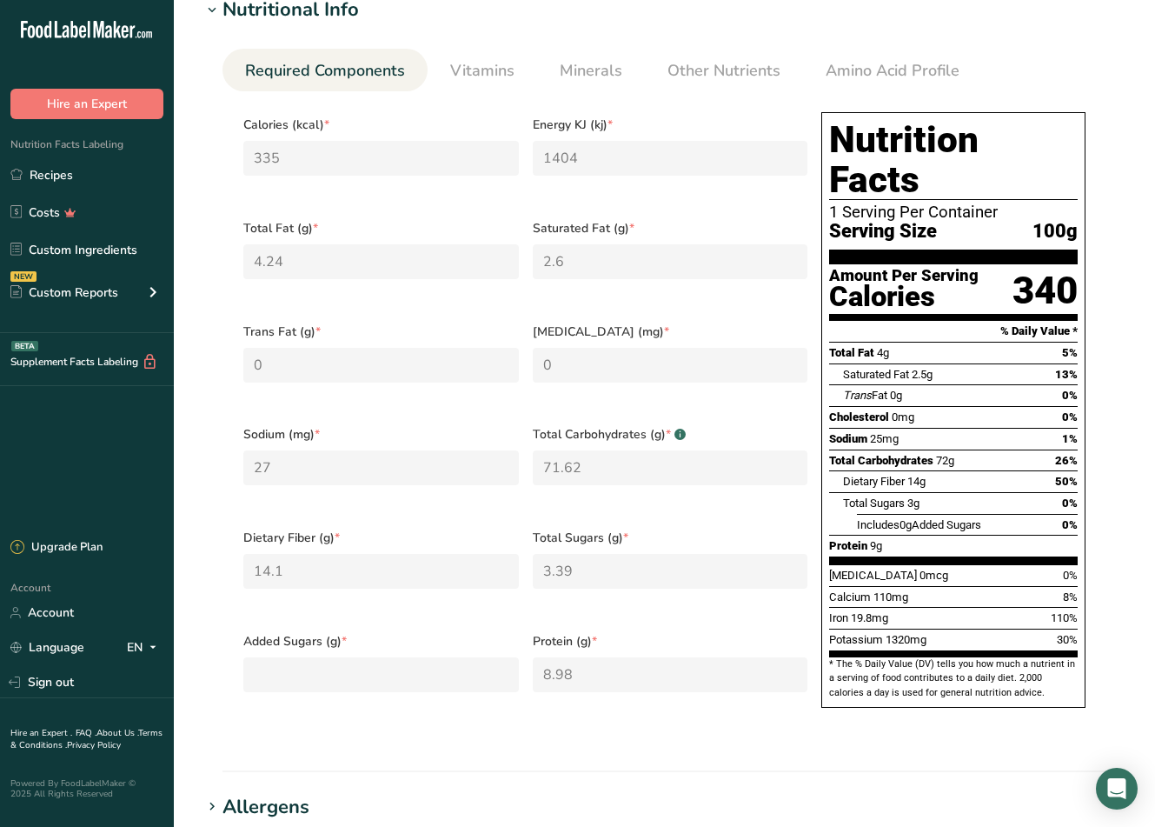
scroll to position [782, 0]
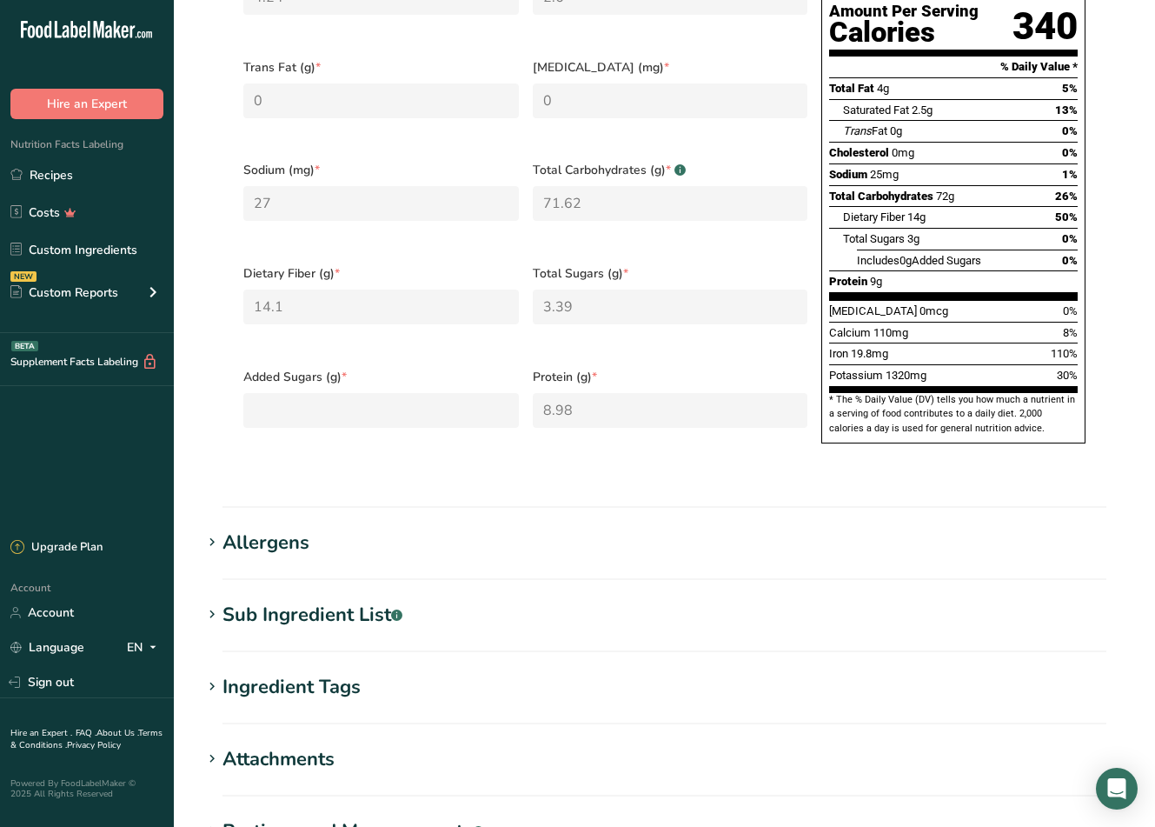
click at [317, 528] on h1 "Allergens" at bounding box center [665, 542] width 926 height 29
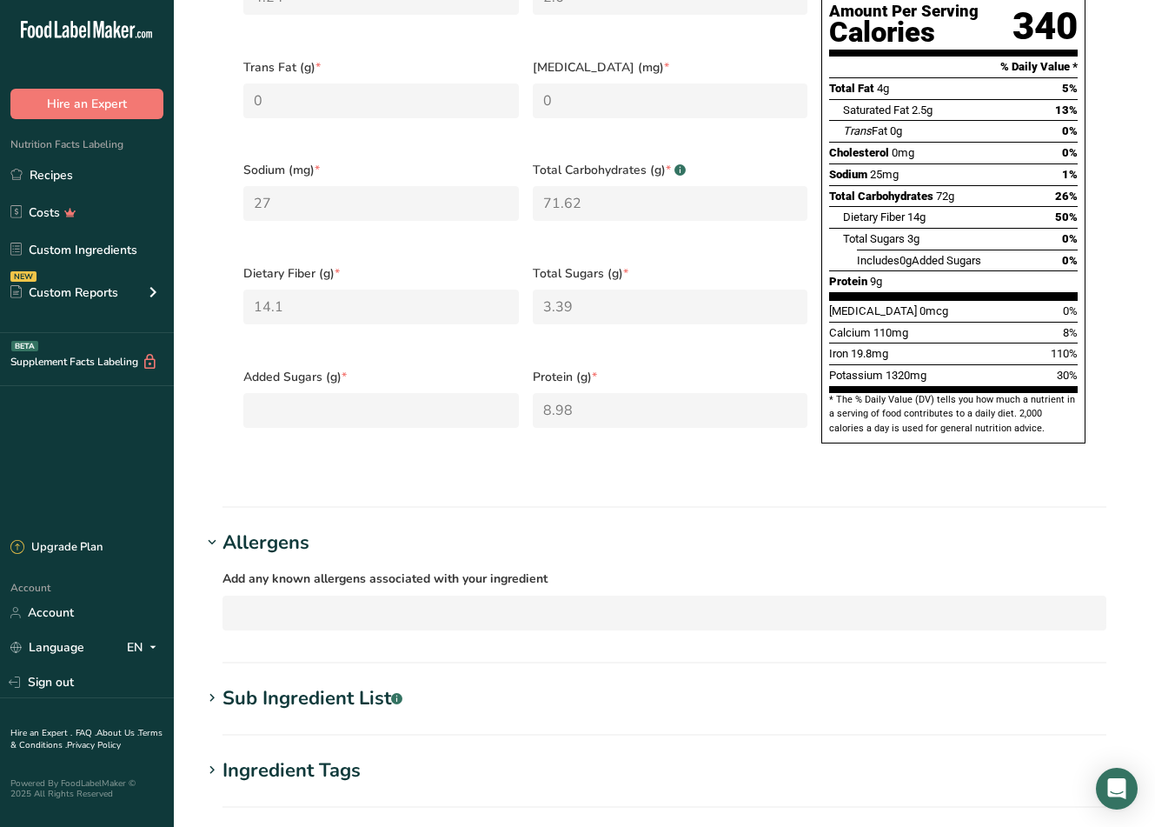
click at [342, 684] on div "Sub Ingredient List .a-a{fill:#347362;}.b-a{fill:#fff;}" at bounding box center [313, 698] width 180 height 29
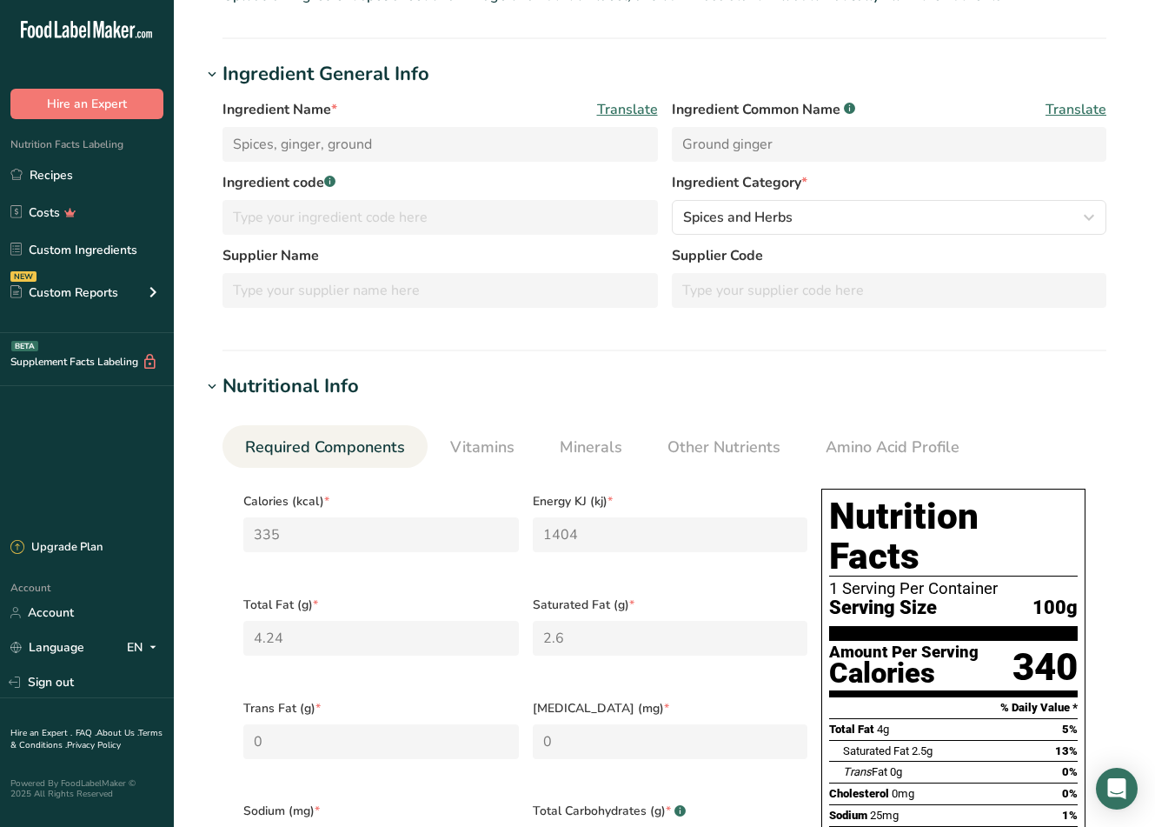
scroll to position [0, 0]
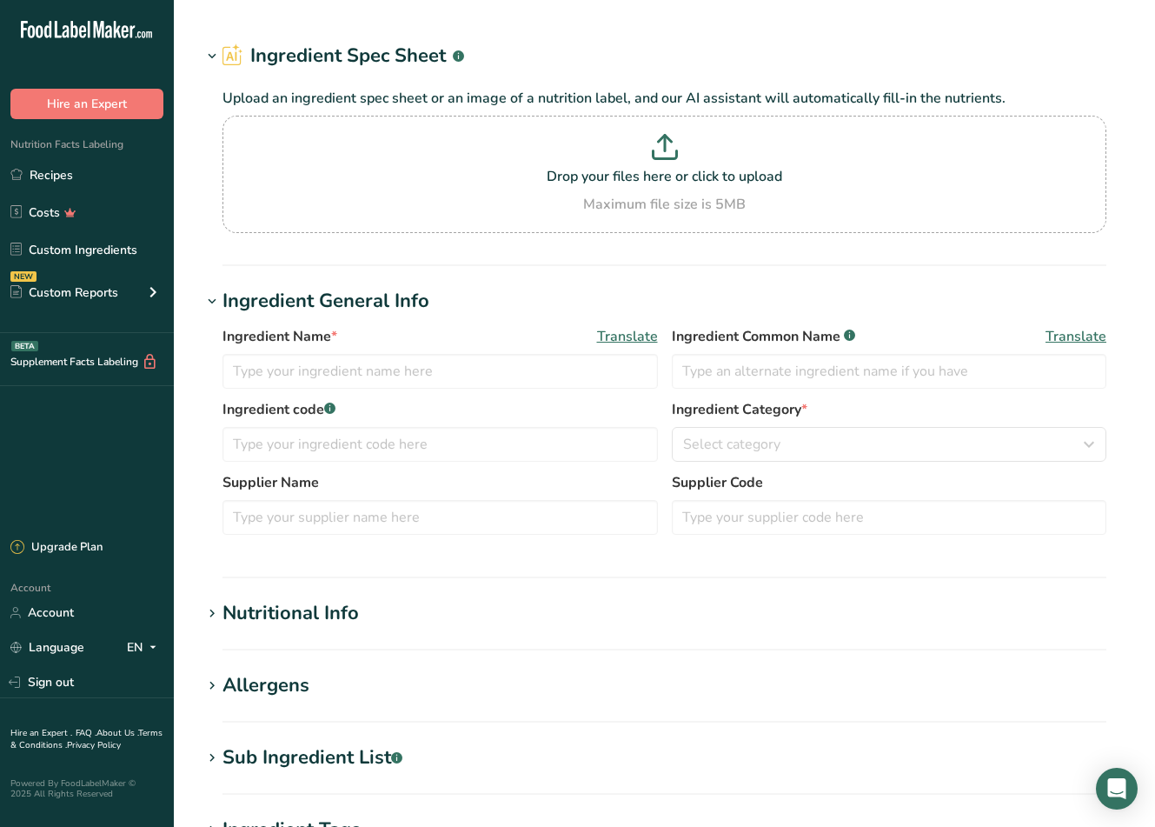
type input "Spices, ginger, ground"
type input "Ground ginger"
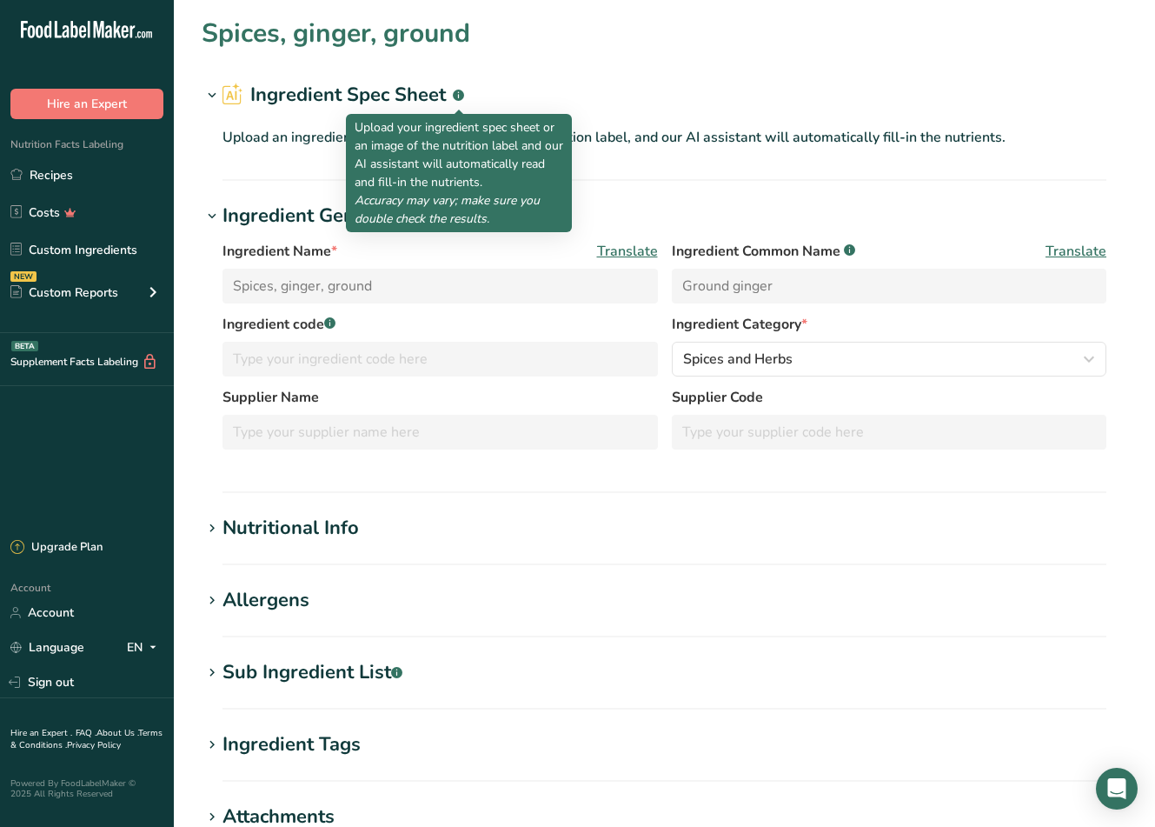
click at [464, 91] on icon ".a-a{fill:#347362;}.b-a{fill:#fff;}" at bounding box center [458, 95] width 11 height 11
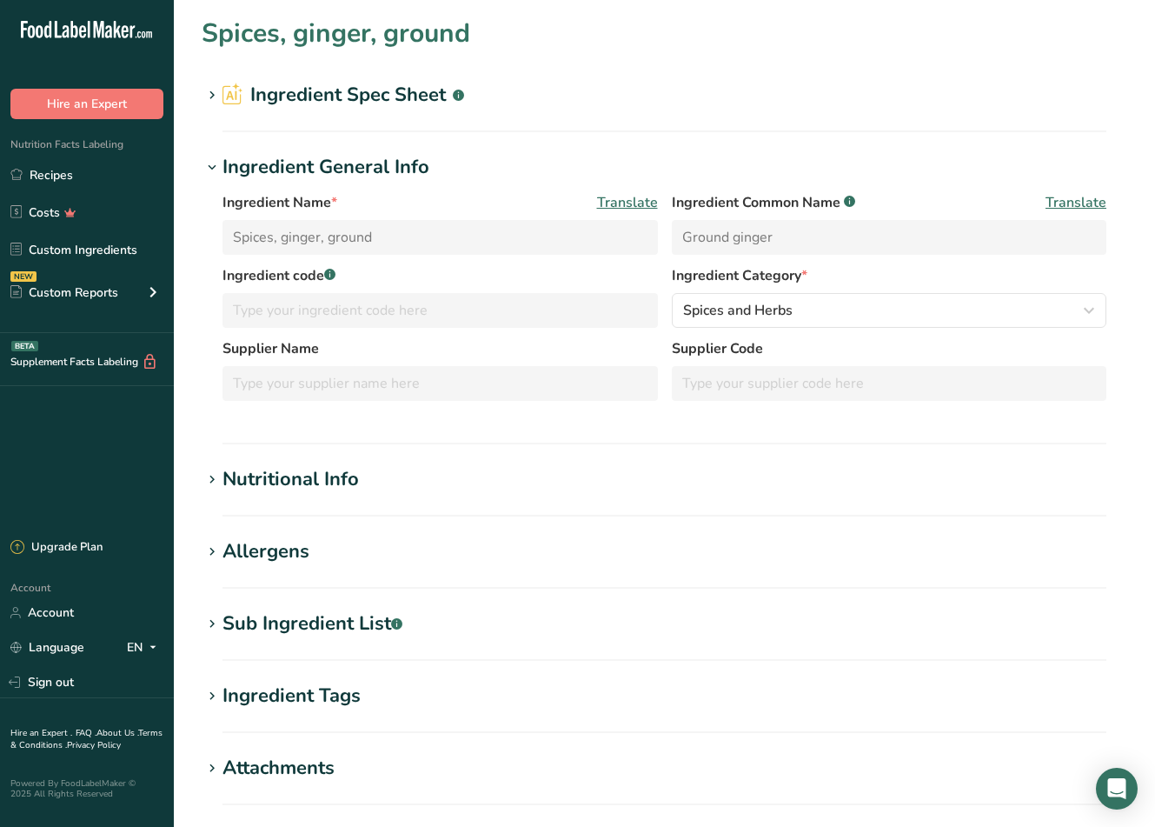
click at [452, 90] on h2 "Ingredient Spec Sheet .a-a{fill:#347362;}.b-a{fill:#fff;}" at bounding box center [344, 95] width 242 height 29
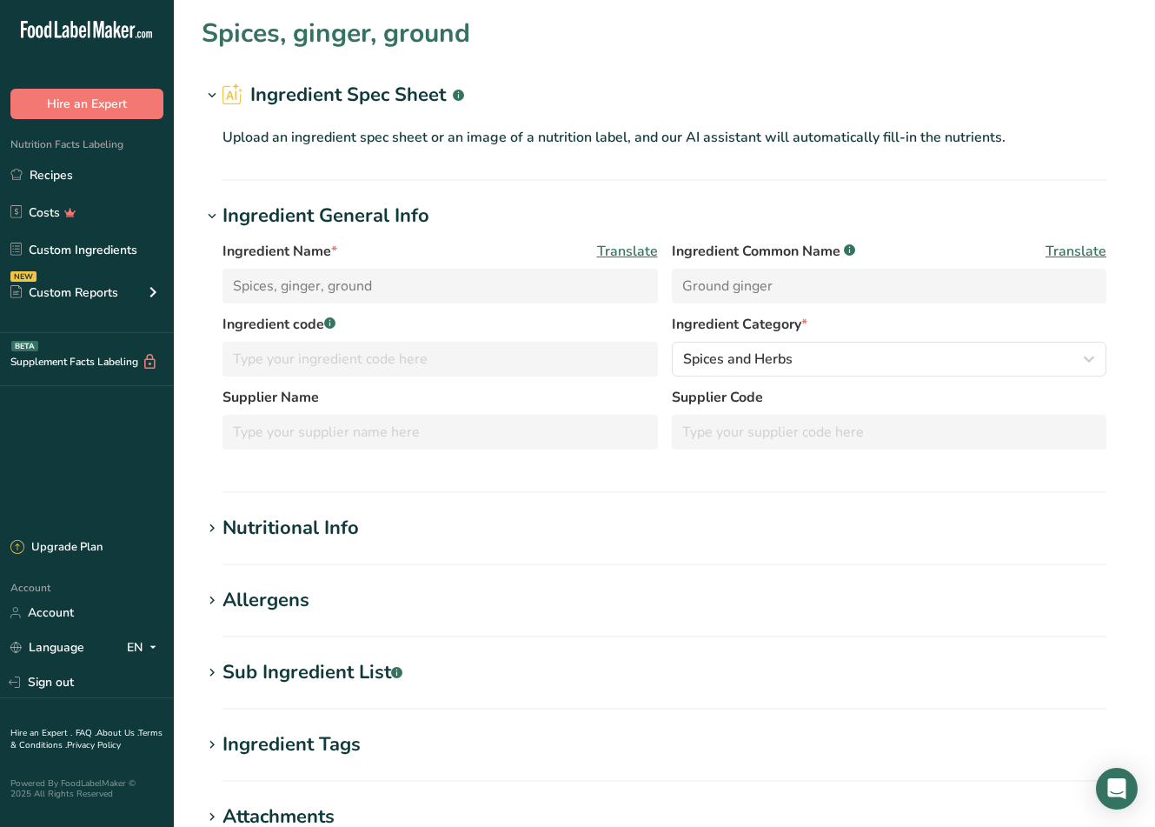
click at [822, 308] on div "Ingredient Name * Translate Spices, ginger, ground Ingredient Common Name .a-a{…" at bounding box center [665, 277] width 884 height 73
click at [656, 242] on span "Translate" at bounding box center [627, 251] width 61 height 21
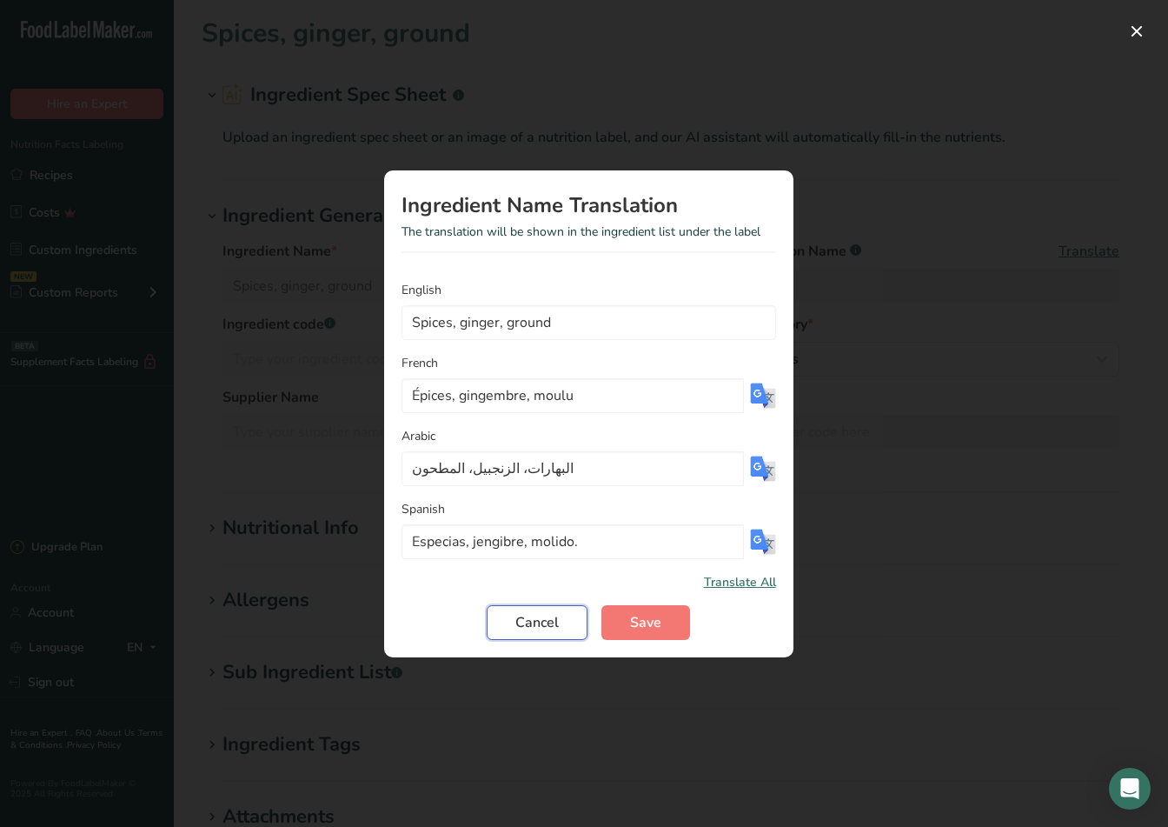
click at [542, 630] on span "Cancel" at bounding box center [536, 622] width 43 height 21
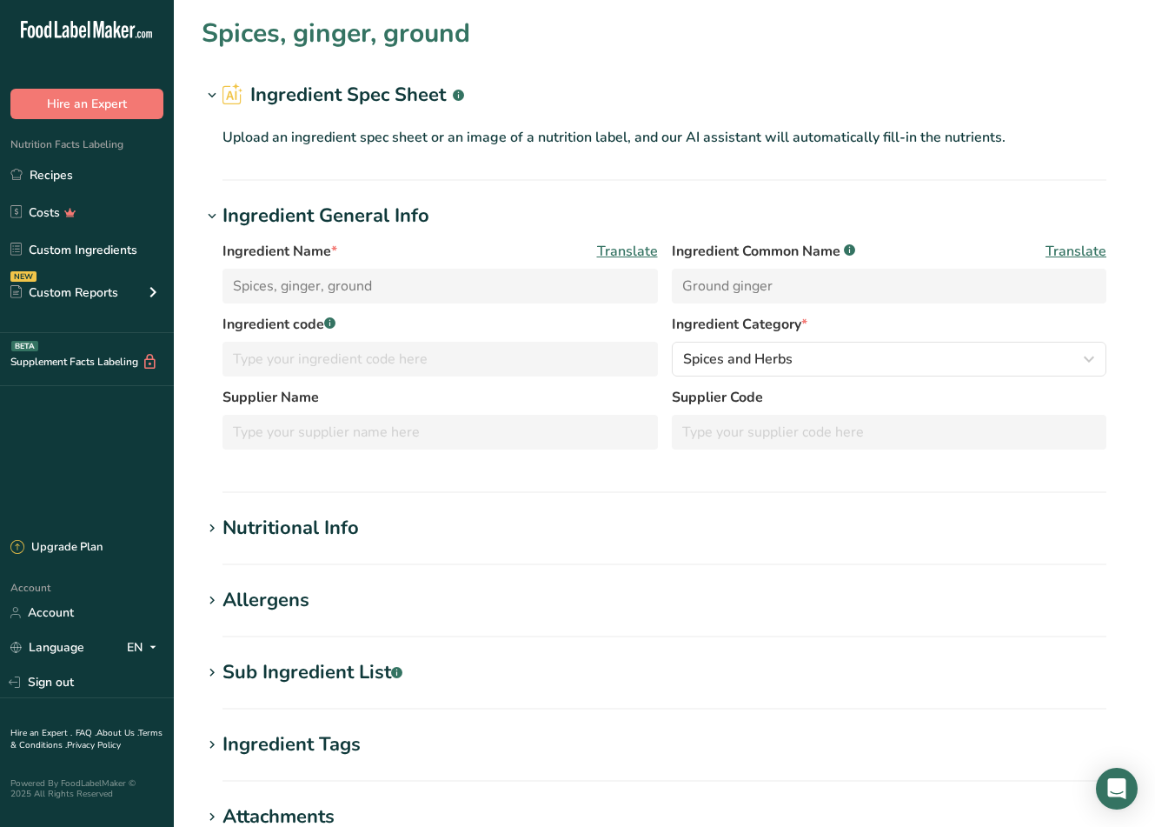
click at [389, 92] on h2 "Ingredient Spec Sheet .a-a{fill:#347362;}.b-a{fill:#fff;}" at bounding box center [344, 95] width 242 height 29
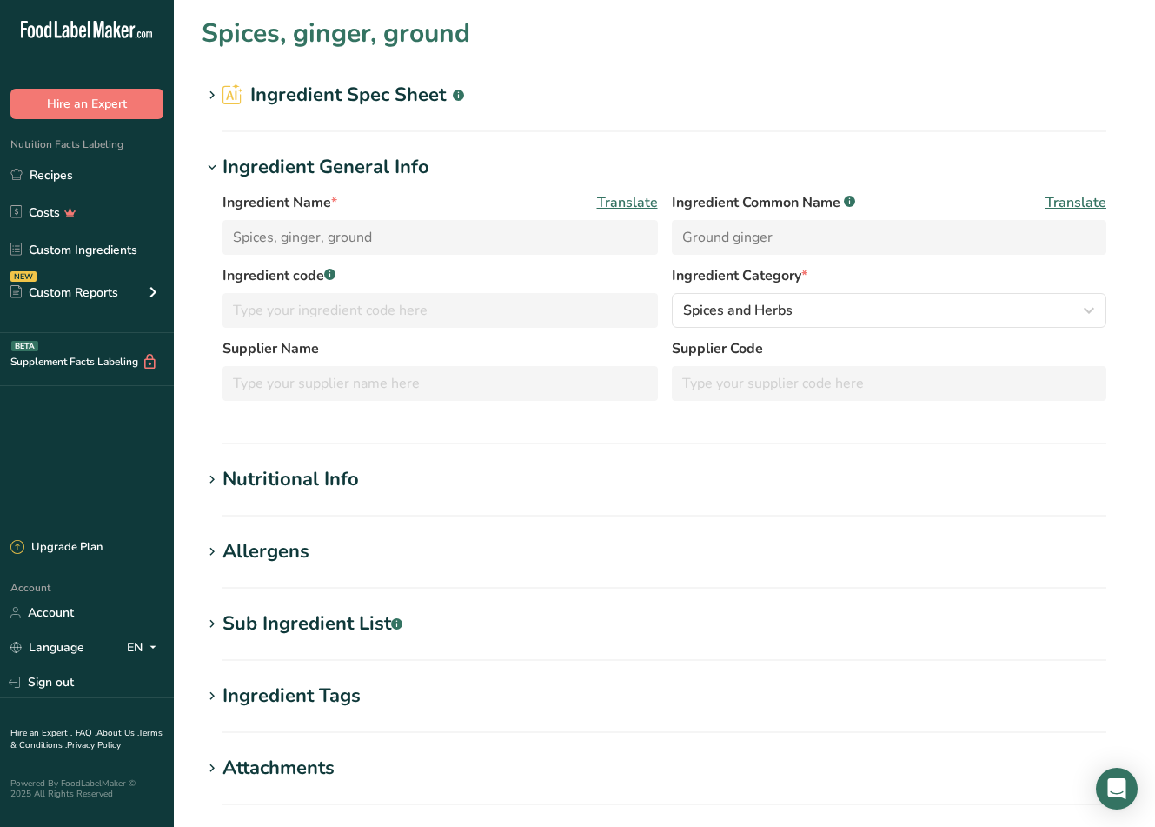
click at [387, 90] on h2 "Ingredient Spec Sheet .a-a{fill:#347362;}.b-a{fill:#fff;}" at bounding box center [344, 95] width 242 height 29
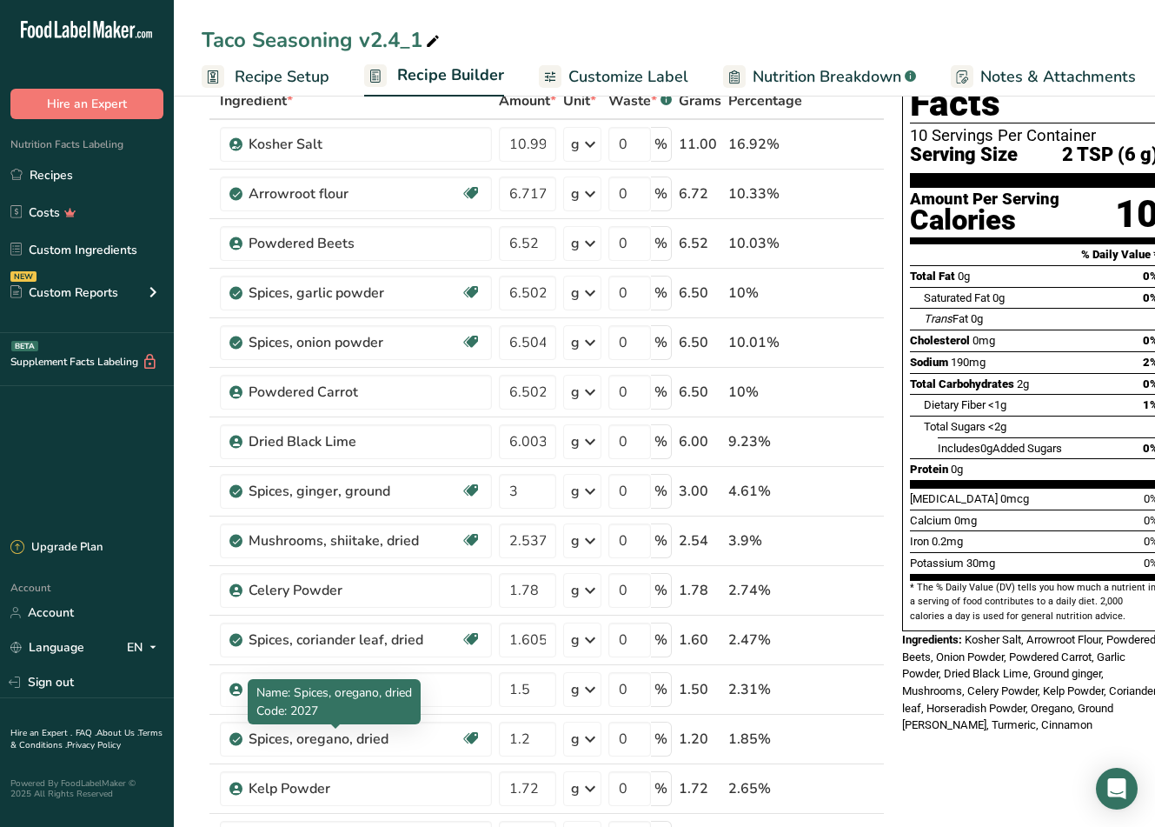
scroll to position [87, 0]
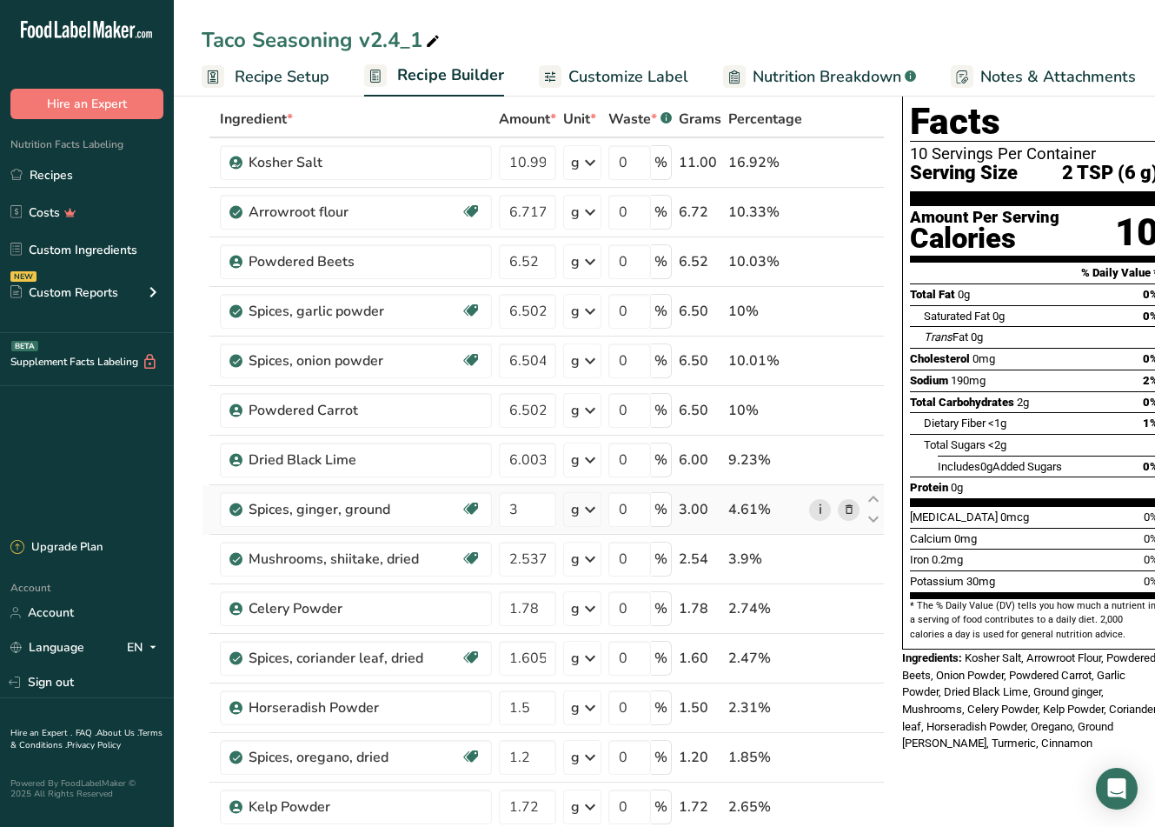
click at [809, 513] on link "i" at bounding box center [820, 510] width 22 height 22
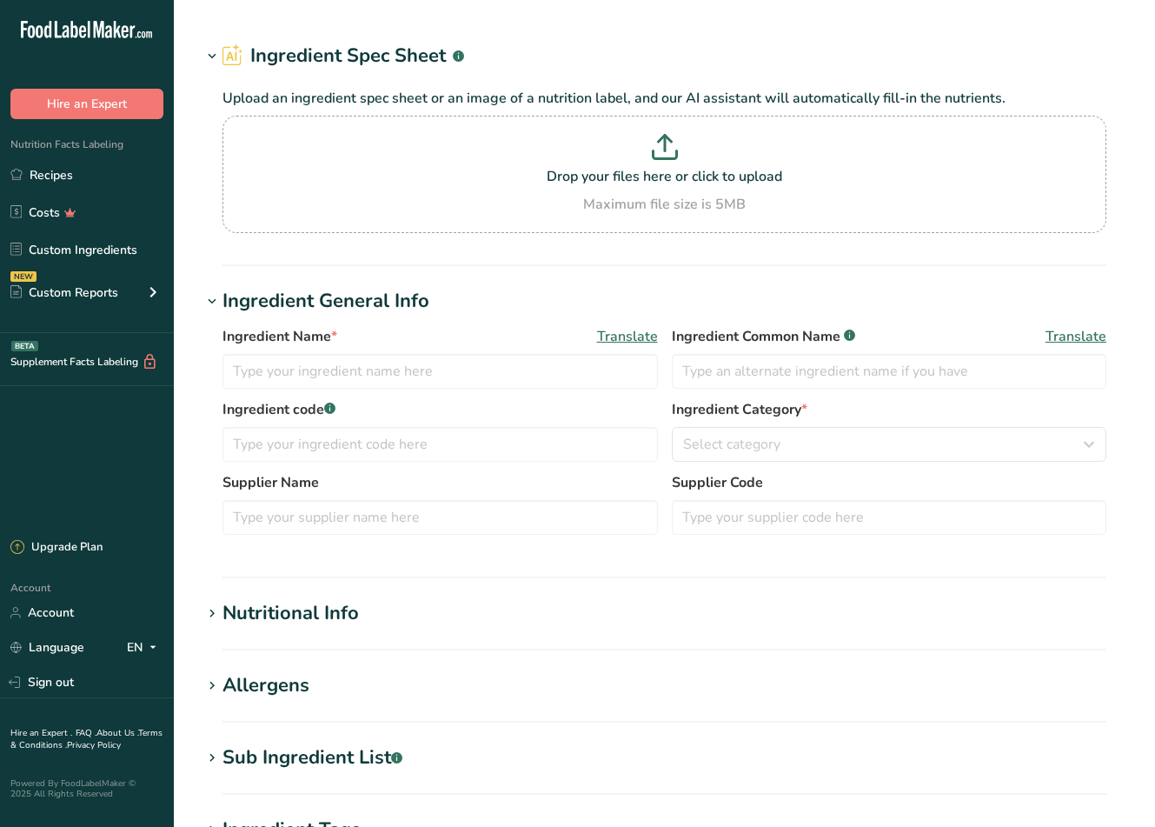
type input "Spices, ginger, ground"
type input "Ground ginger"
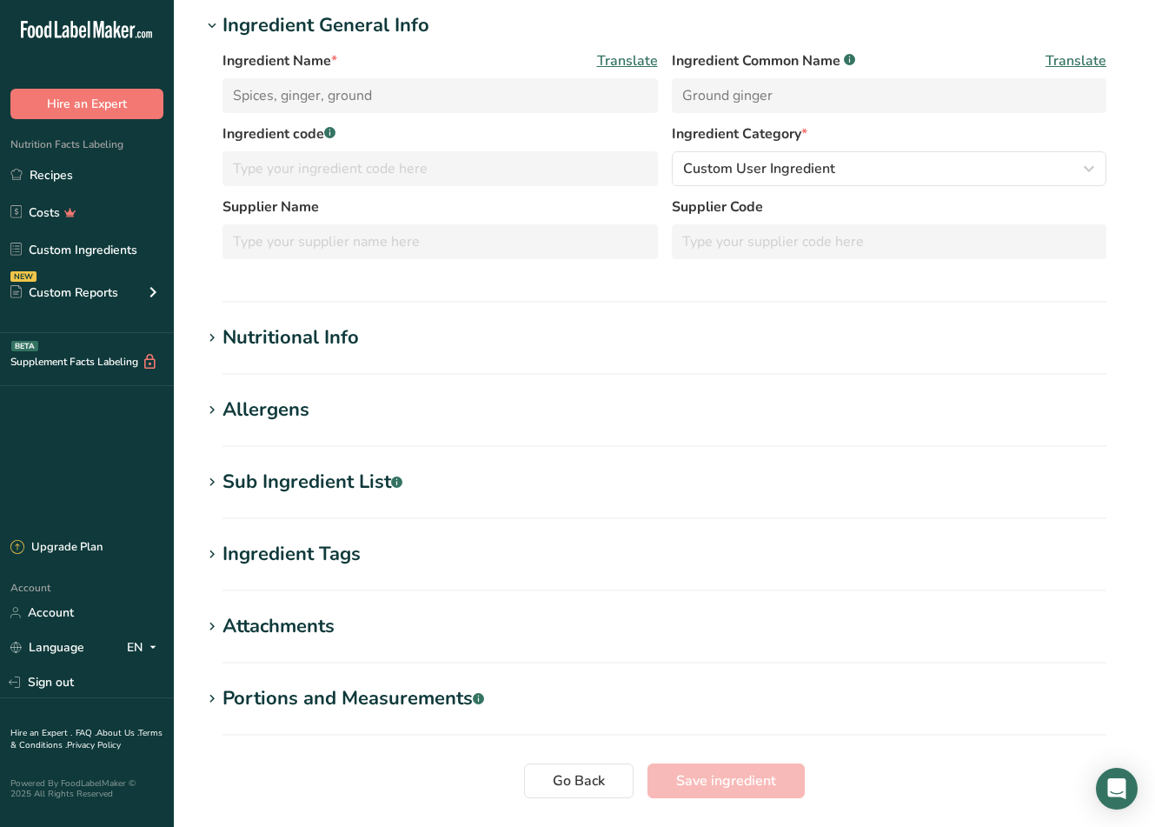
scroll to position [261, 0]
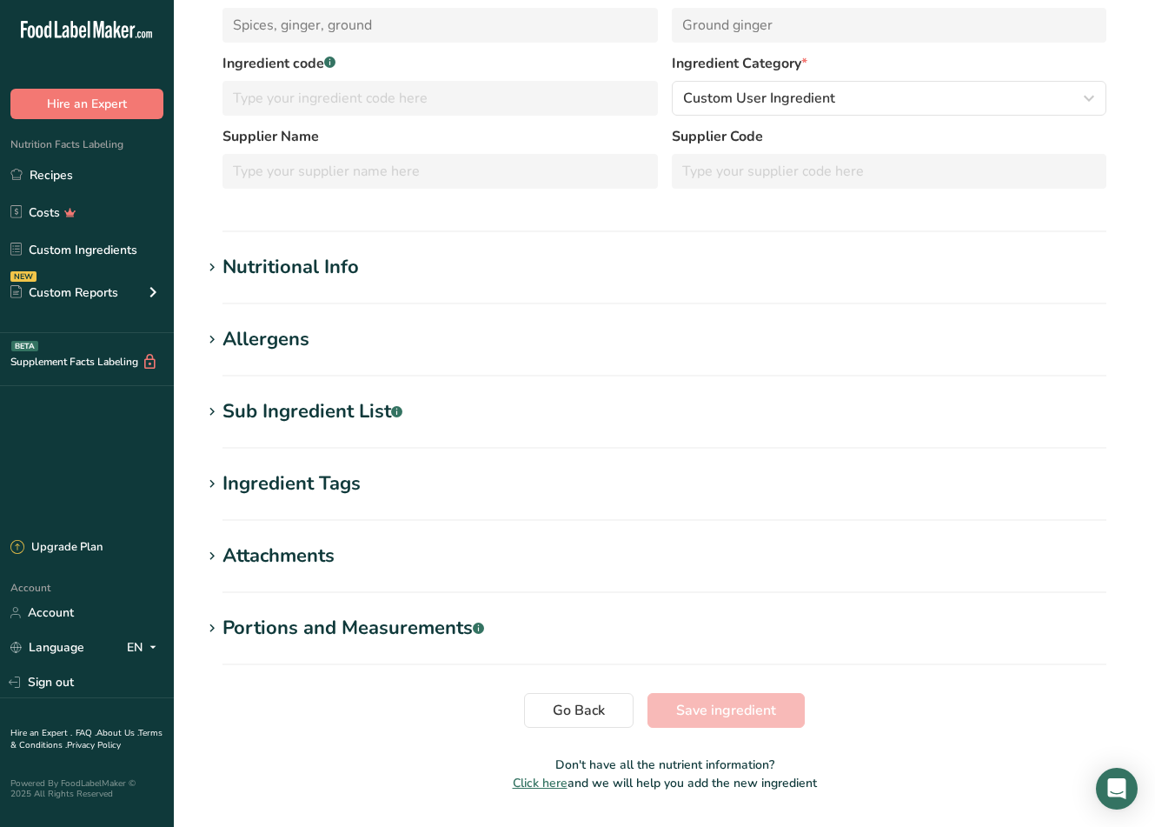
click at [341, 272] on div "Nutritional Info" at bounding box center [291, 267] width 136 height 29
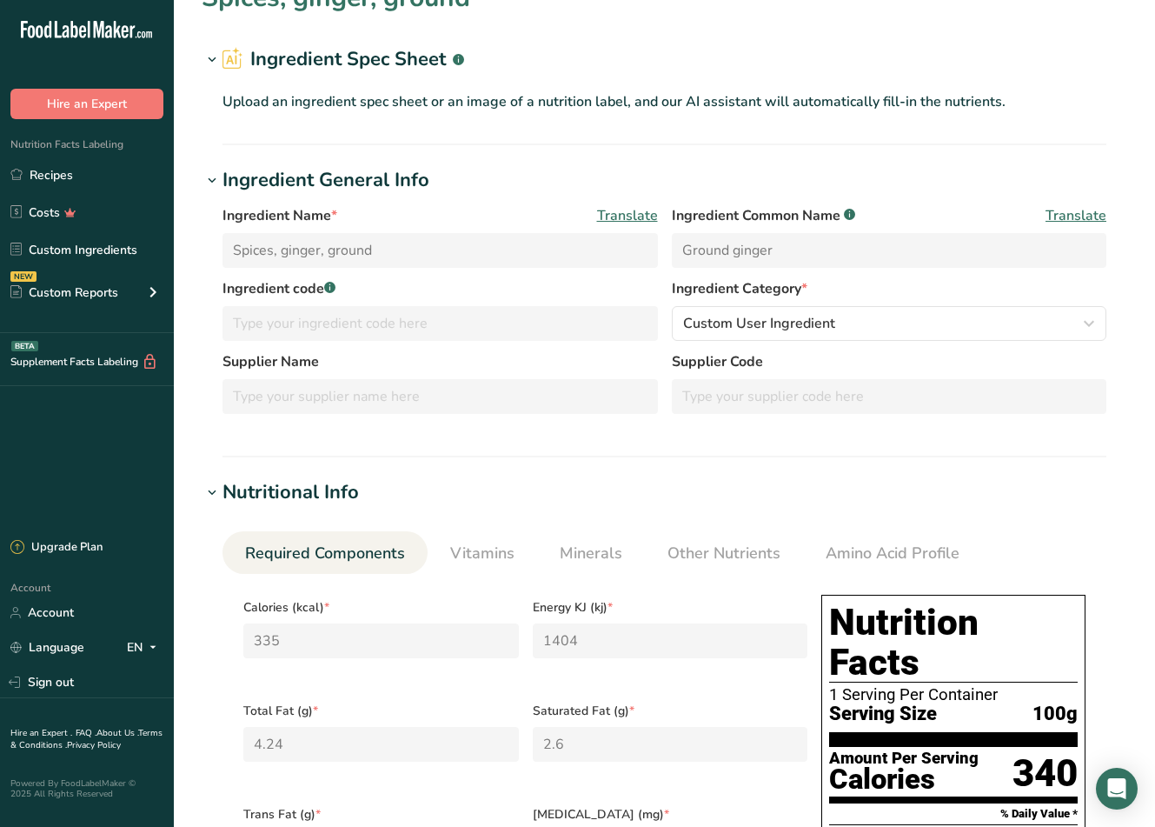
scroll to position [0, 0]
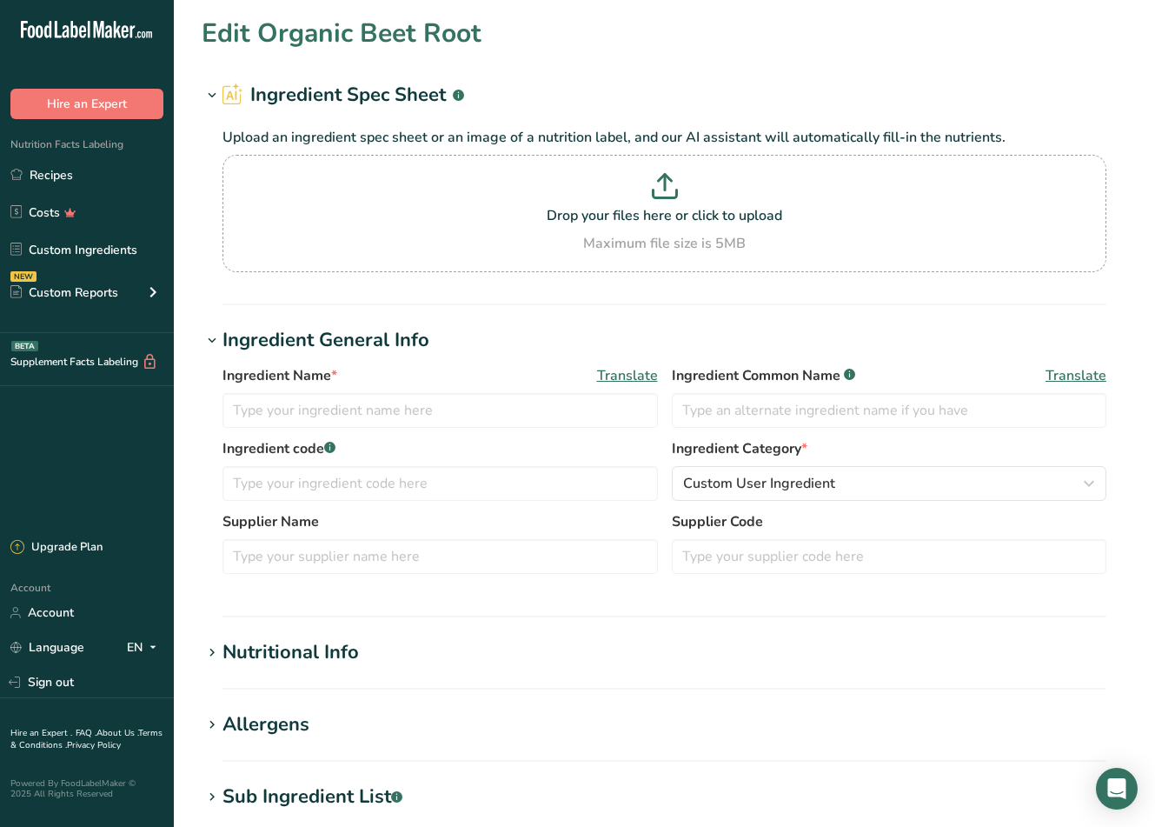
type input "Organic Beet Root"
type input "Red Beet Powder*"
type input "HQ Organics"
type input "BEEGND"
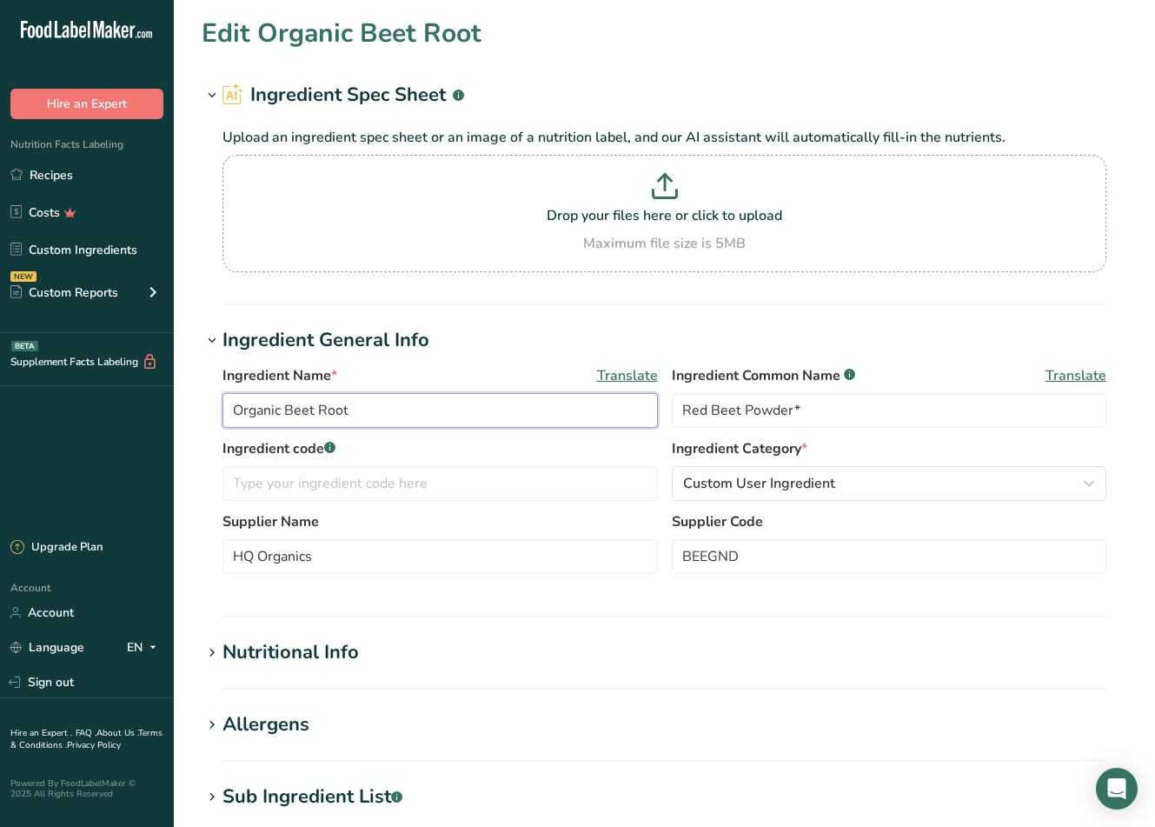
click at [360, 413] on input "Organic Beet Root" at bounding box center [440, 410] width 435 height 35
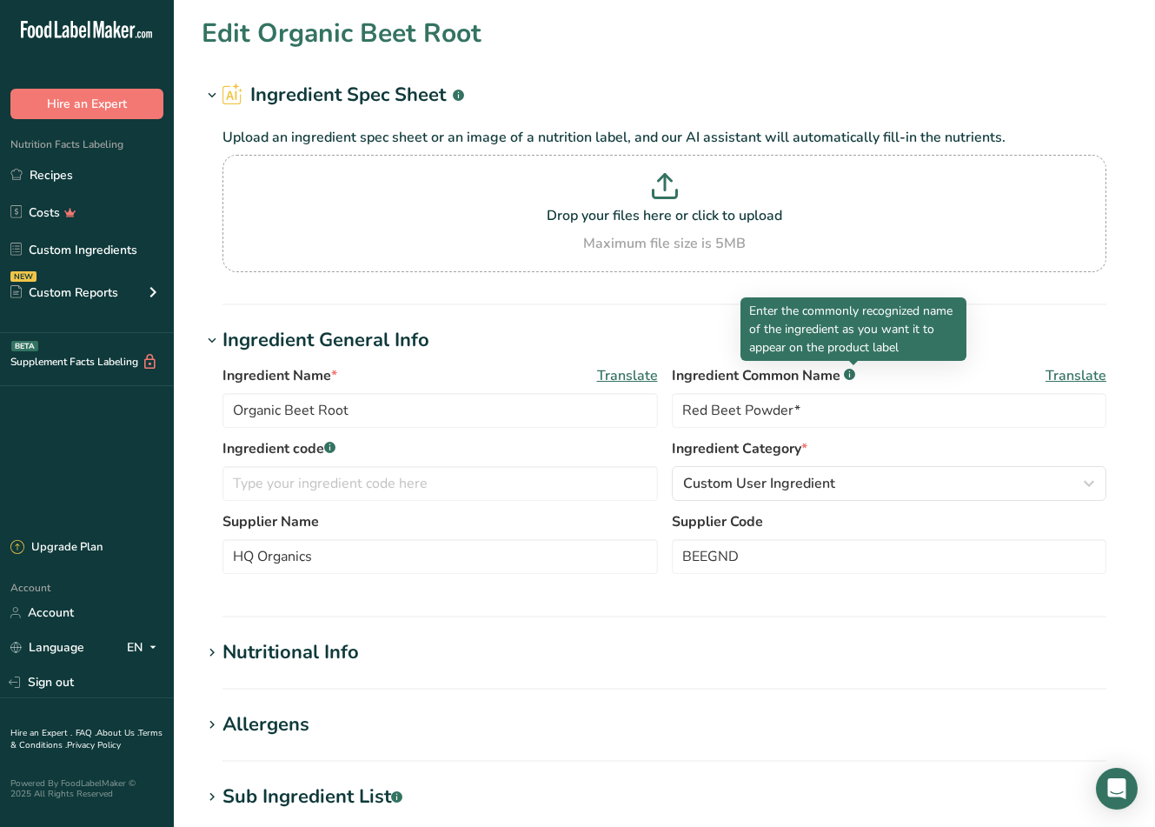
click at [849, 377] on rect at bounding box center [849, 374] width 11 height 11
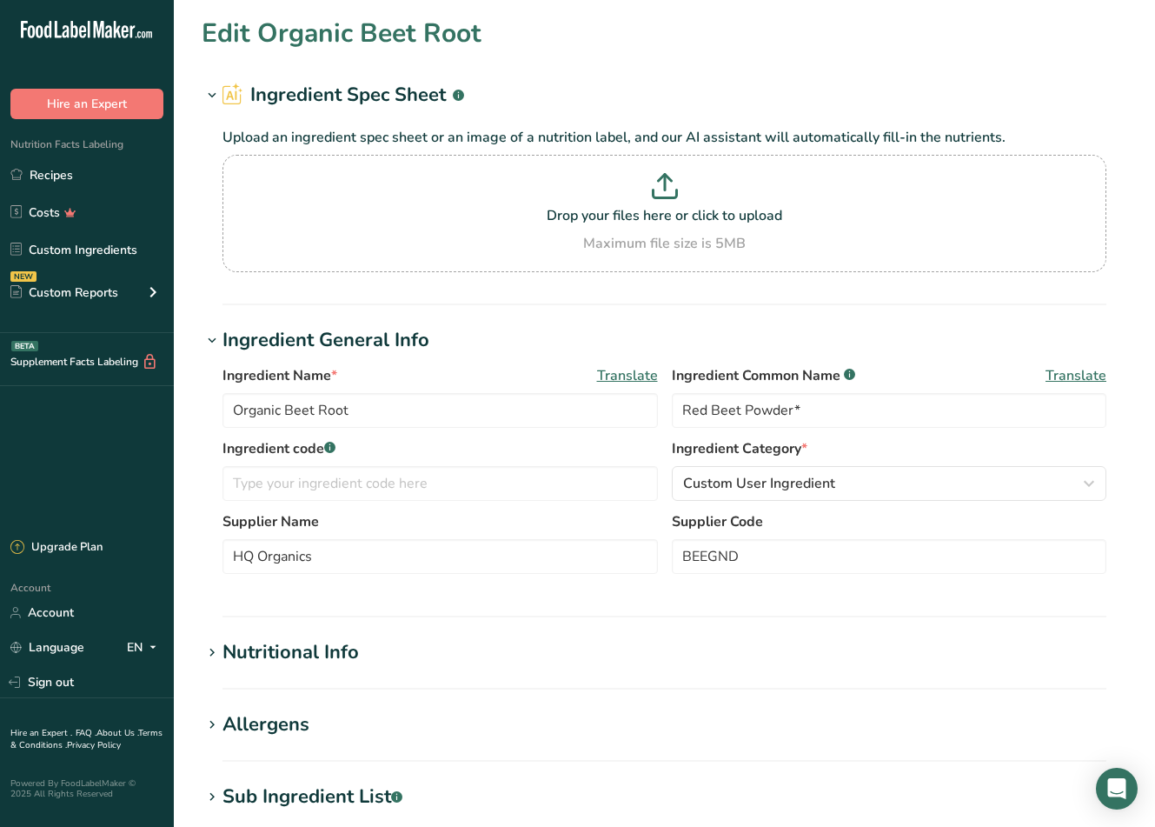
click at [849, 377] on rect at bounding box center [849, 374] width 11 height 11
